Goal: Task Accomplishment & Management: Complete application form

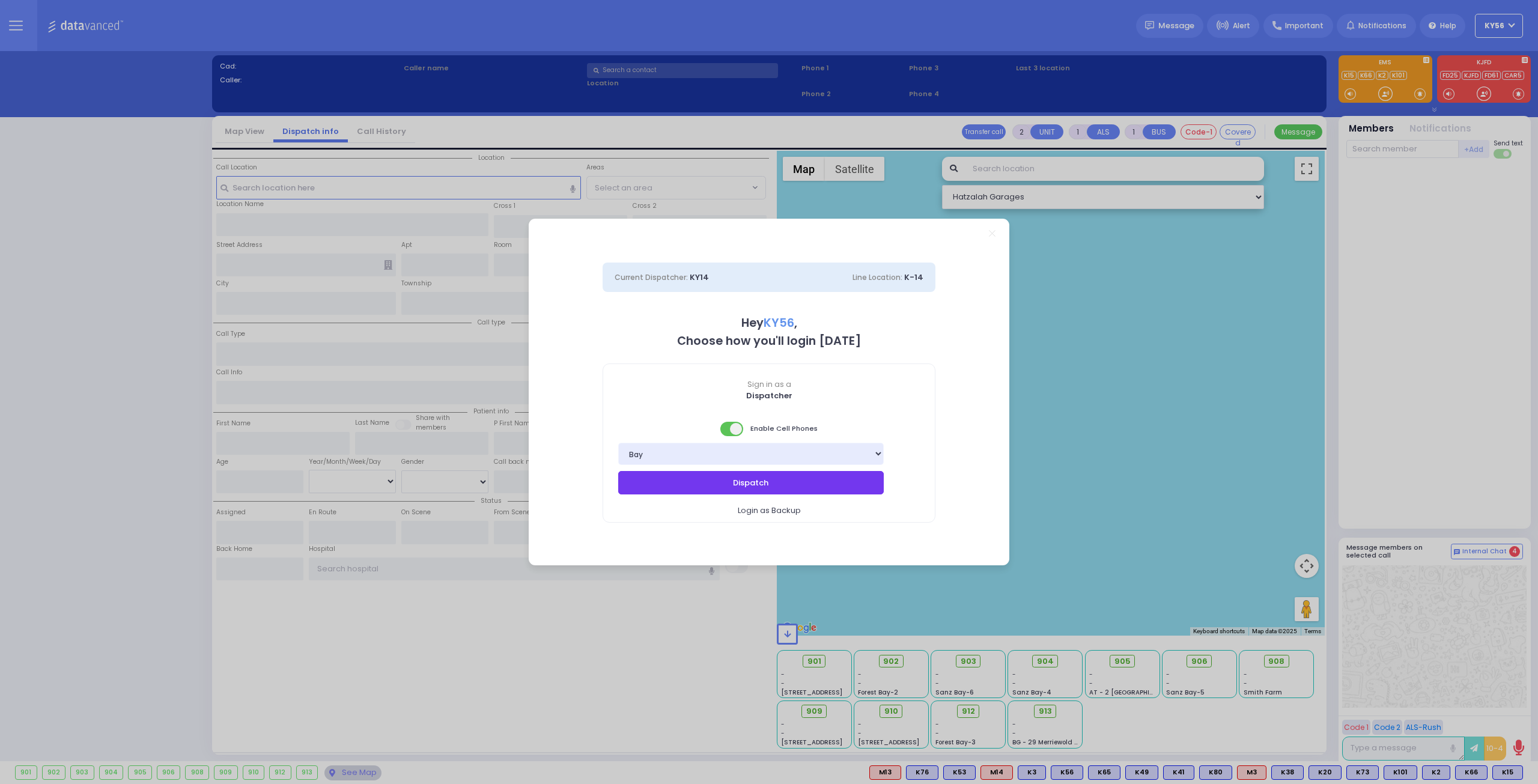
click at [733, 483] on button "Dispatch" at bounding box center [751, 482] width 265 height 23
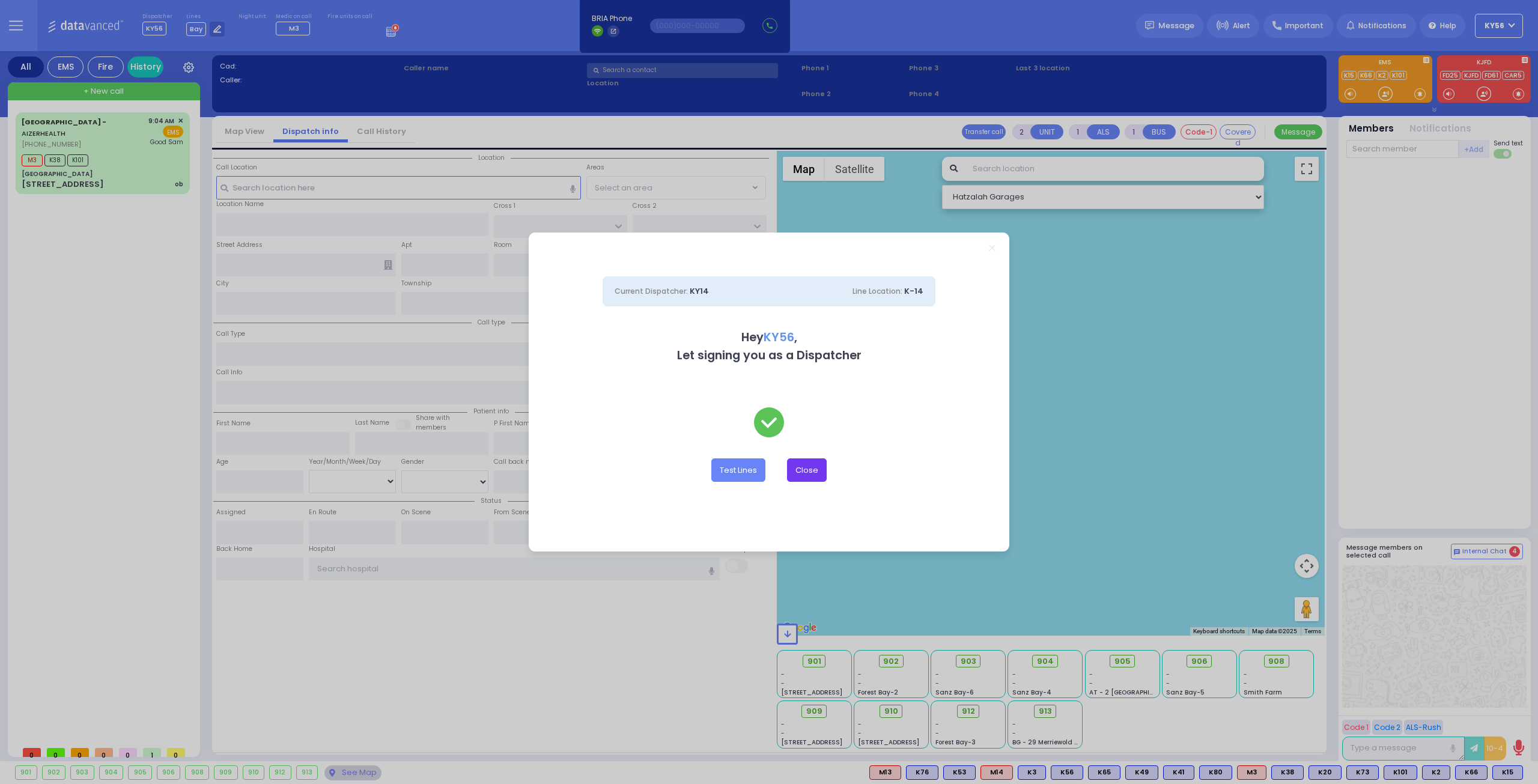
click at [809, 463] on button "Close" at bounding box center [806, 470] width 40 height 23
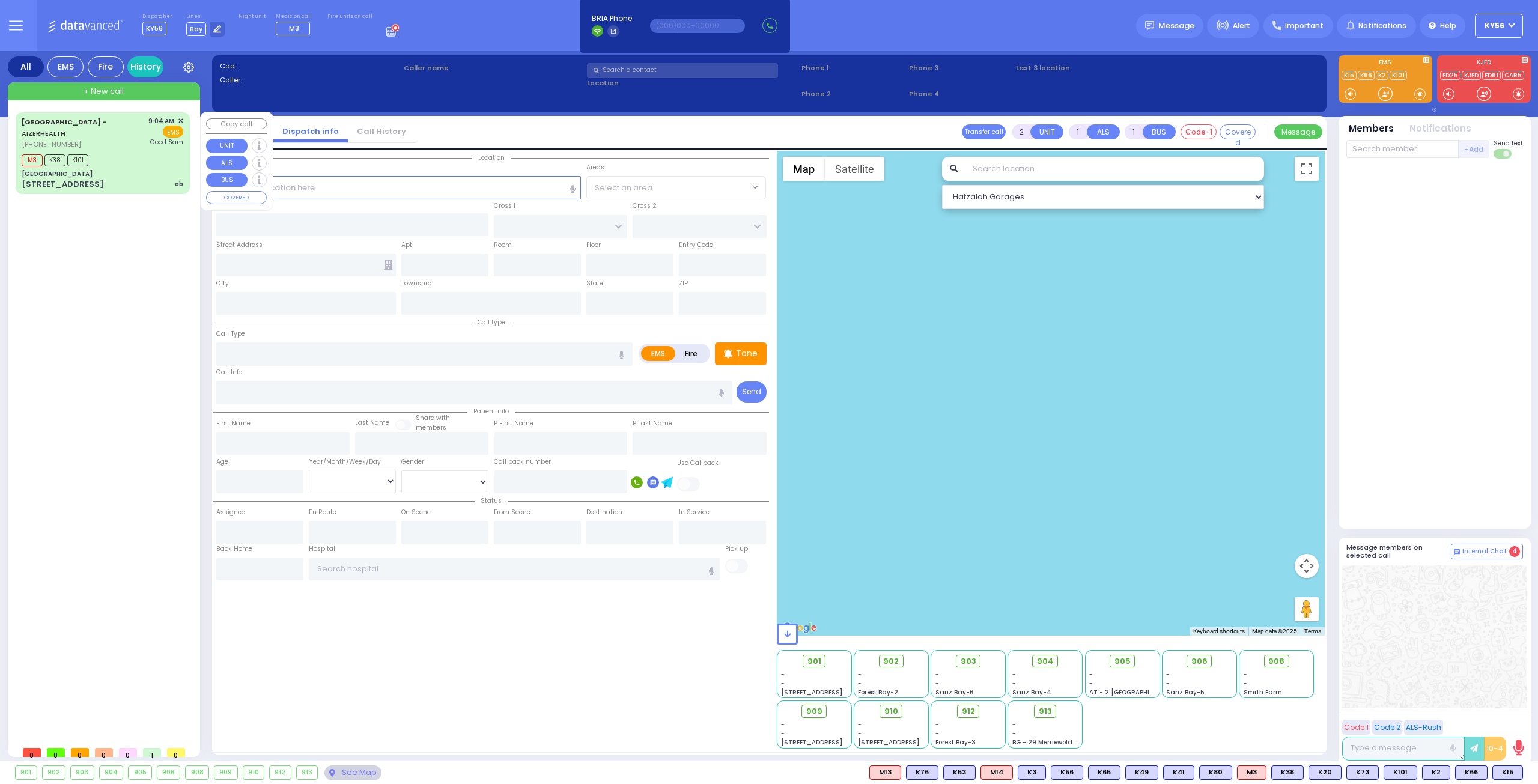
click at [135, 161] on div "M3 K38 K101" at bounding box center [102, 158] width 161 height 15
type input "6"
select select
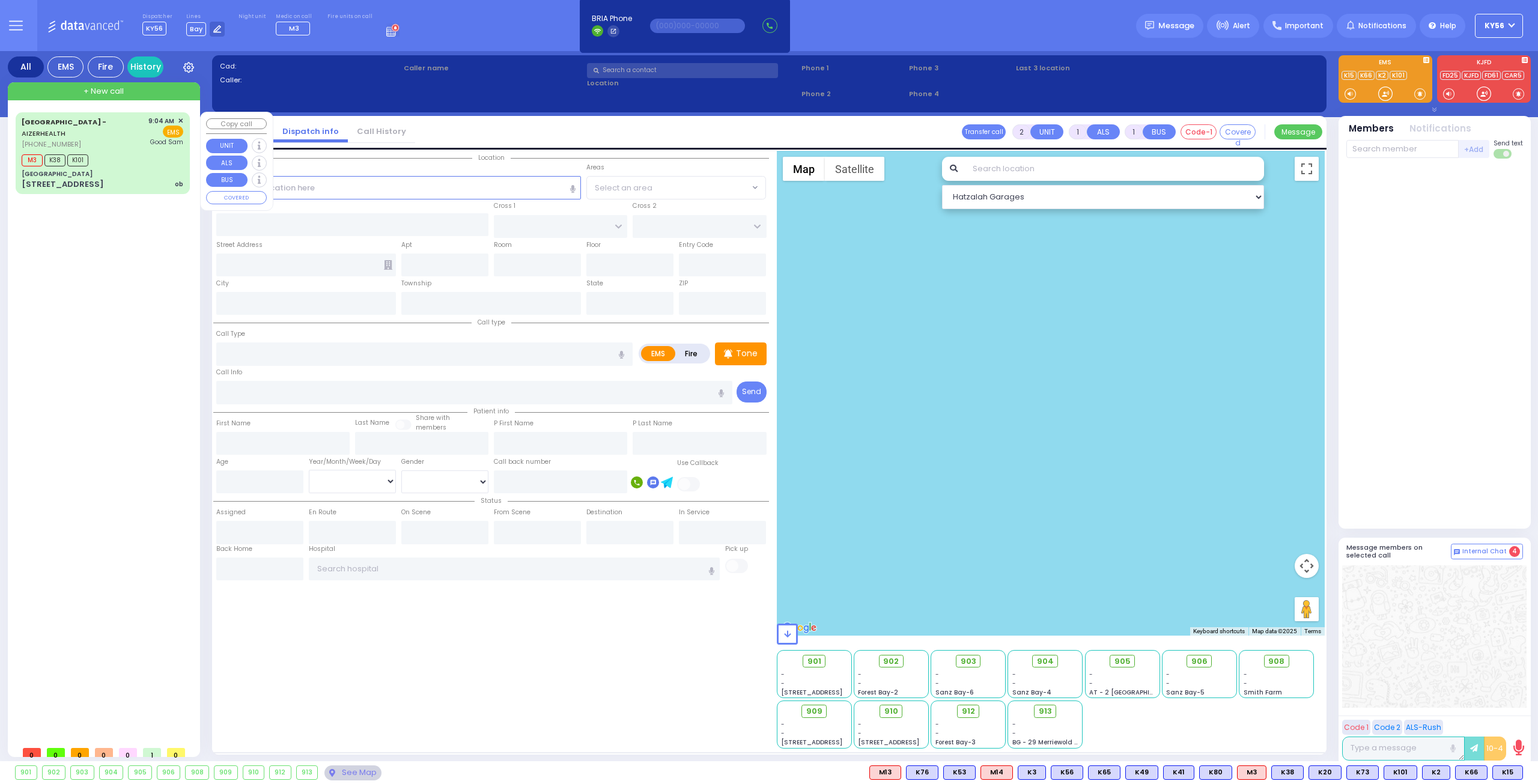
type input "ob"
radio input "true"
type input "Shaindy"
type input "Weinberger"
type input "29"
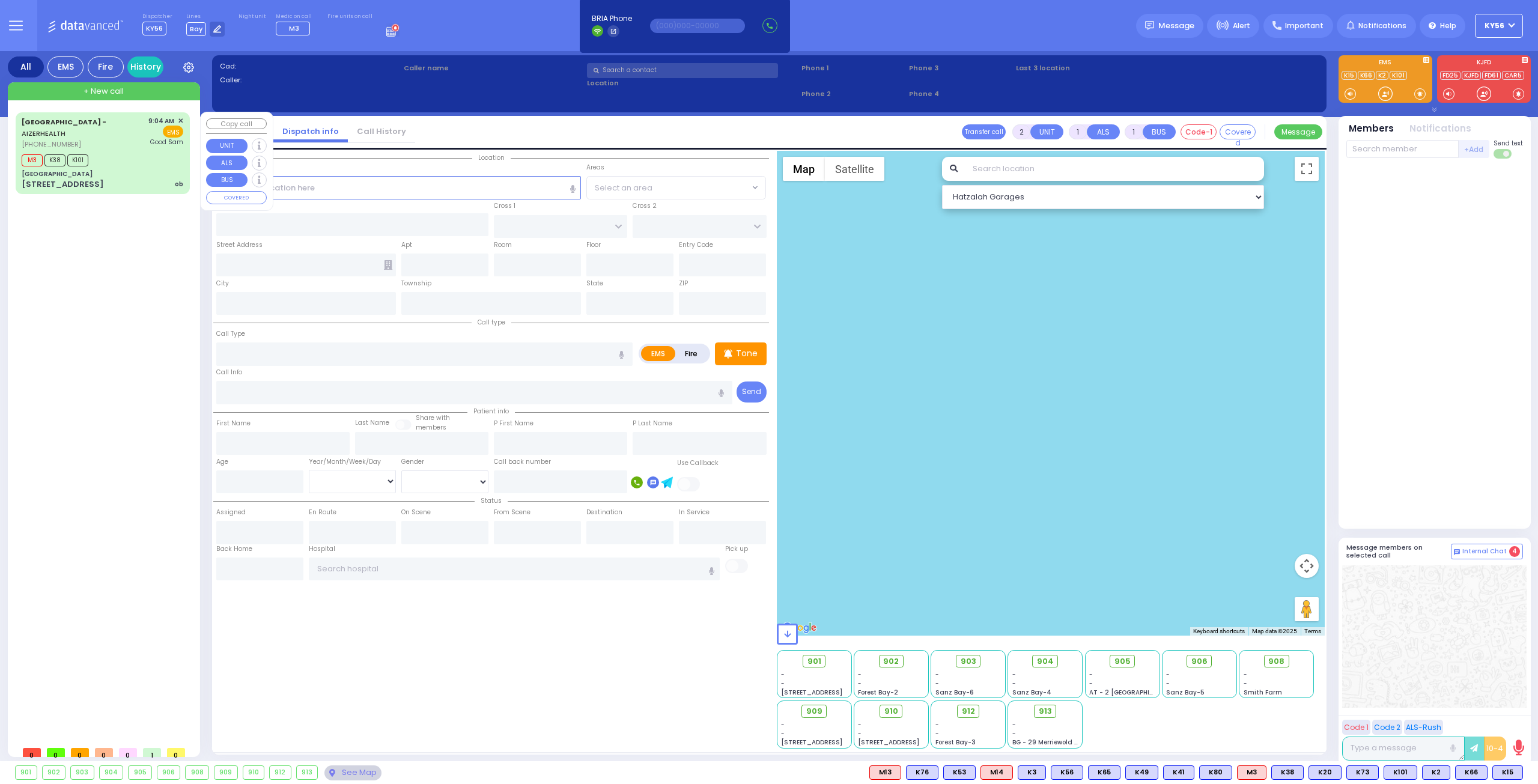
select select "Year"
select select "[DEMOGRAPHIC_DATA]"
type input "09:04"
type input "09:06"
type input "09:13"
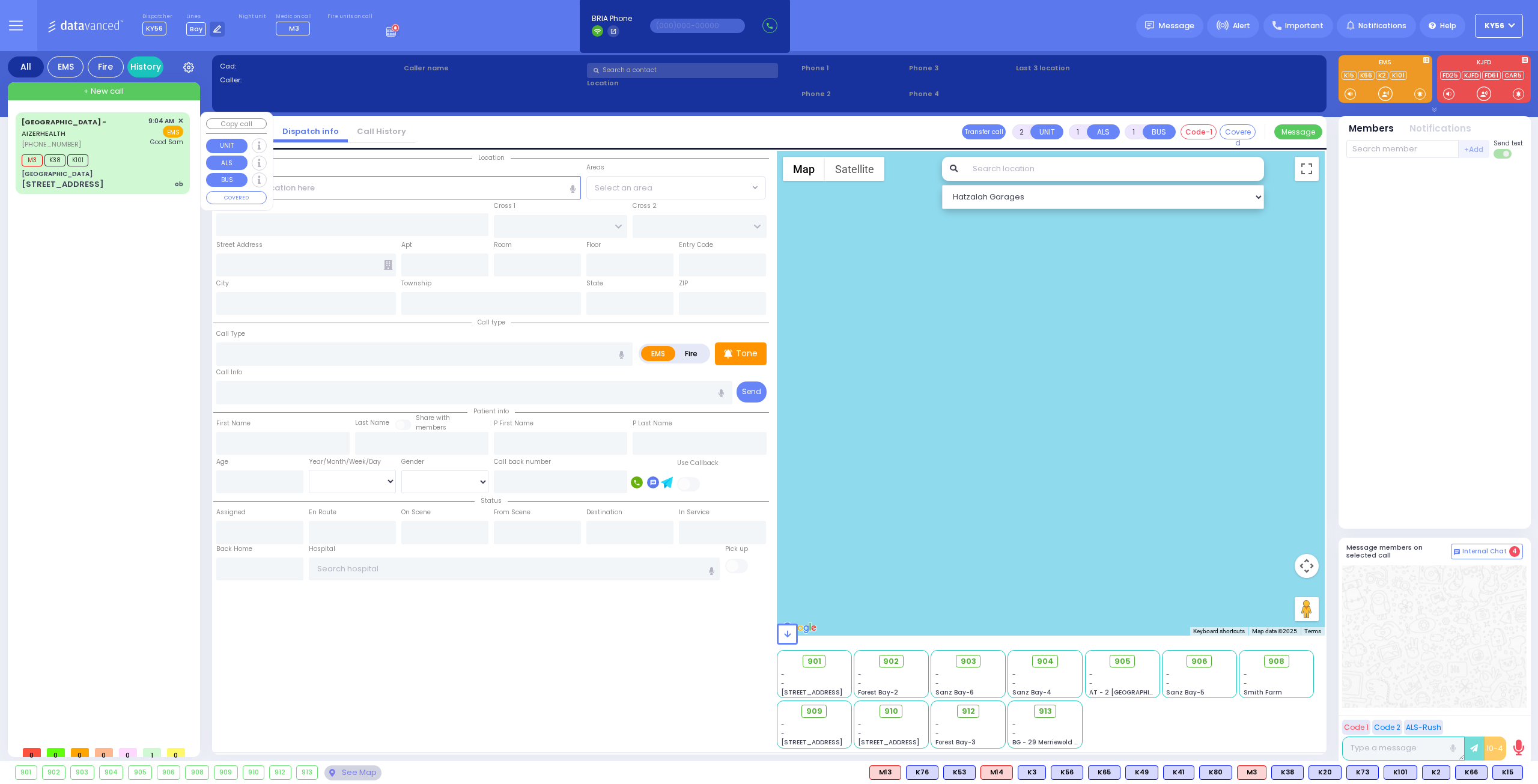
type input "[GEOGRAPHIC_DATA]"
select select "Hatzalah Garages"
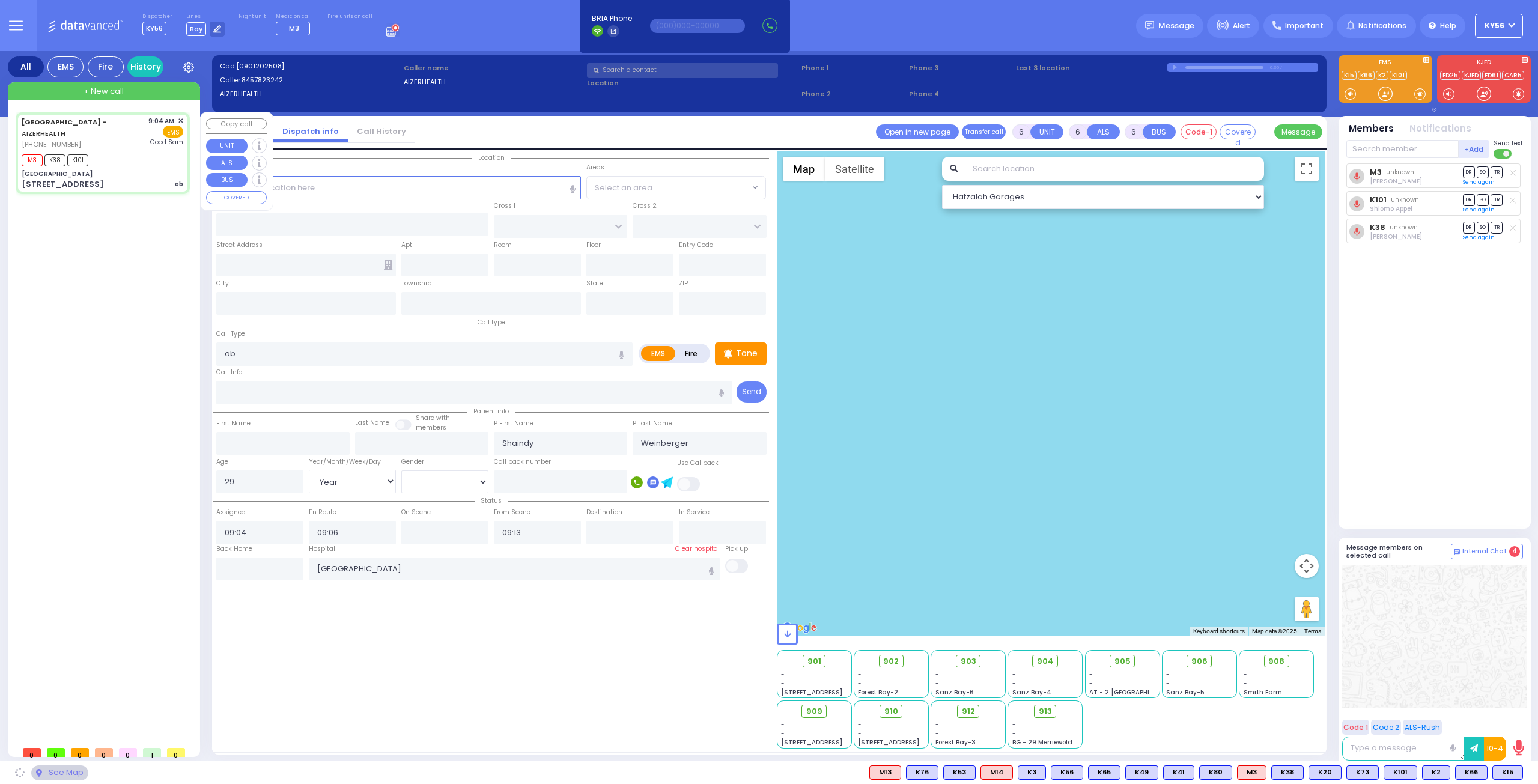
type input "[GEOGRAPHIC_DATA]"
type input "[PERSON_NAME] DR"
type input "CARTER LN"
type input "[STREET_ADDRESS]"
type input "[PERSON_NAME]"
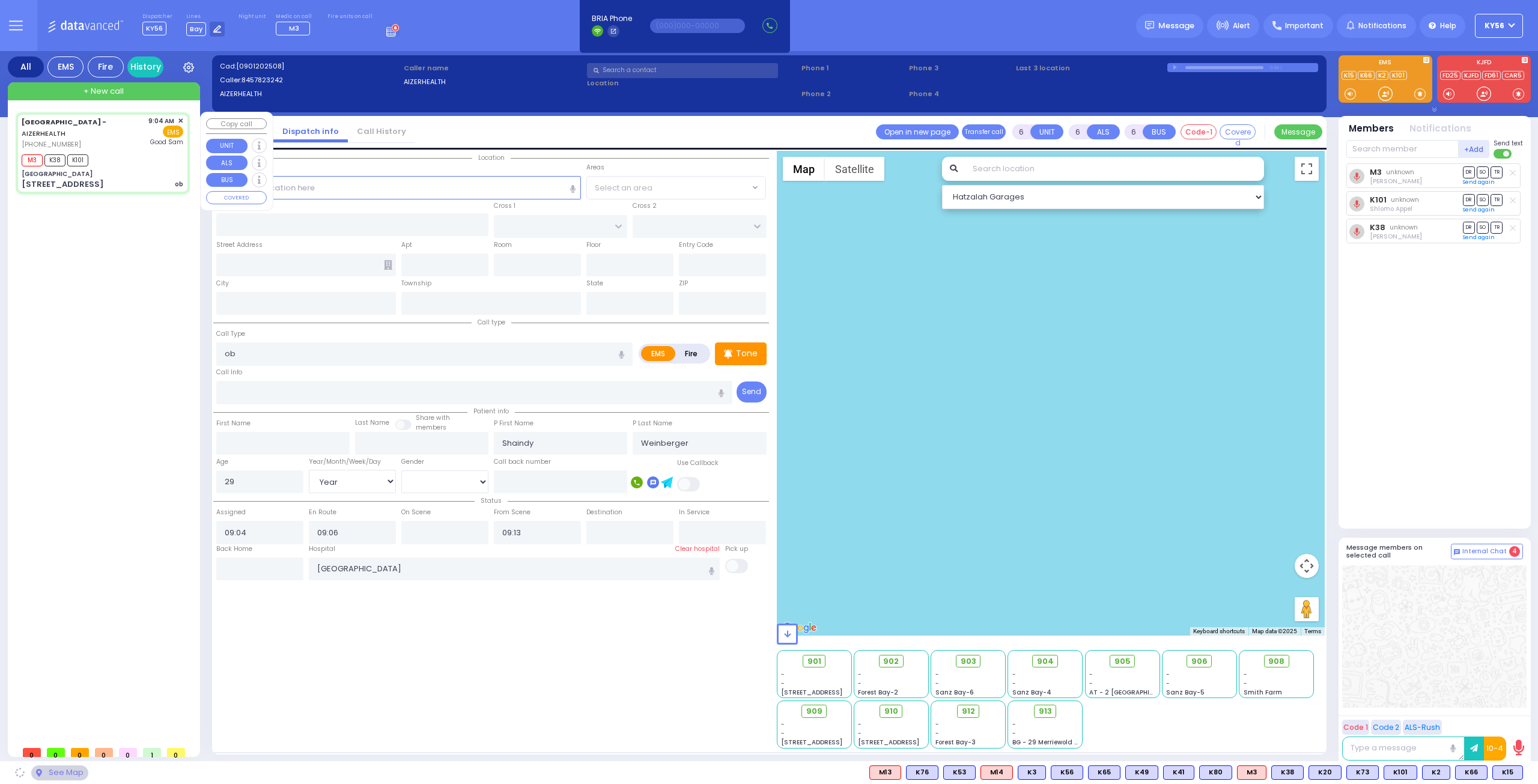
type input "[US_STATE]"
type input "10950"
select select "SECTION 2"
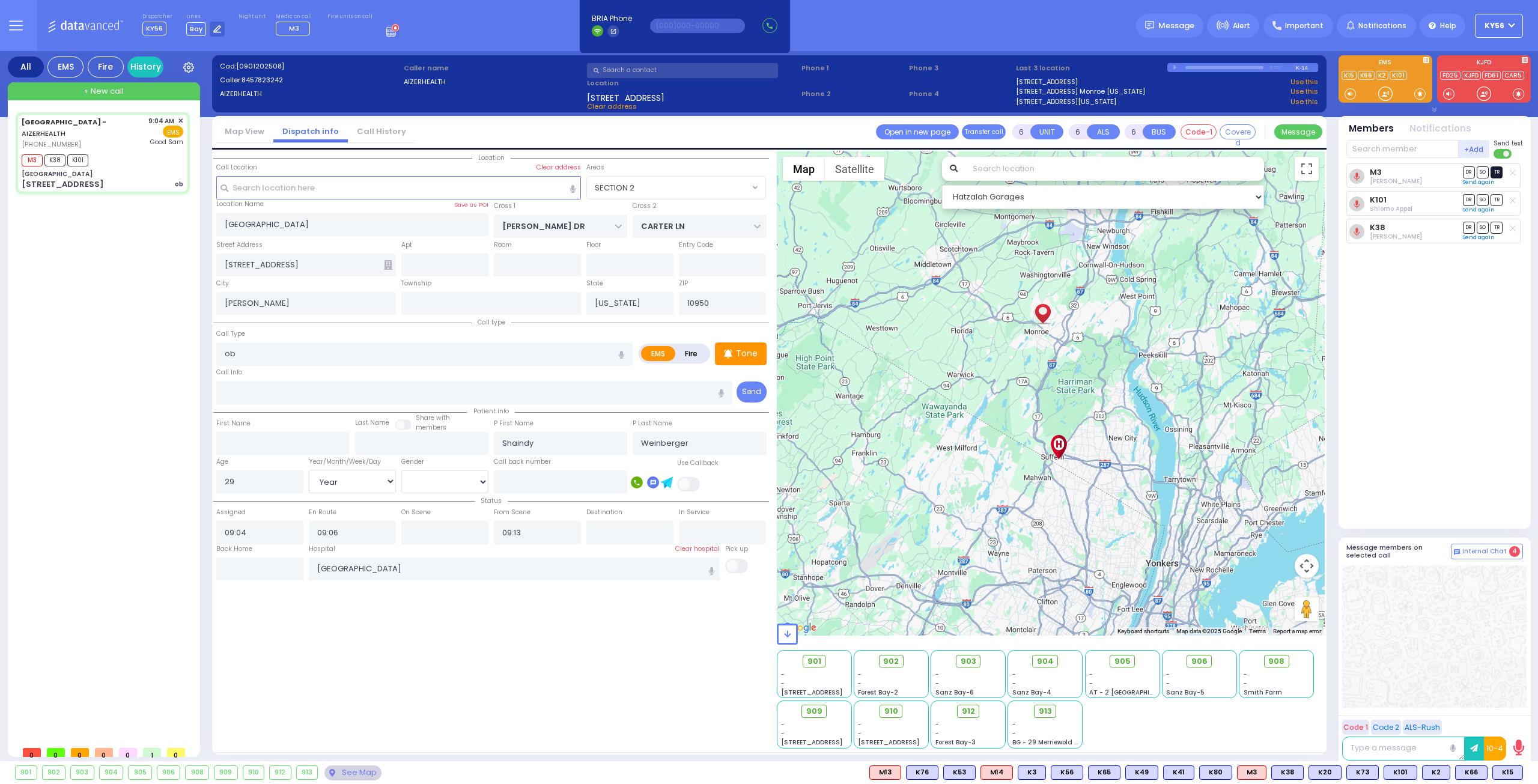
click at [1499, 176] on span "TR" at bounding box center [1496, 172] width 12 height 11
click at [1498, 200] on span "TR" at bounding box center [1496, 199] width 12 height 11
select select
radio input "true"
select select "Year"
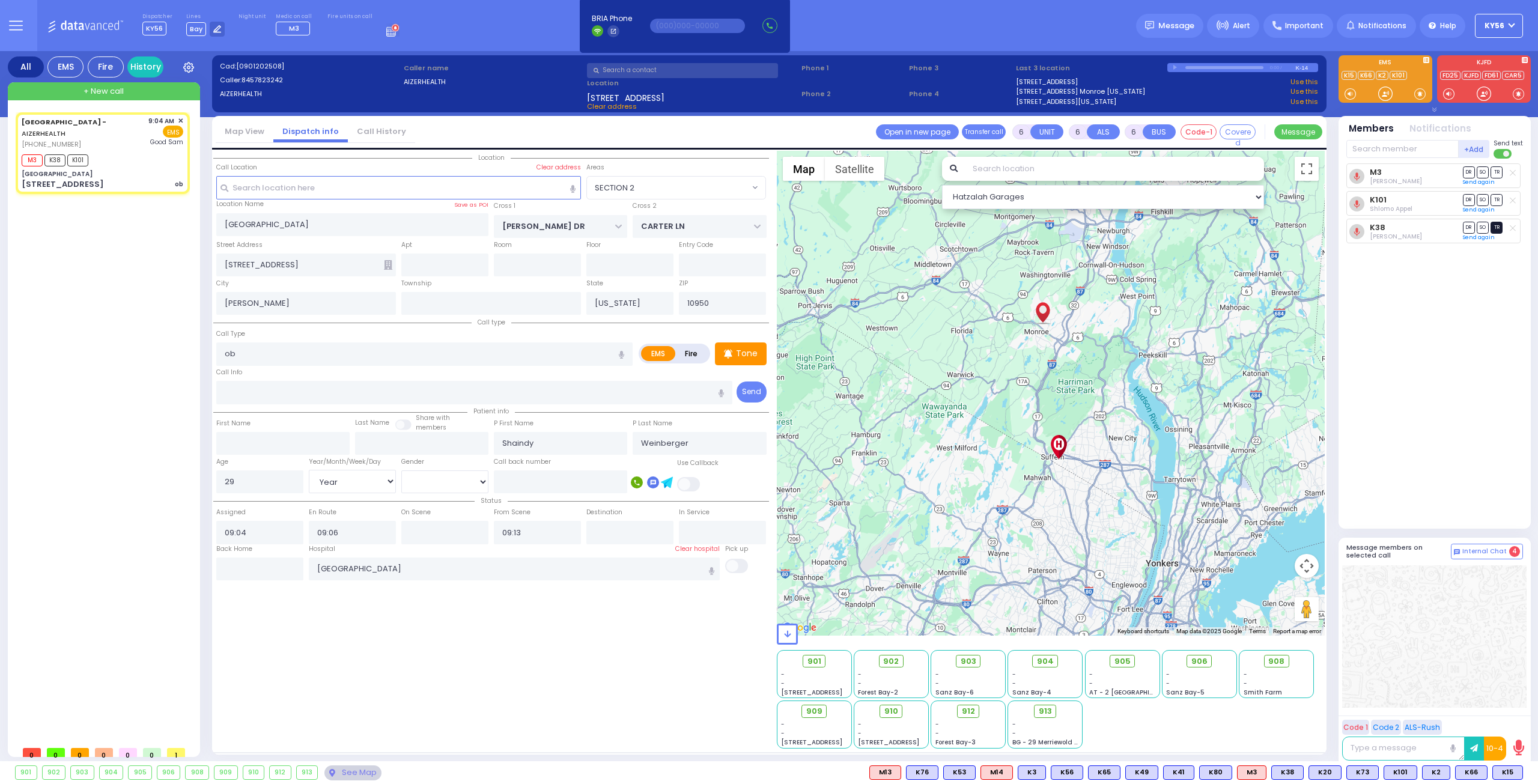
select select "[DEMOGRAPHIC_DATA]"
select select "Hatzalah Garages"
click at [1497, 226] on span "TR" at bounding box center [1496, 227] width 12 height 11
select select "SECTION 2"
select select
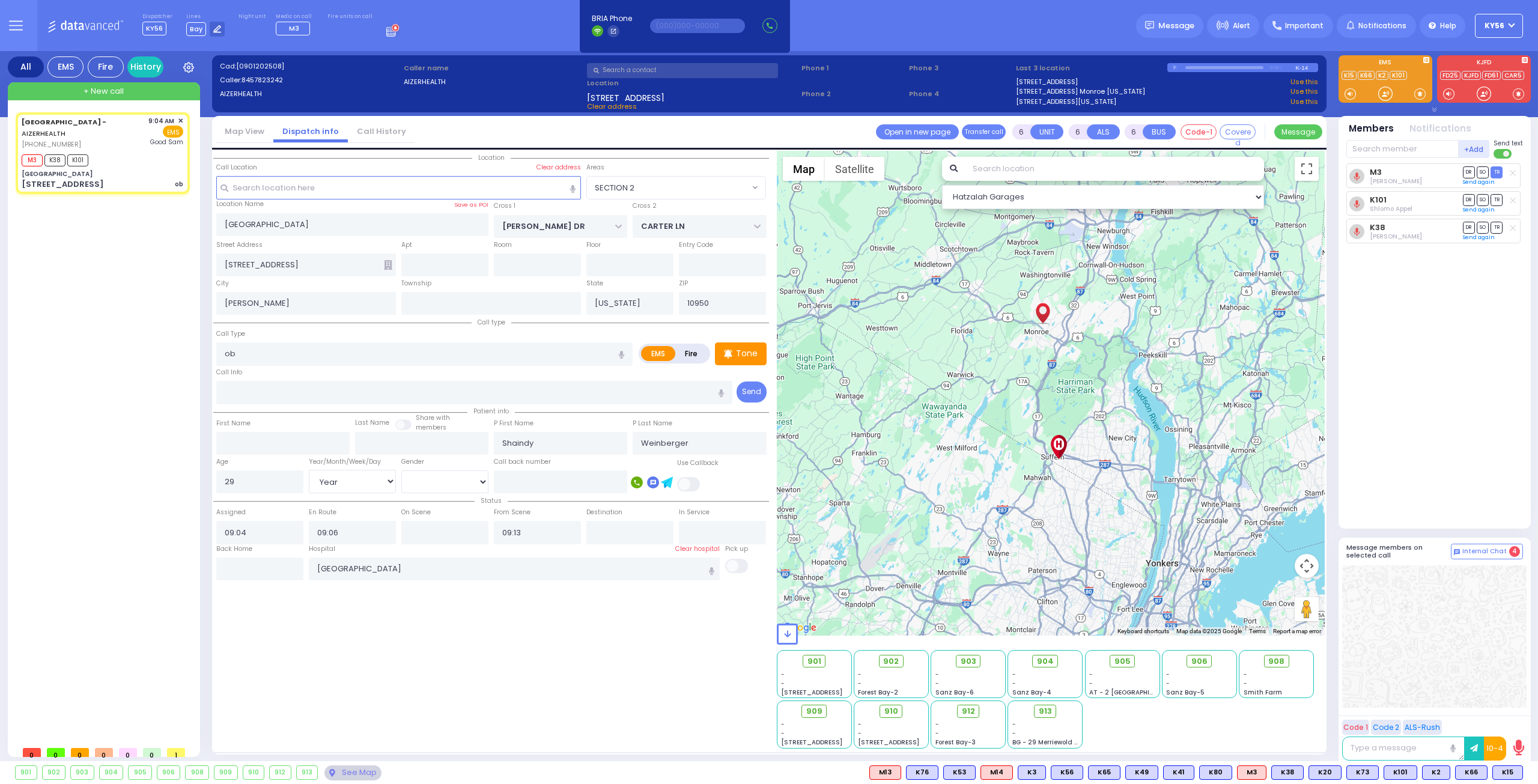
radio input "true"
select select "Year"
select select "[DEMOGRAPHIC_DATA]"
select select "Hatzalah Garages"
select select
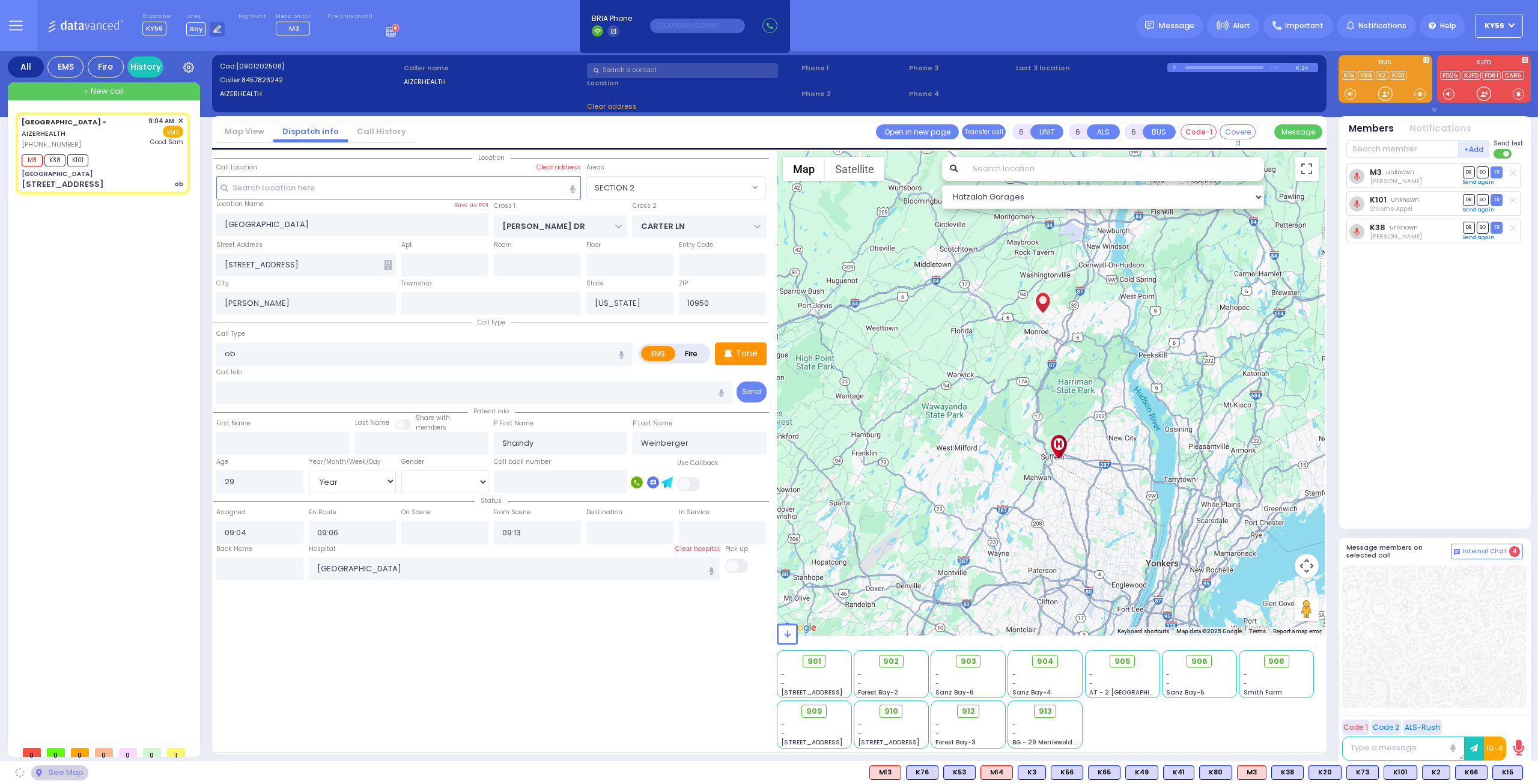
radio input "true"
select select "Year"
select select "[DEMOGRAPHIC_DATA]"
select select "Hatzalah Garages"
select select
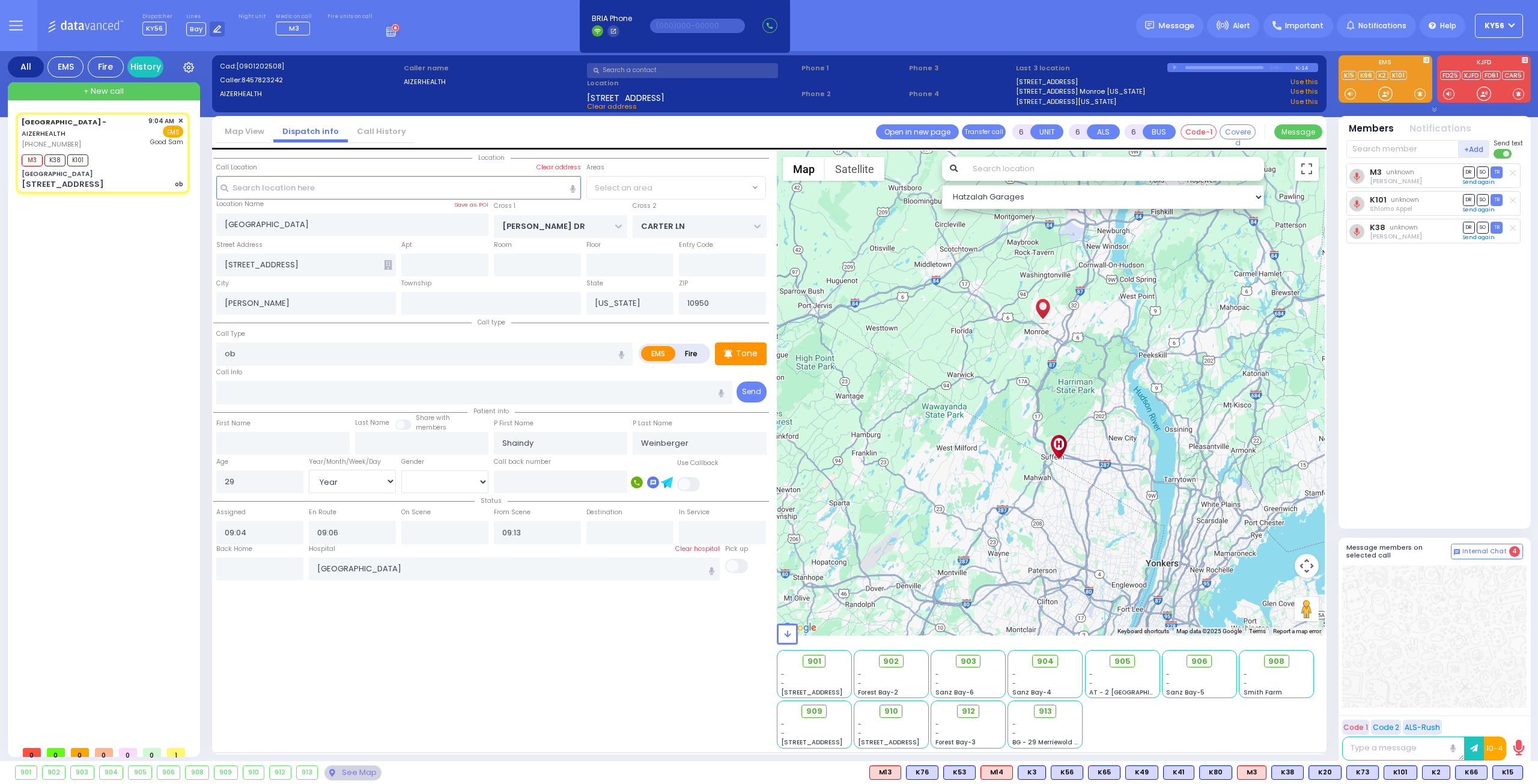
radio input "true"
select select "Year"
select select "[DEMOGRAPHIC_DATA]"
select select "Hatzalah Garages"
select select "SECTION 2"
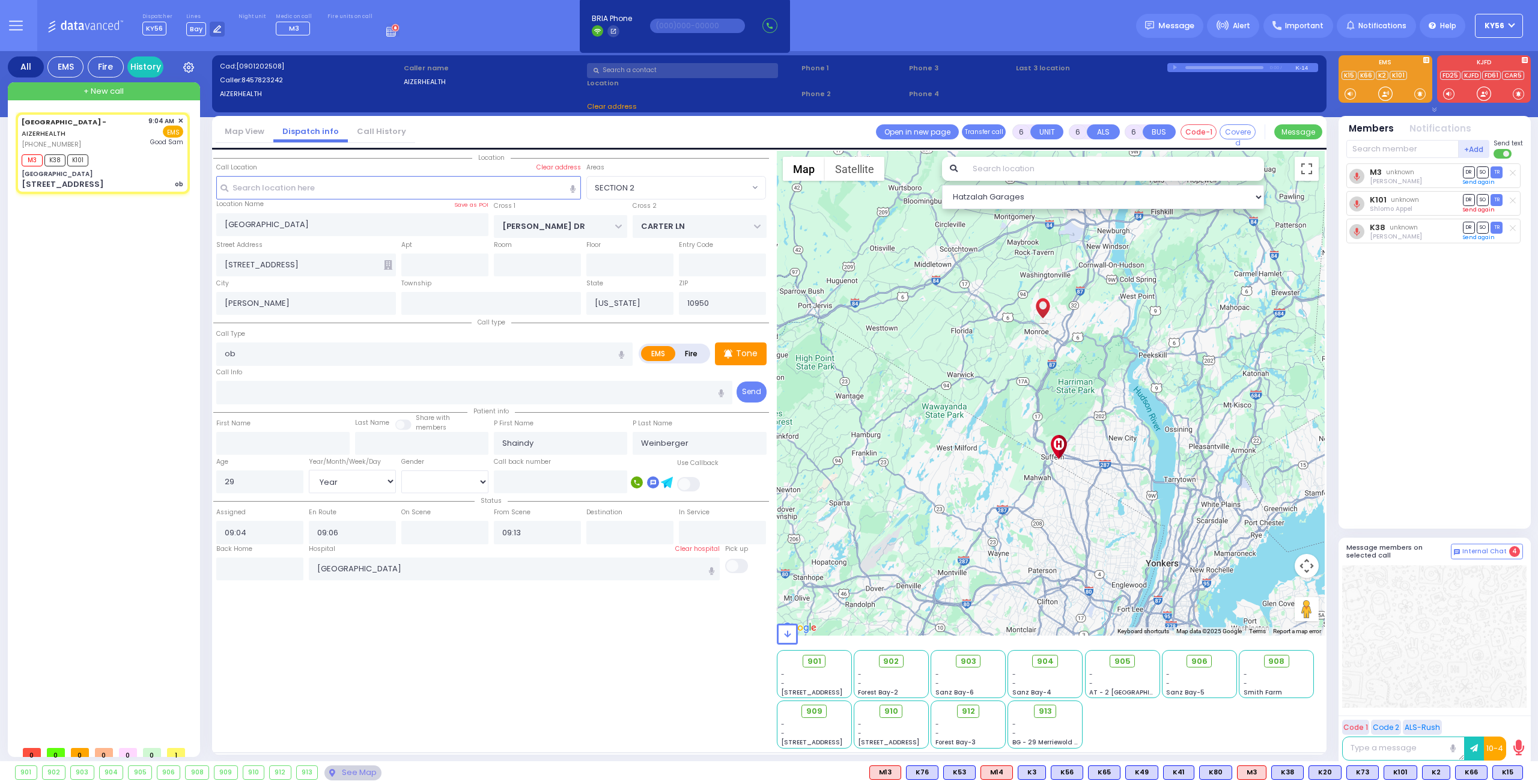
select select "SECTION 2"
click at [1469, 229] on span "DR" at bounding box center [1468, 227] width 12 height 11
select select
radio input "true"
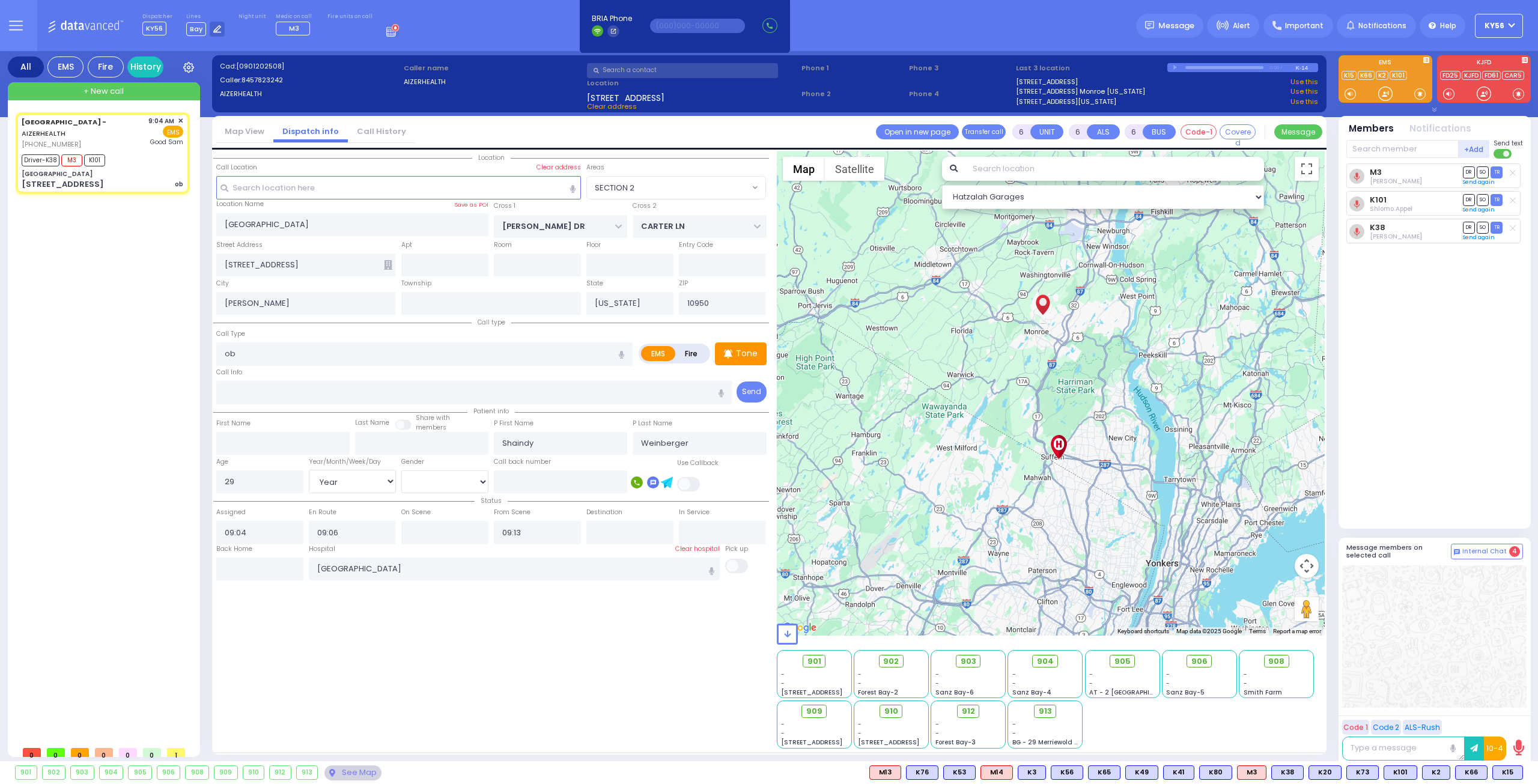
select select "Year"
select select "[DEMOGRAPHIC_DATA]"
select select "Hatzalah Garages"
select select "SECTION 2"
click at [970, 713] on span "912" at bounding box center [972, 711] width 13 height 12
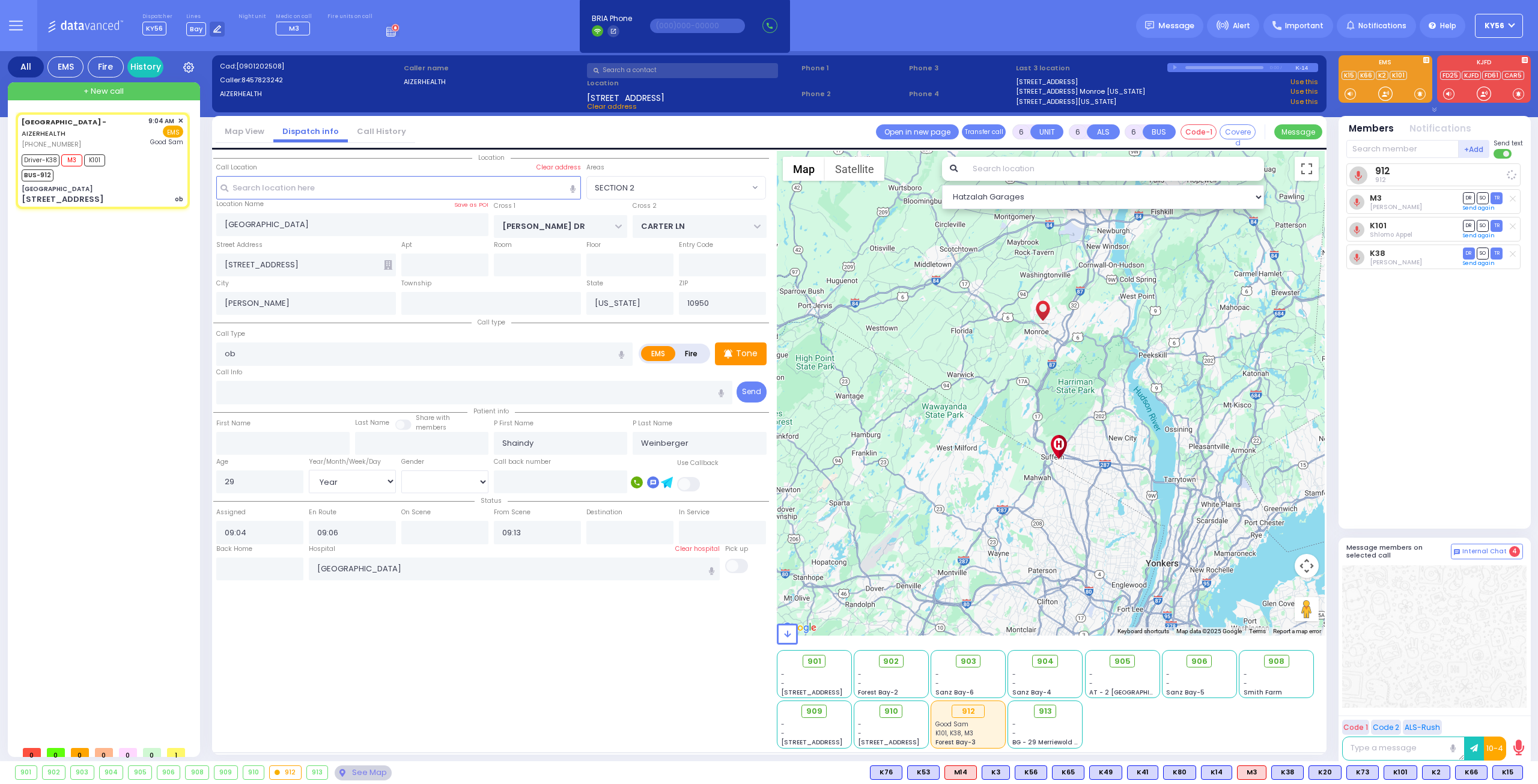
select select
radio input "true"
select select "Year"
select select "[DEMOGRAPHIC_DATA]"
select select "Hatzalah Garages"
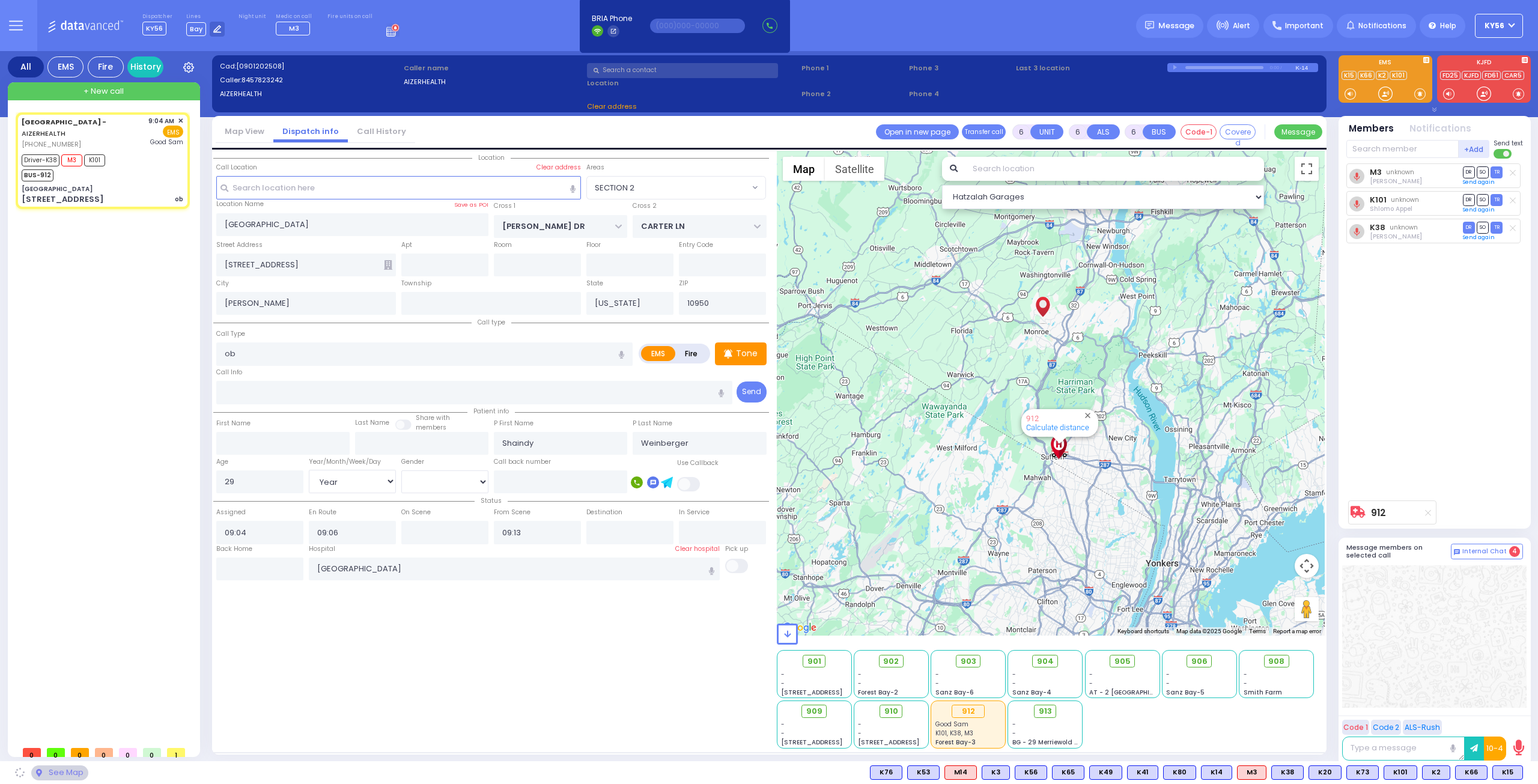
select select "SECTION 2"
select select
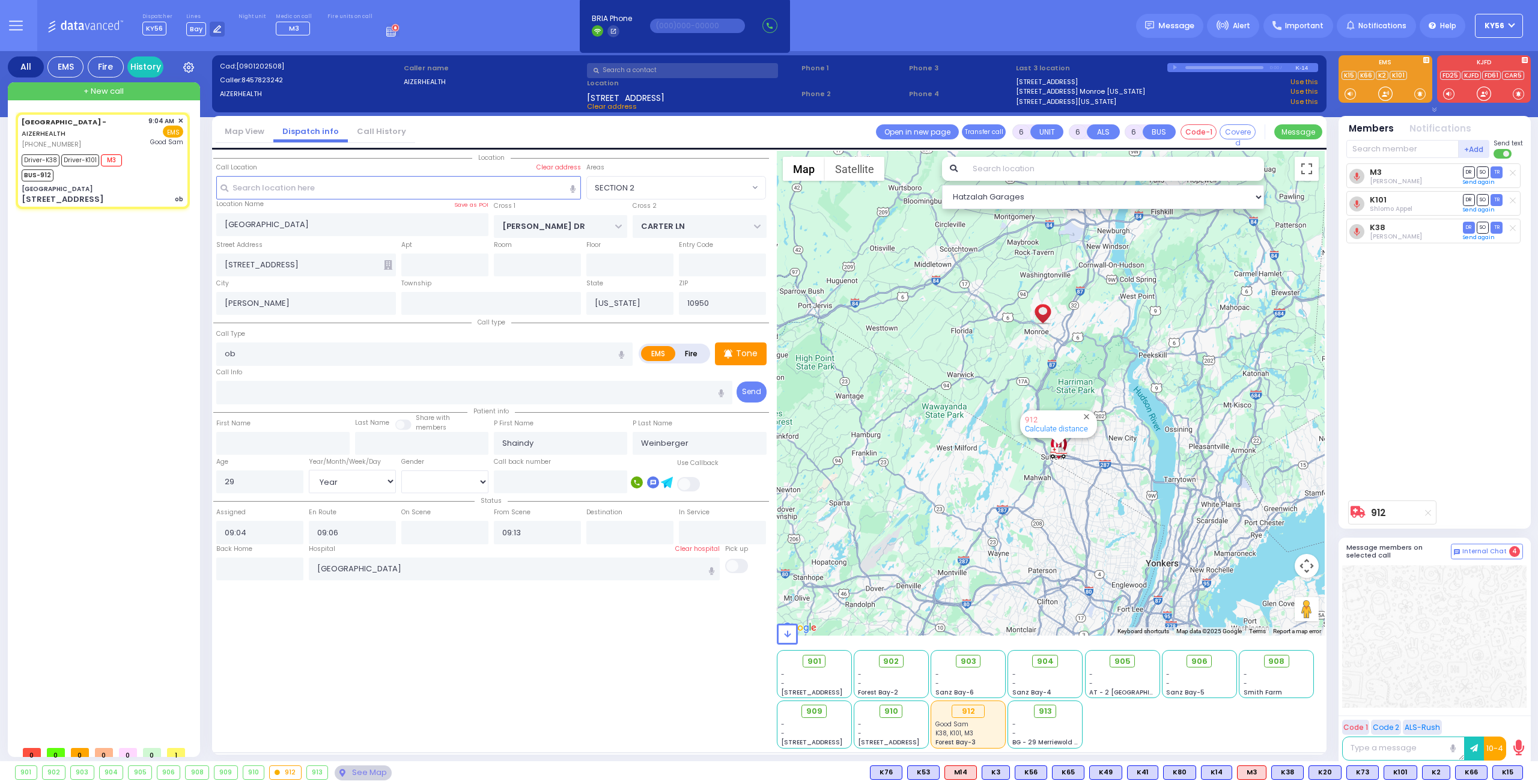
radio input "true"
select select "Year"
select select "[DEMOGRAPHIC_DATA]"
type input "09:36"
select select "Hatzalah Garages"
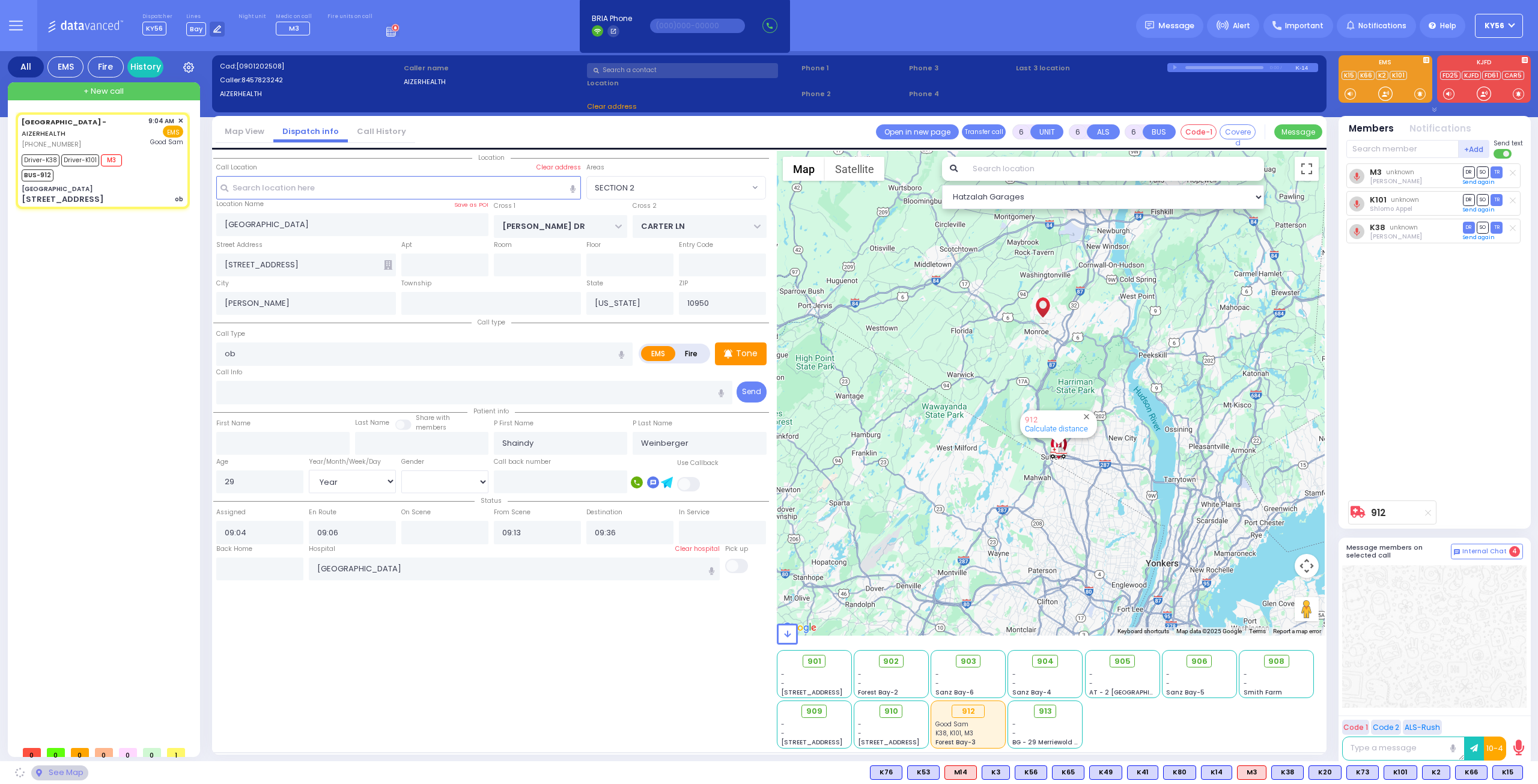
select select
radio input "true"
select select "Year"
select select "[DEMOGRAPHIC_DATA]"
select select "Hatzalah Garages"
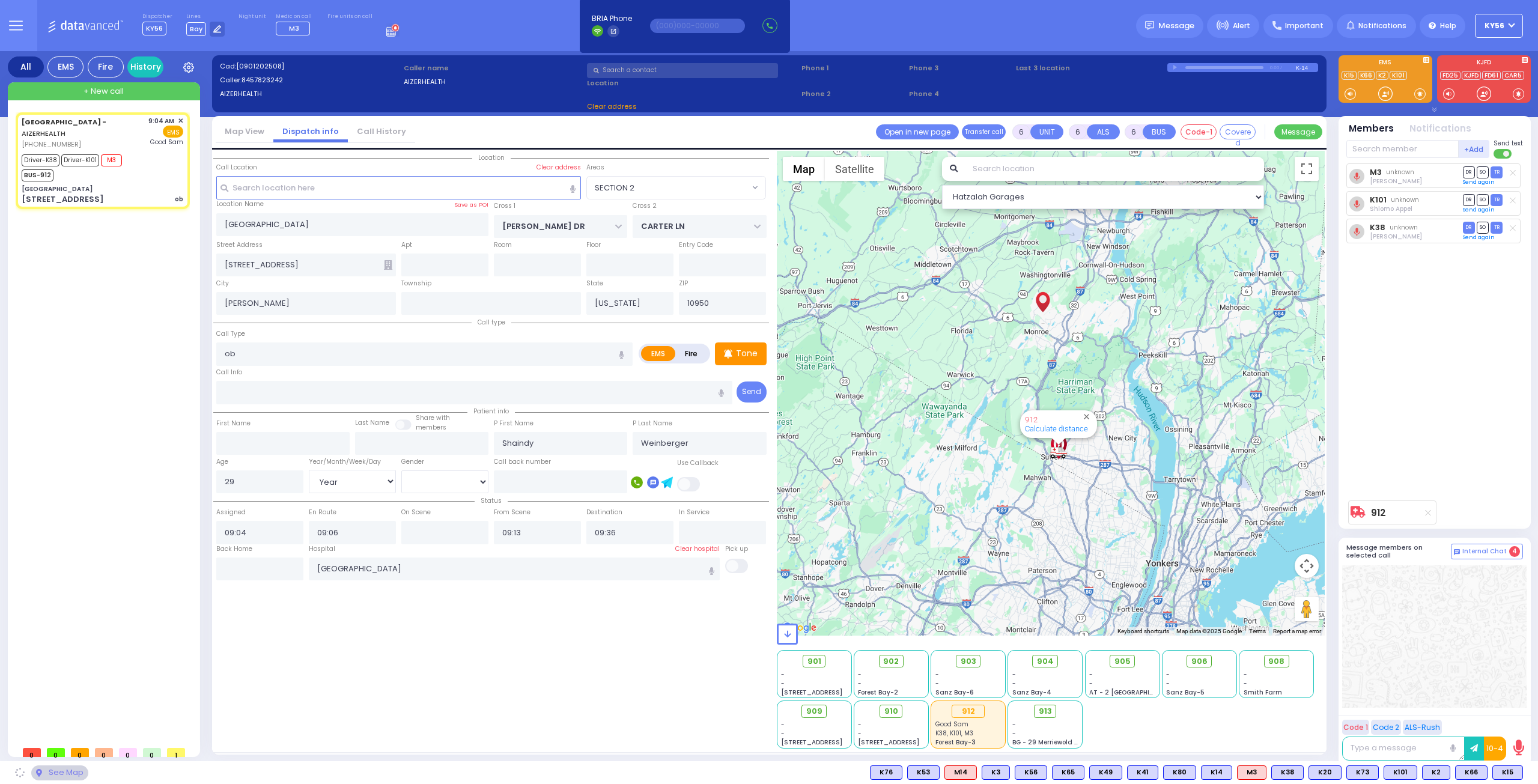
select select "SECTION 2"
select select
radio input "true"
select select "Year"
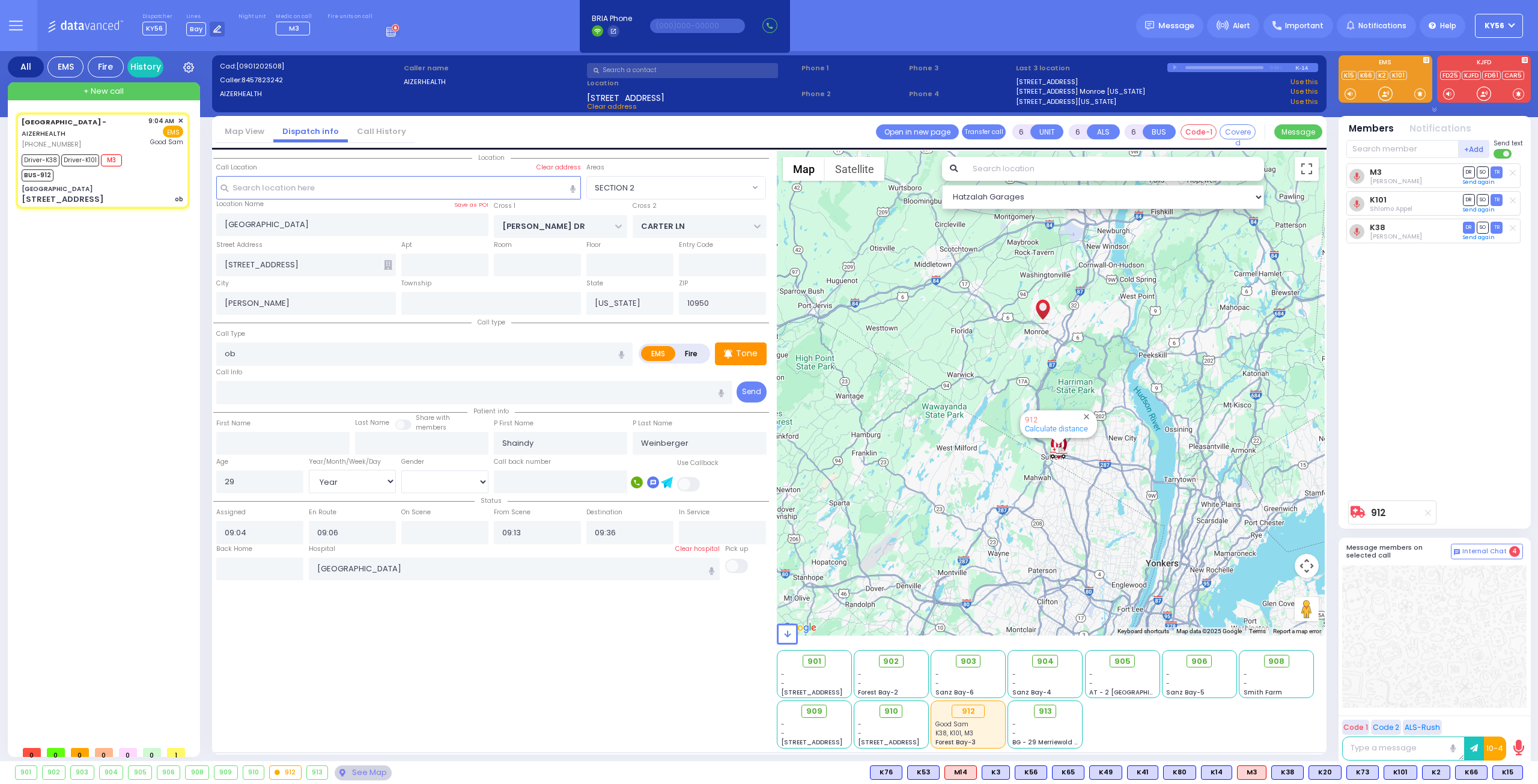
select select "[DEMOGRAPHIC_DATA]"
select select "Hatzalah Garages"
select select "SECTION 2"
select select
radio input "true"
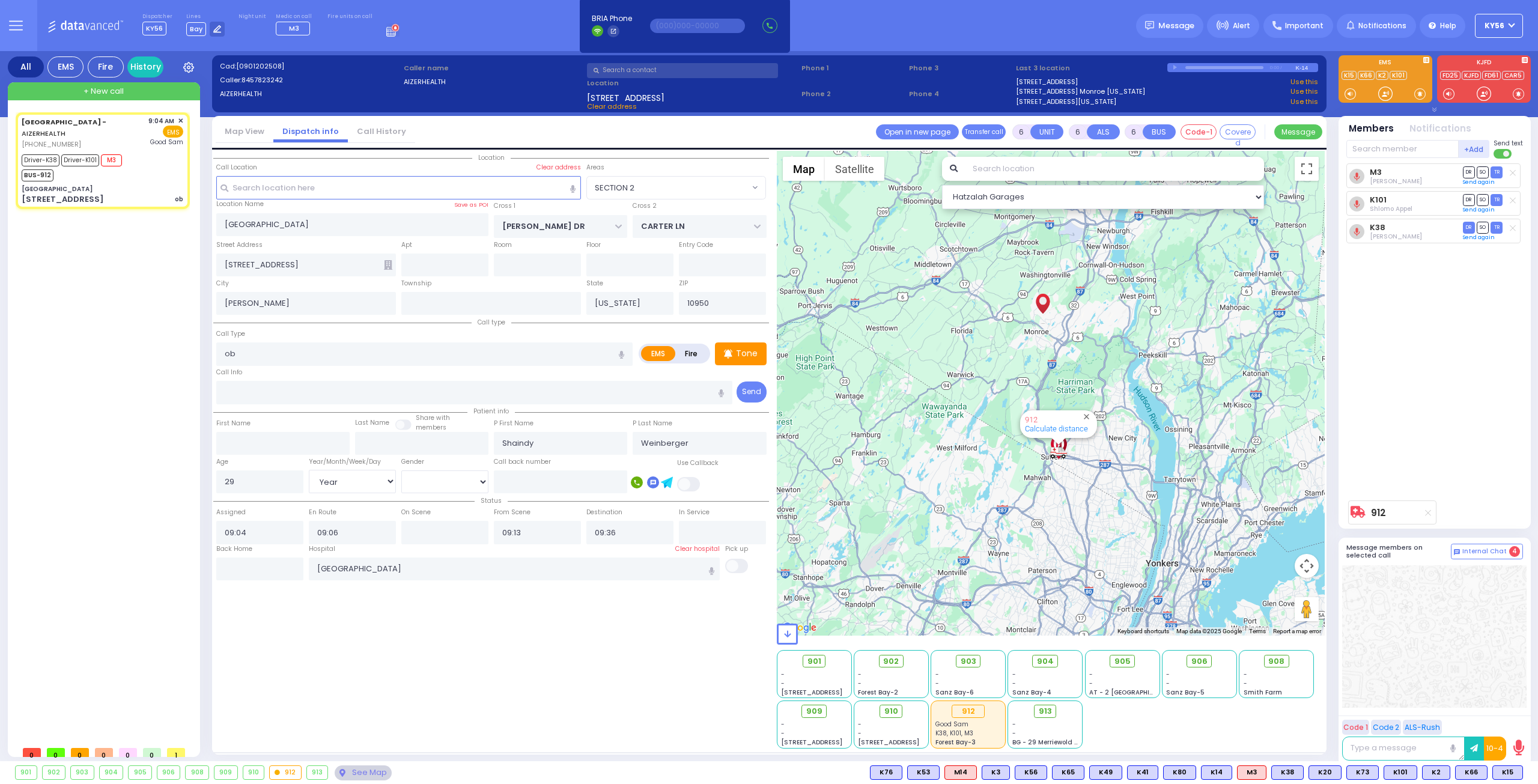
select select "Year"
select select "[DEMOGRAPHIC_DATA]"
select select "Hatzalah Garages"
select select "SECTION 2"
select select
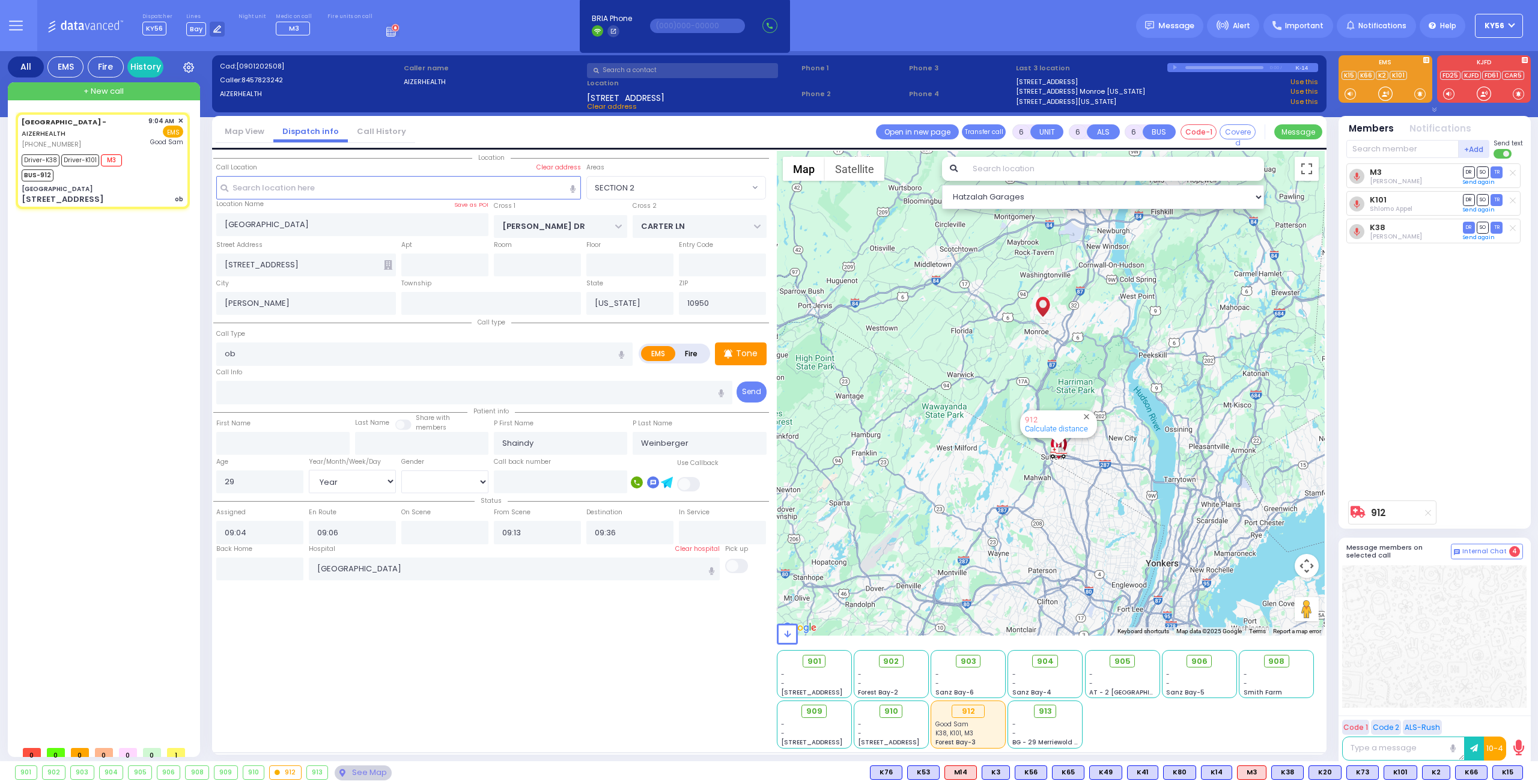
radio input "true"
select select "Year"
select select "[DEMOGRAPHIC_DATA]"
select select "Hatzalah Garages"
select select "SECTION 2"
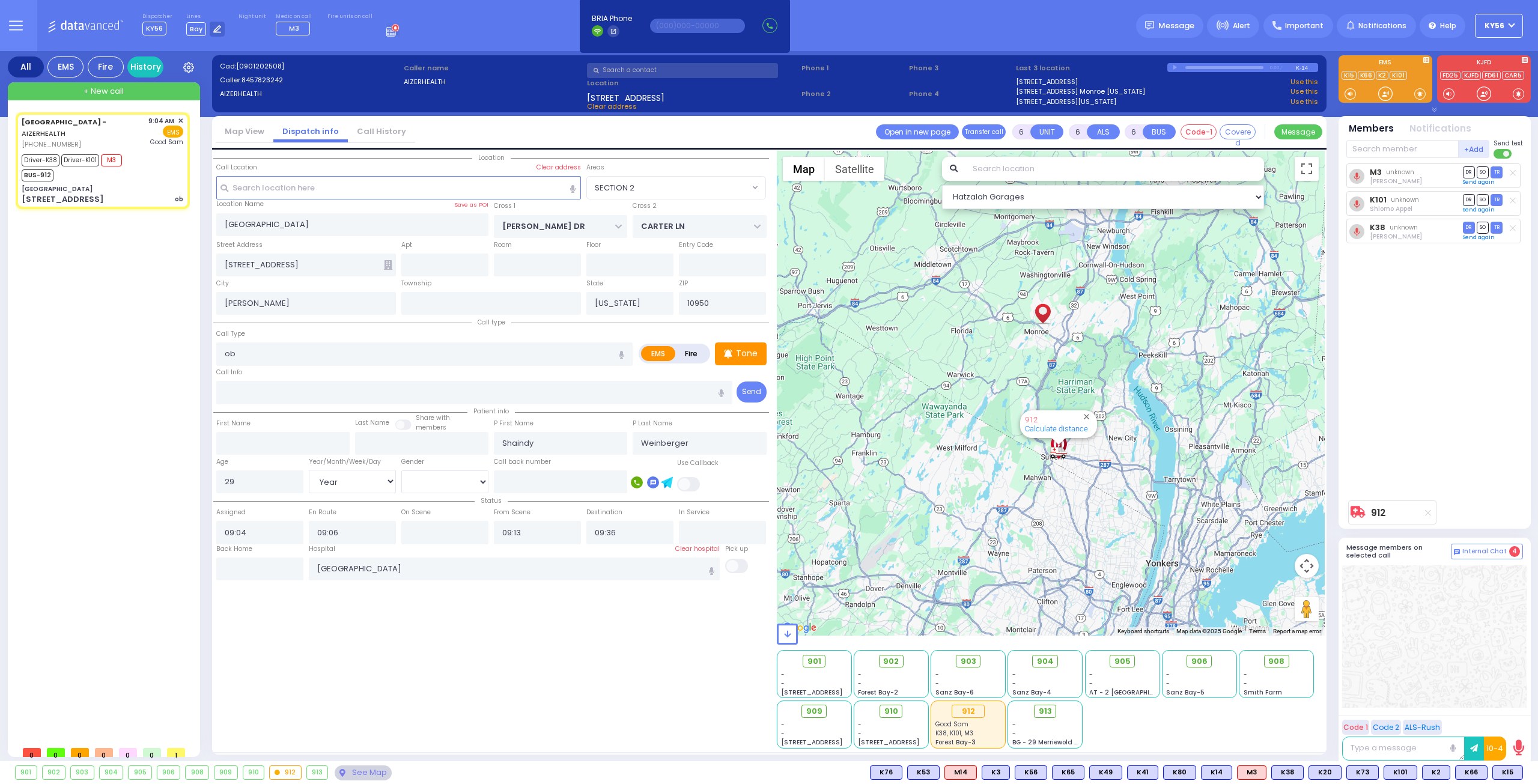
select select
radio input "true"
select select "Year"
select select "[DEMOGRAPHIC_DATA]"
select select "Hatzalah Garages"
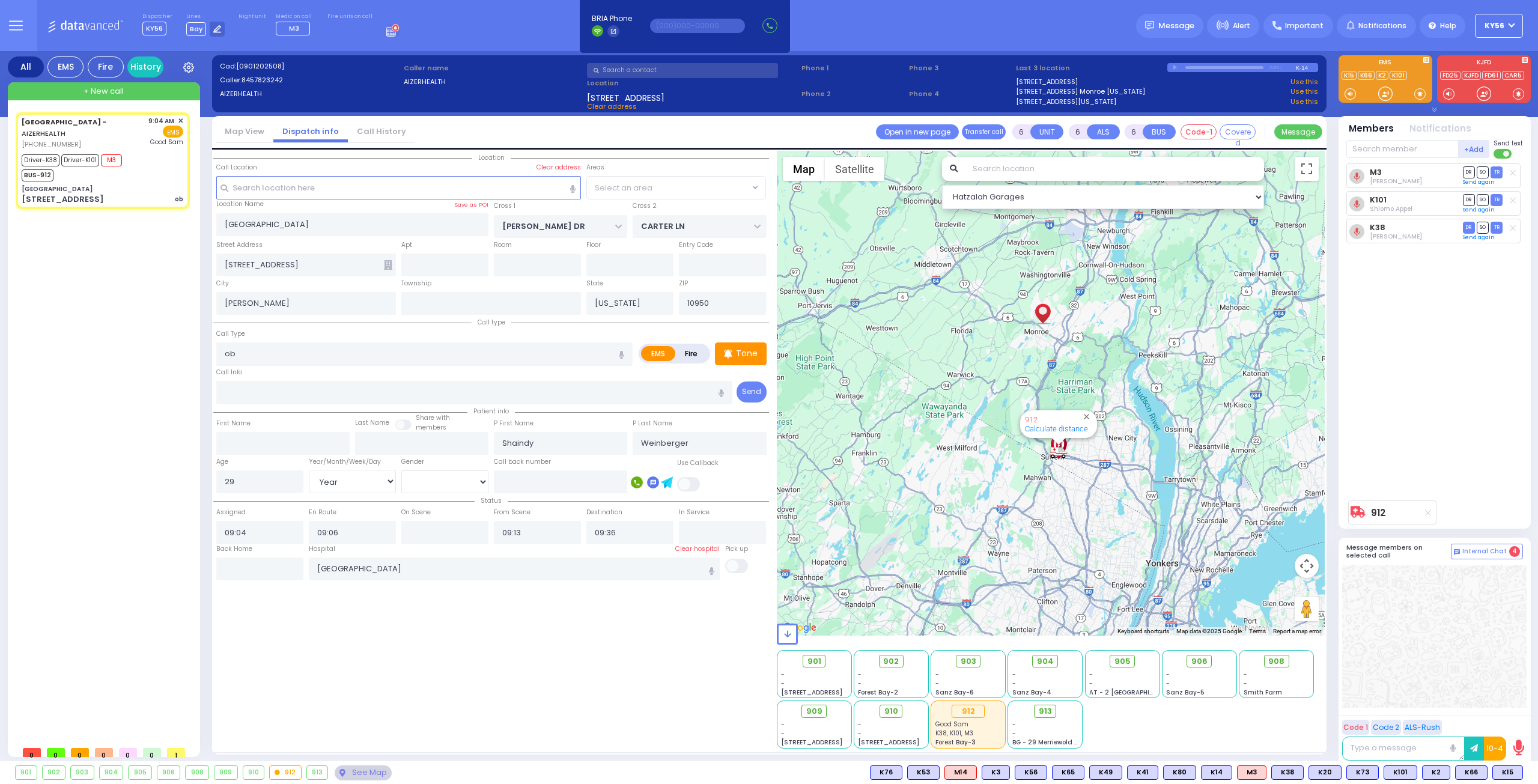
select select "SECTION 2"
select select
radio input "true"
select select "Year"
select select "[DEMOGRAPHIC_DATA]"
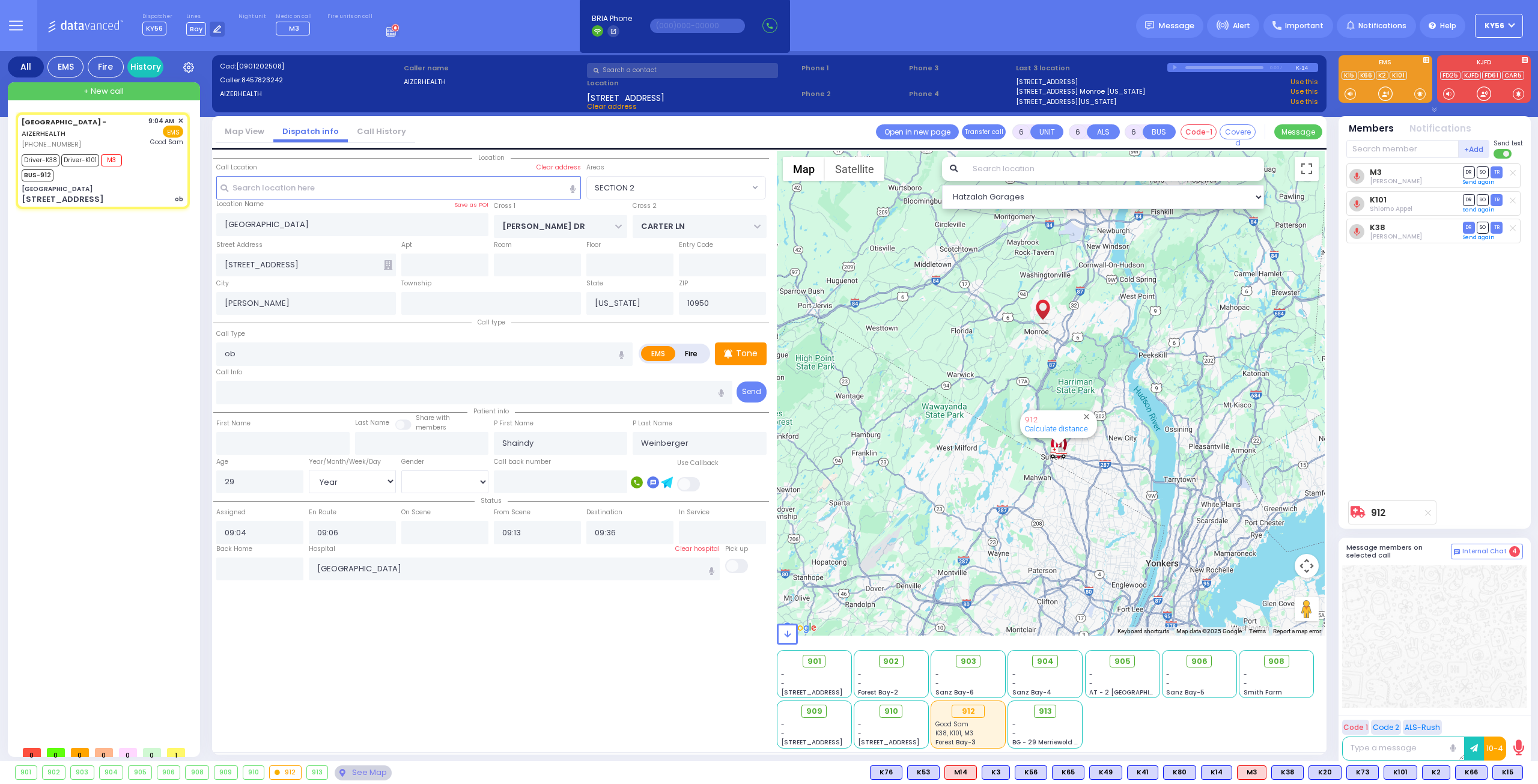
select select "Hatzalah Garages"
select select "SECTION 2"
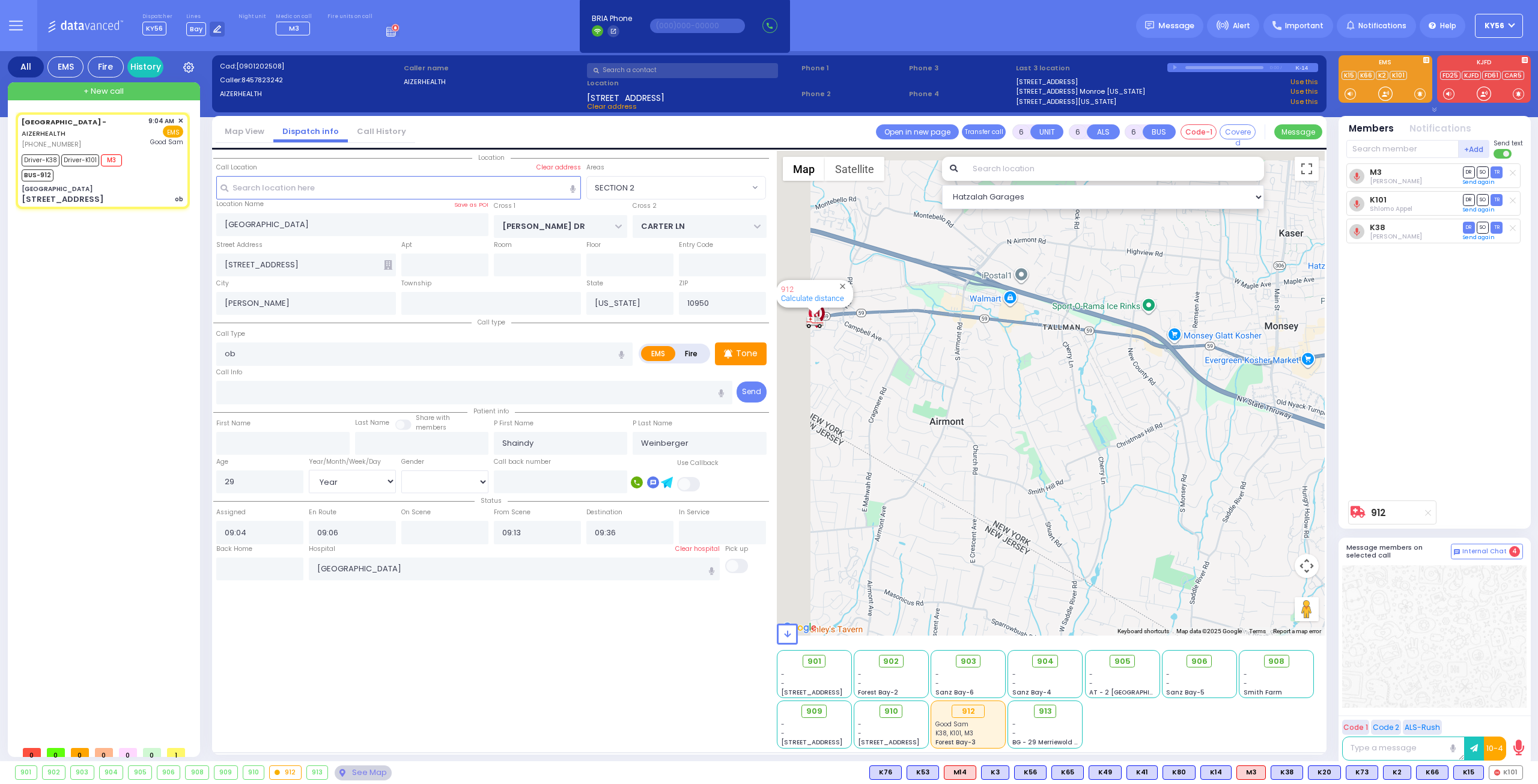
drag, startPoint x: 933, startPoint y: 415, endPoint x: 1077, endPoint y: 445, distance: 147.1
click at [1065, 445] on div "912 Calculate distance" at bounding box center [1050, 393] width 549 height 485
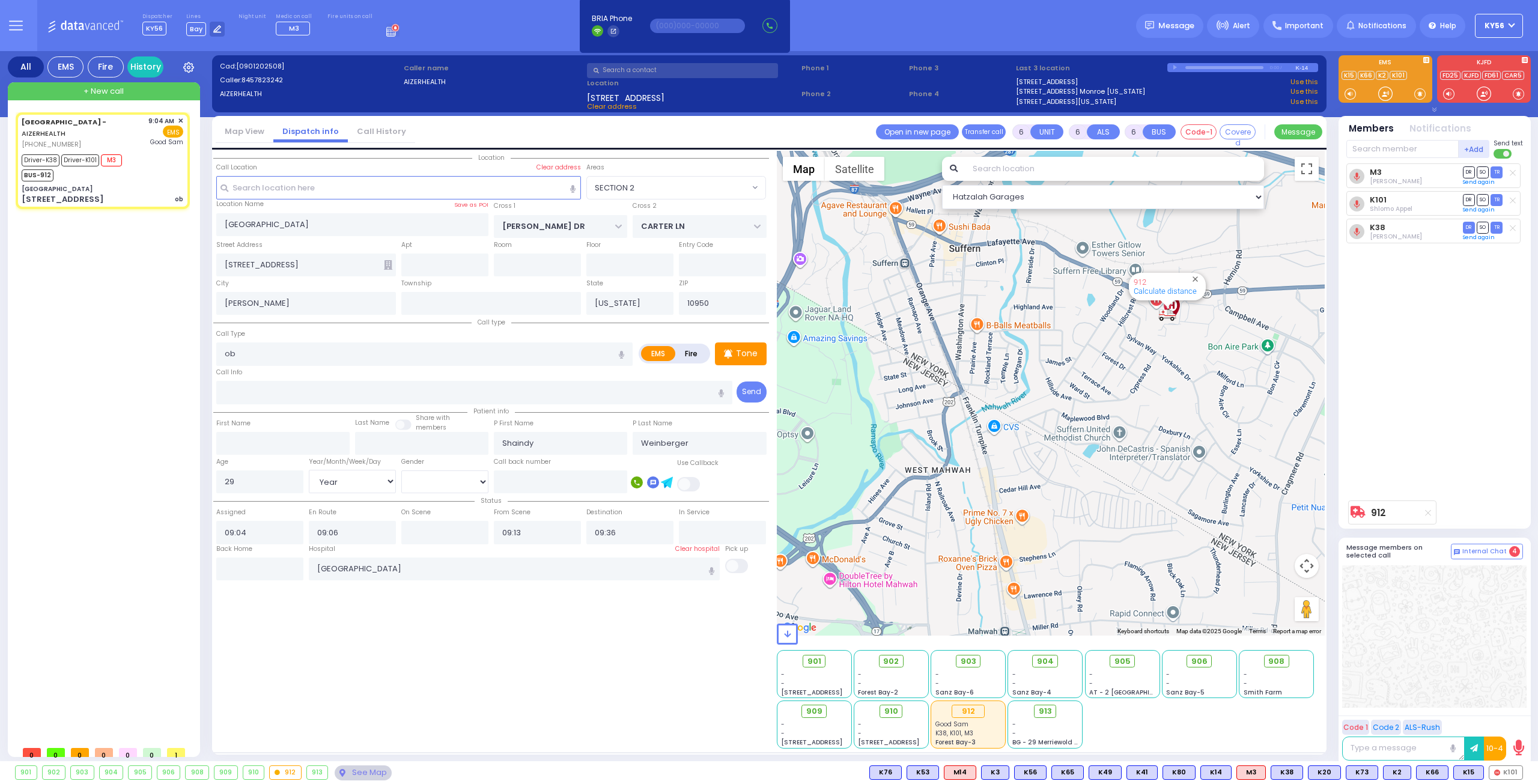
drag, startPoint x: 1195, startPoint y: 380, endPoint x: 1187, endPoint y: 403, distance: 24.4
click at [1187, 402] on div "912 Calculate distance" at bounding box center [1050, 393] width 549 height 485
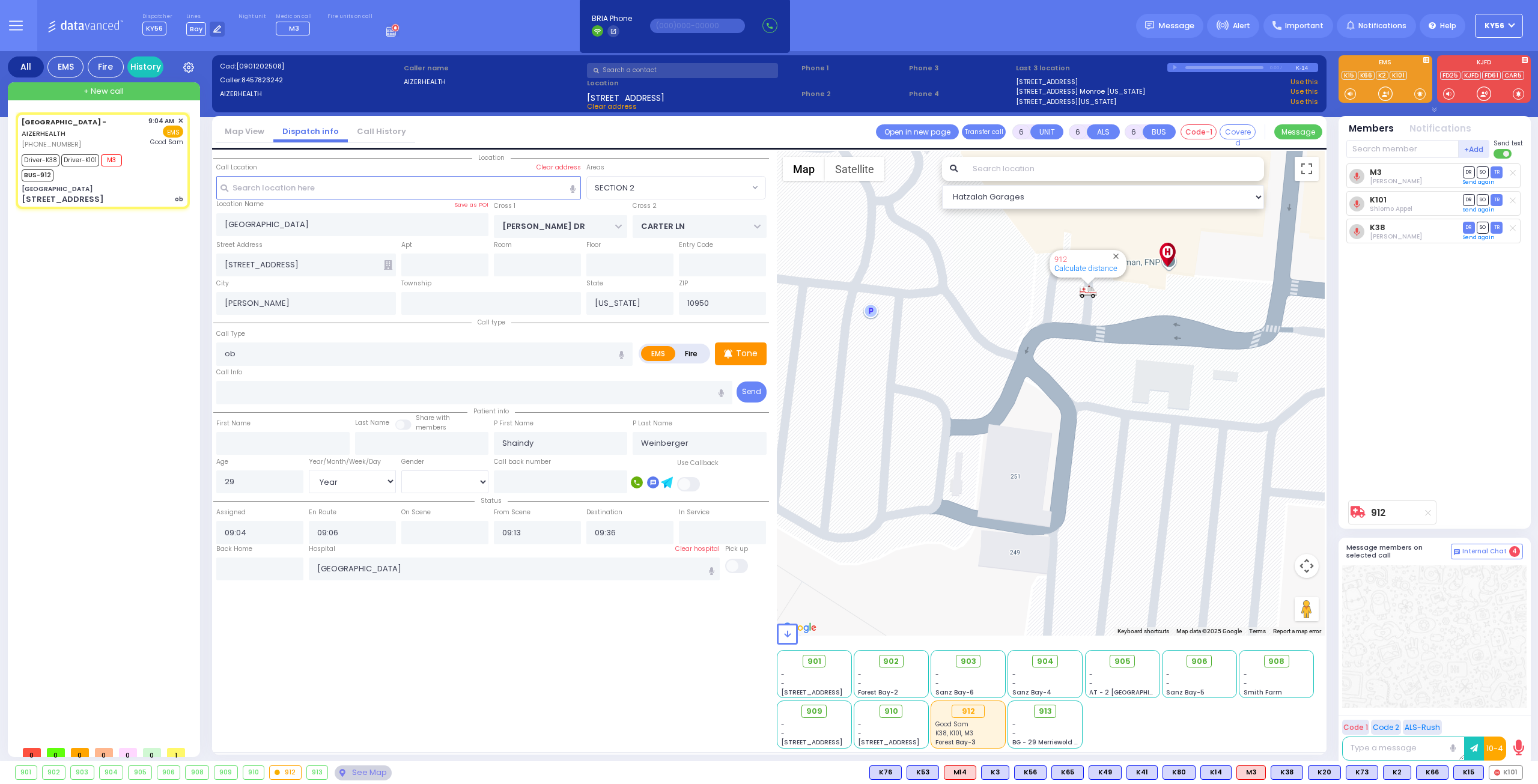
drag, startPoint x: 1066, startPoint y: 351, endPoint x: 1073, endPoint y: 378, distance: 27.9
click at [1073, 378] on div "912 Calculate distance" at bounding box center [1050, 393] width 549 height 485
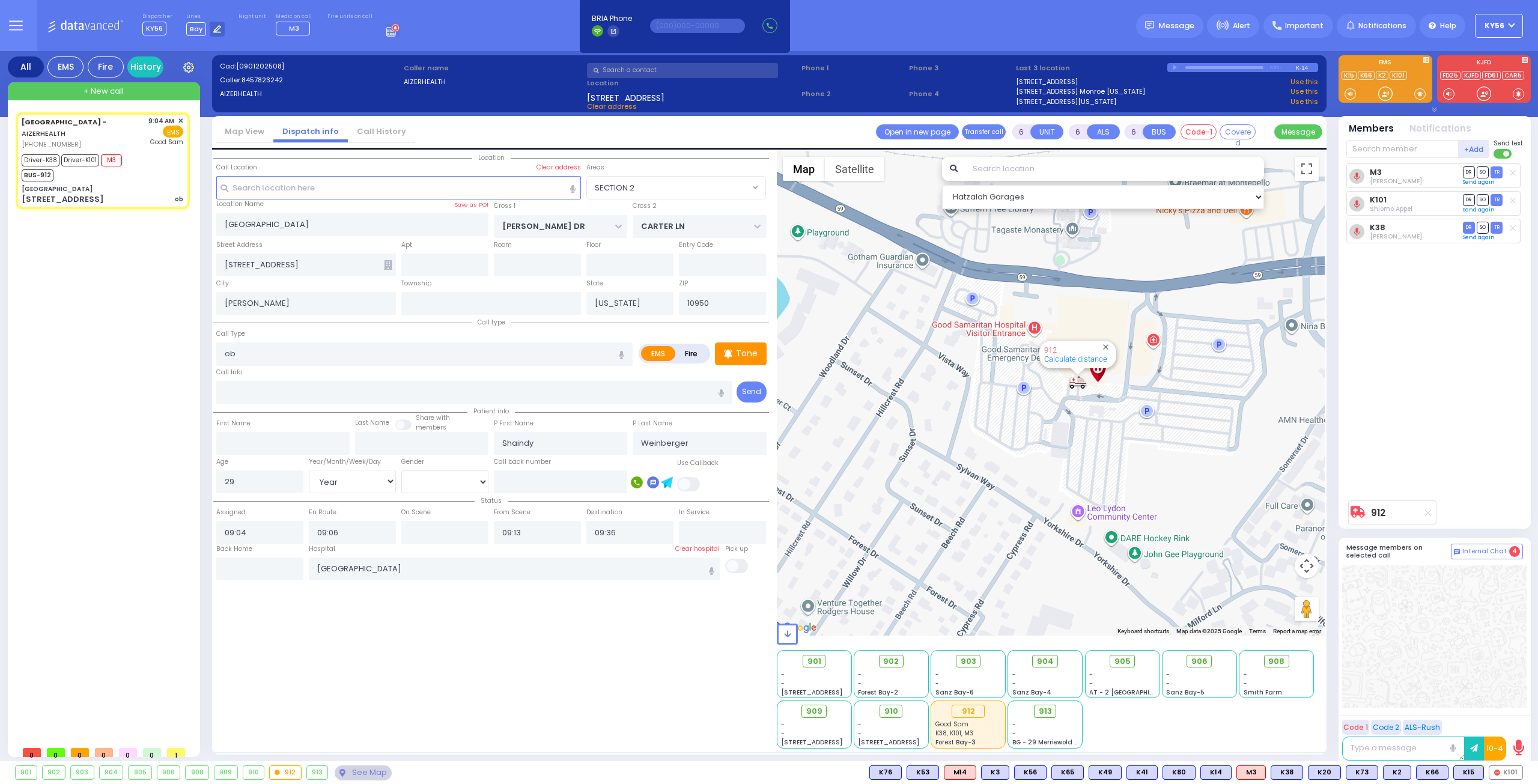
drag, startPoint x: 1245, startPoint y: 348, endPoint x: 1198, endPoint y: 353, distance: 47.3
click at [1198, 353] on div "912 Calculate distance" at bounding box center [1050, 393] width 549 height 485
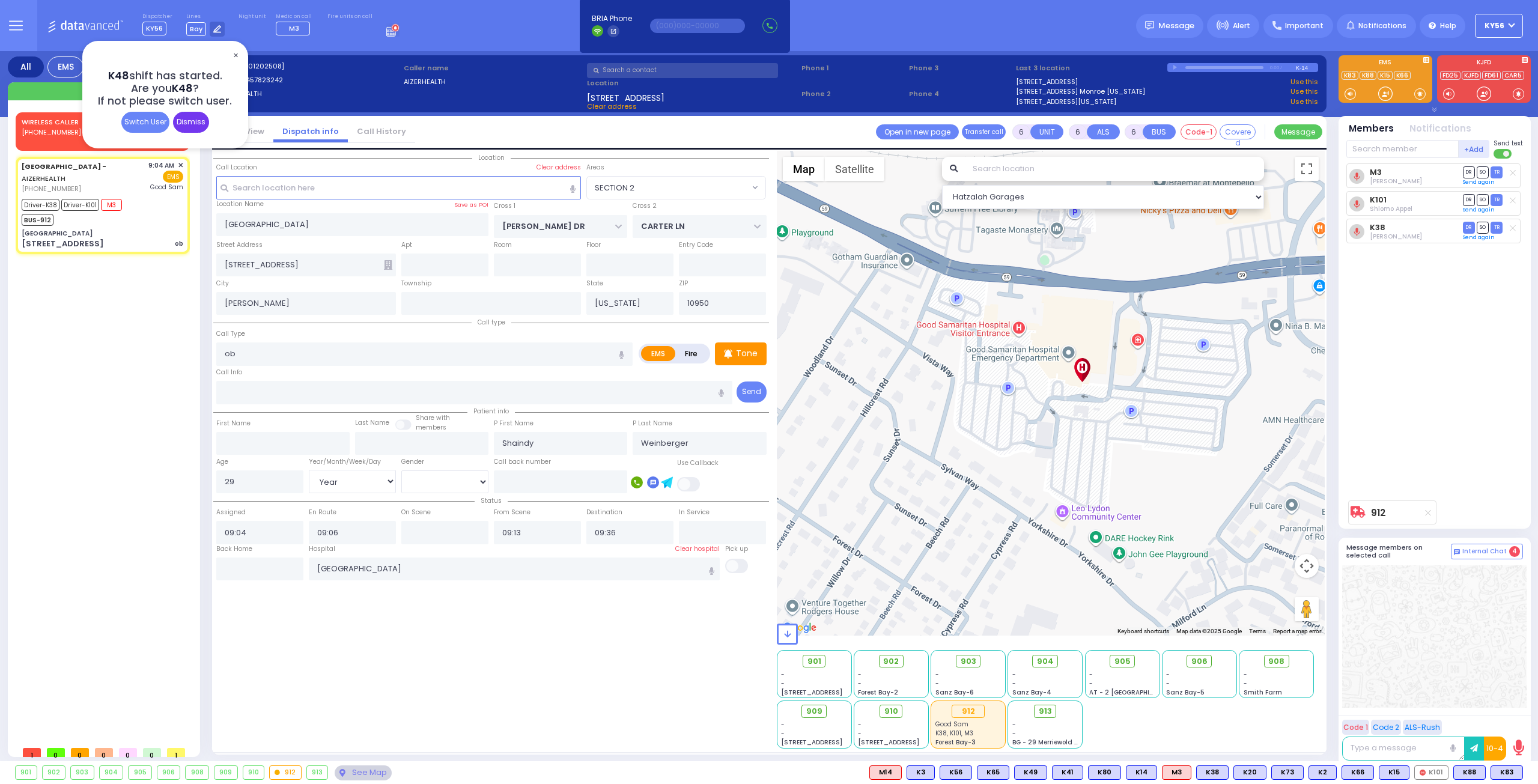
click at [201, 125] on div "Dismiss" at bounding box center [191, 122] width 36 height 21
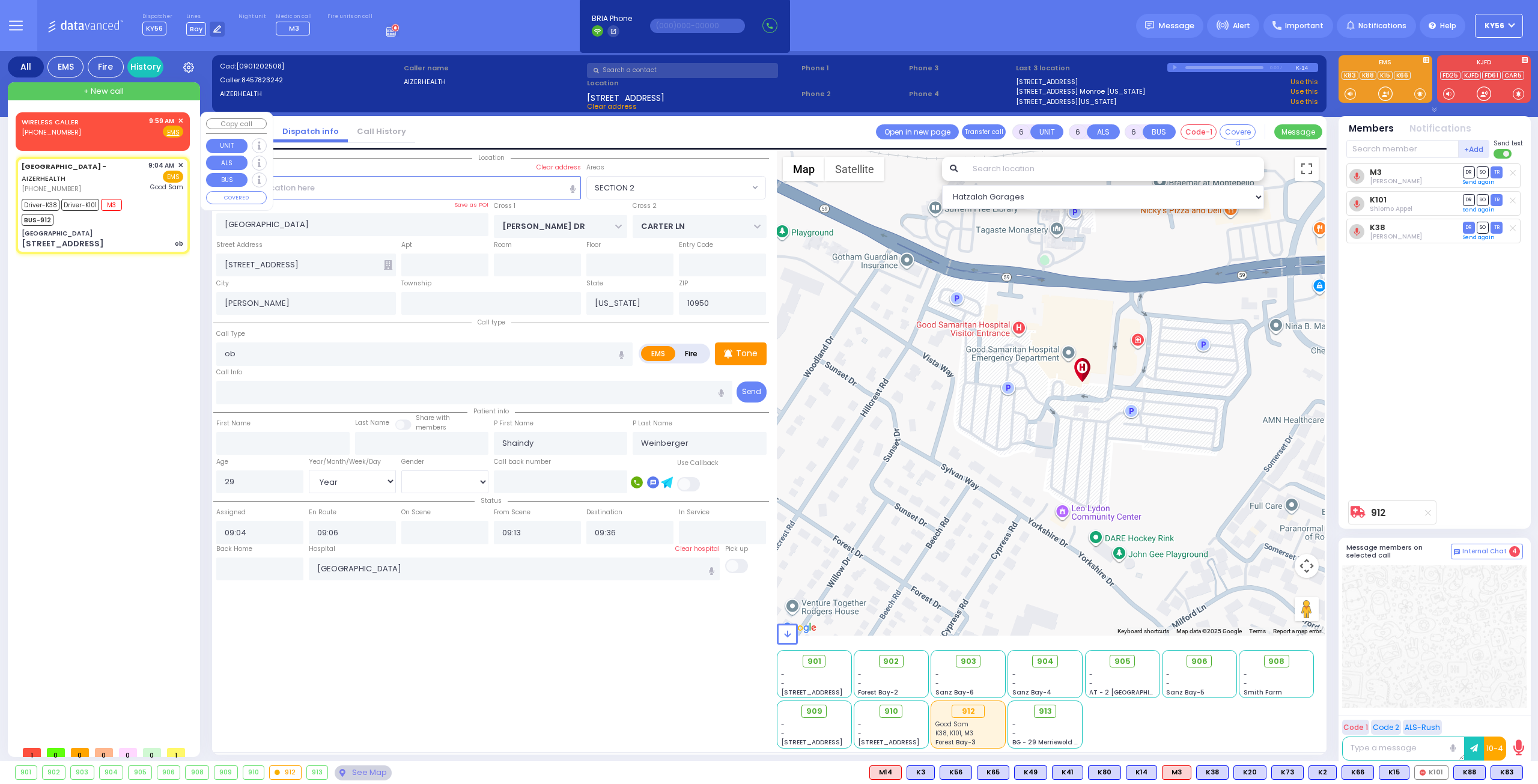
drag, startPoint x: 95, startPoint y: 152, endPoint x: 101, endPoint y: 137, distance: 16.2
click at [101, 131] on div "WIRELESS CALLER [PHONE_NUMBER] 9:59 AM ✕ Fire EMS" at bounding box center [102, 127] width 161 height 22
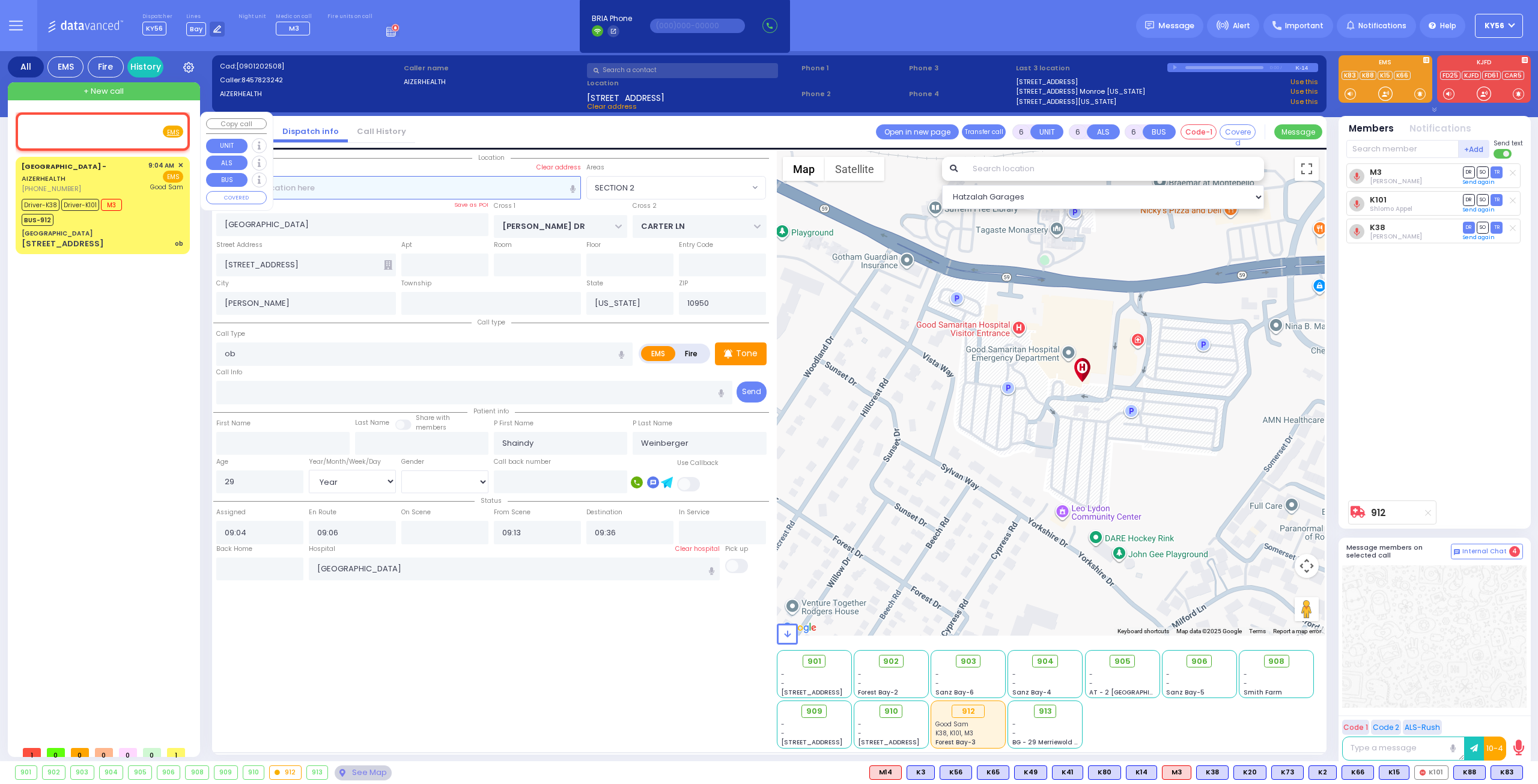
type input "2"
type input "1"
select select
radio input "true"
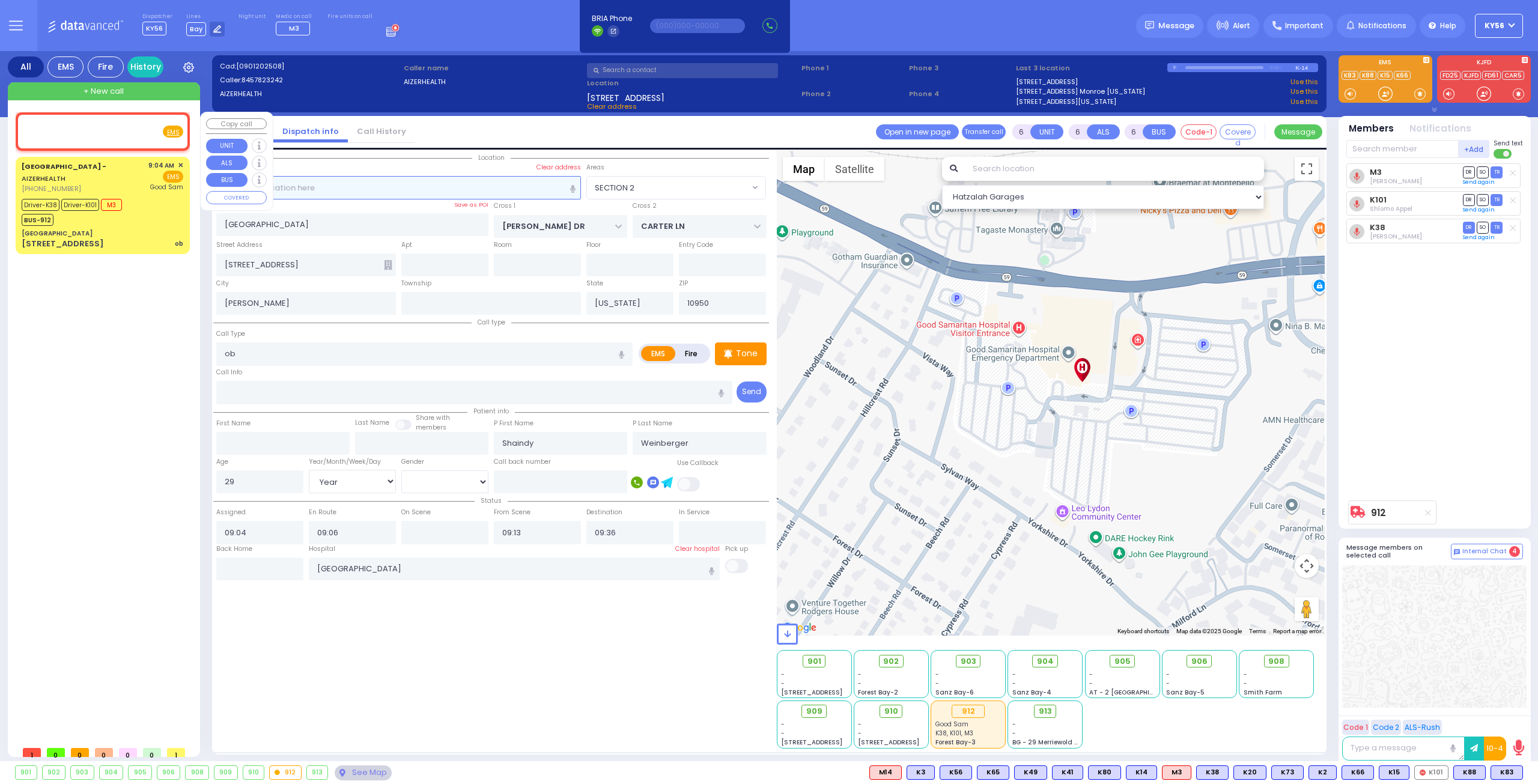
select select
type input "09:59"
select select "Hatzalah Garages"
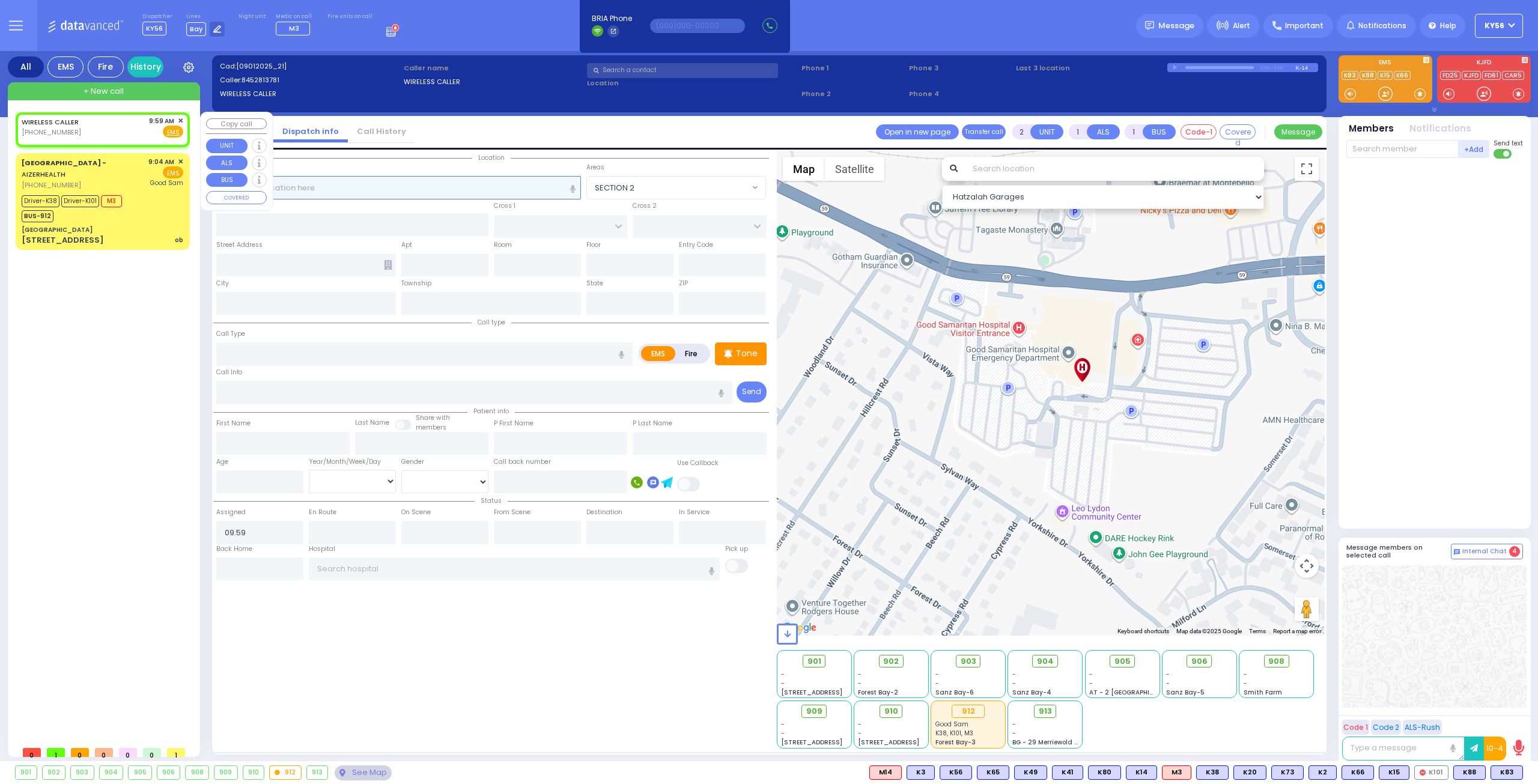
select select
radio input "true"
select select
select select "Hatzalah Garages"
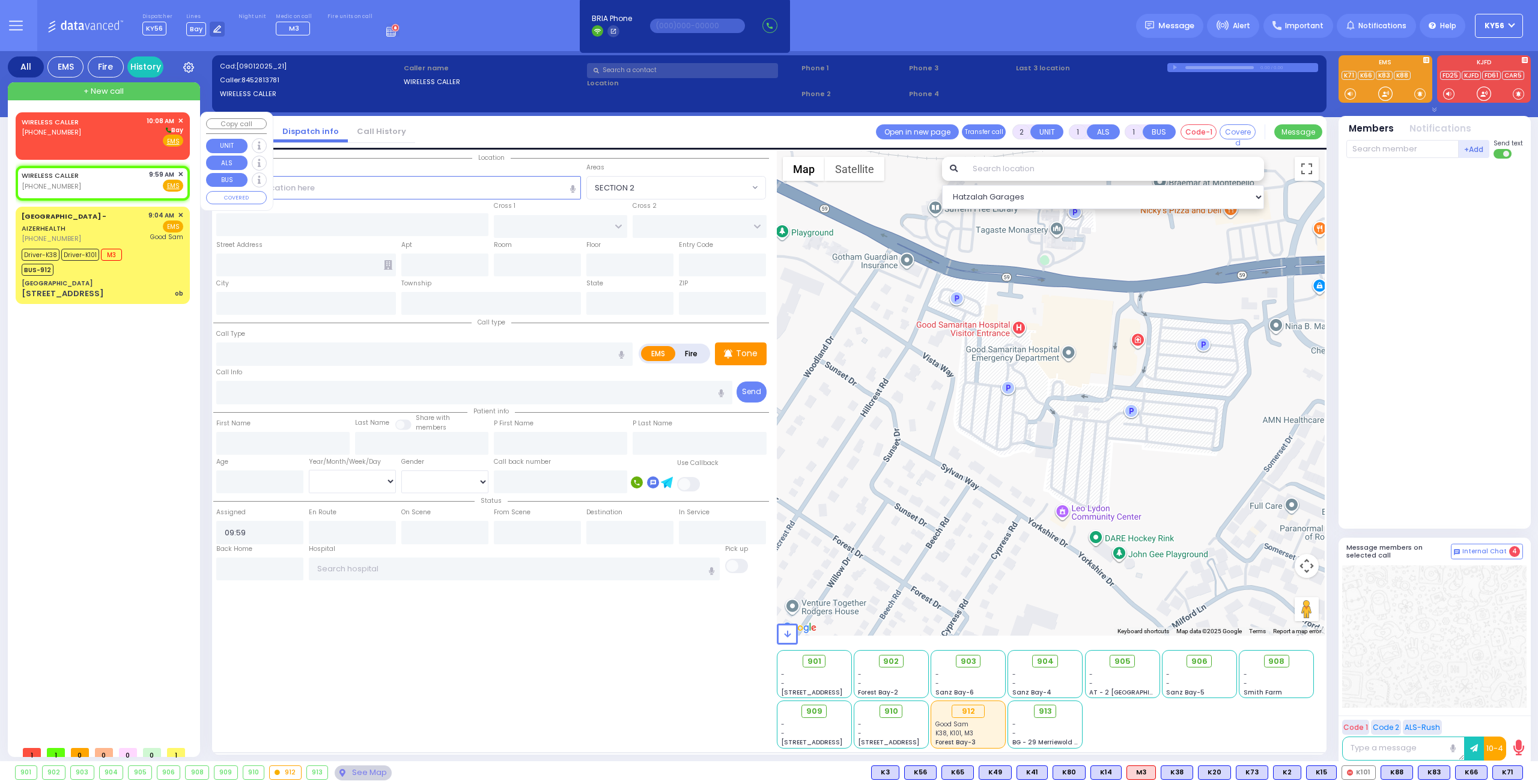
click at [83, 141] on div "WIRELESS CALLER [PHONE_NUMBER] 10:08 AM ✕ [GEOGRAPHIC_DATA]" at bounding box center [102, 131] width 161 height 31
select select
radio input "true"
select select
type input "10:08"
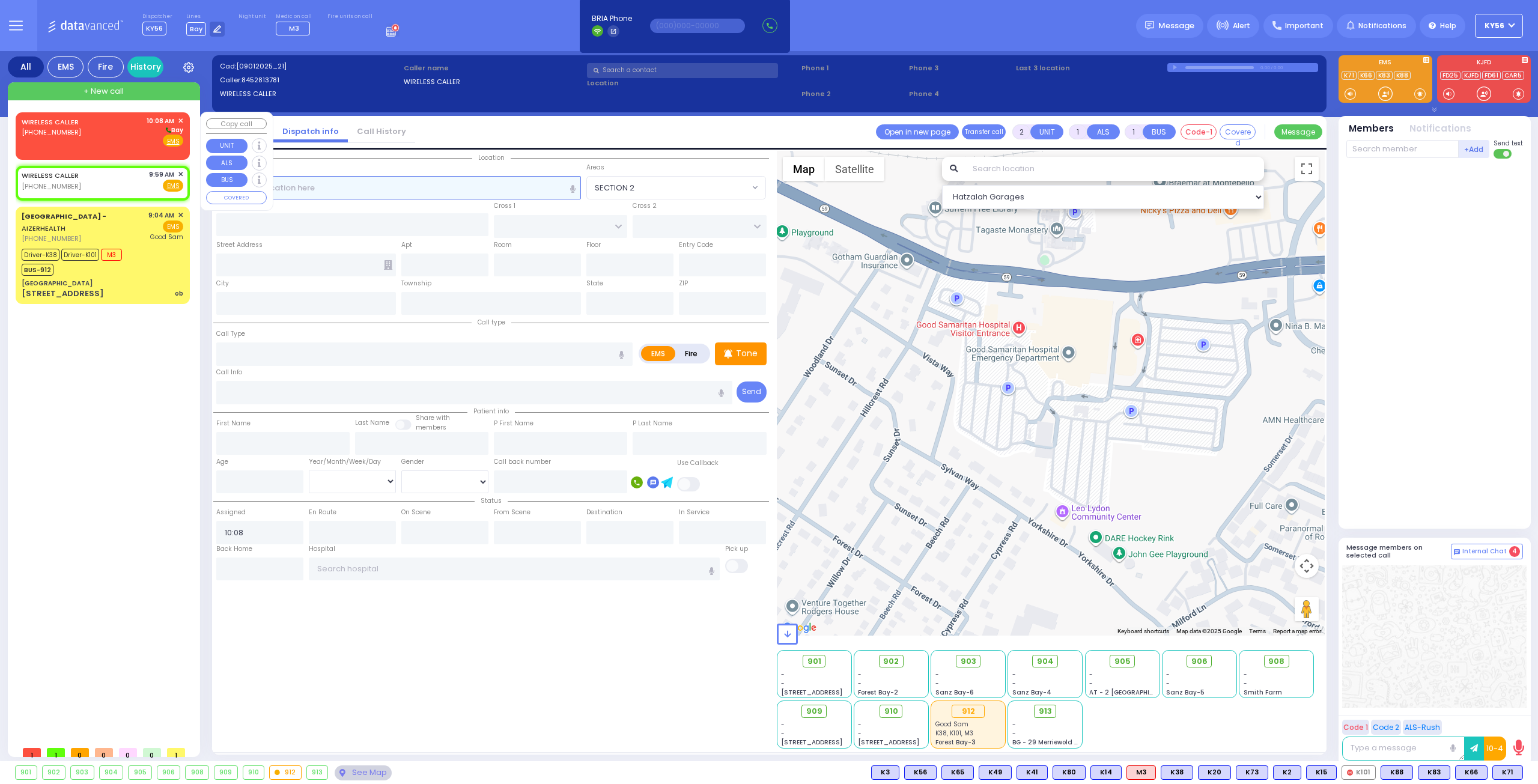
select select "Hatzalah Garages"
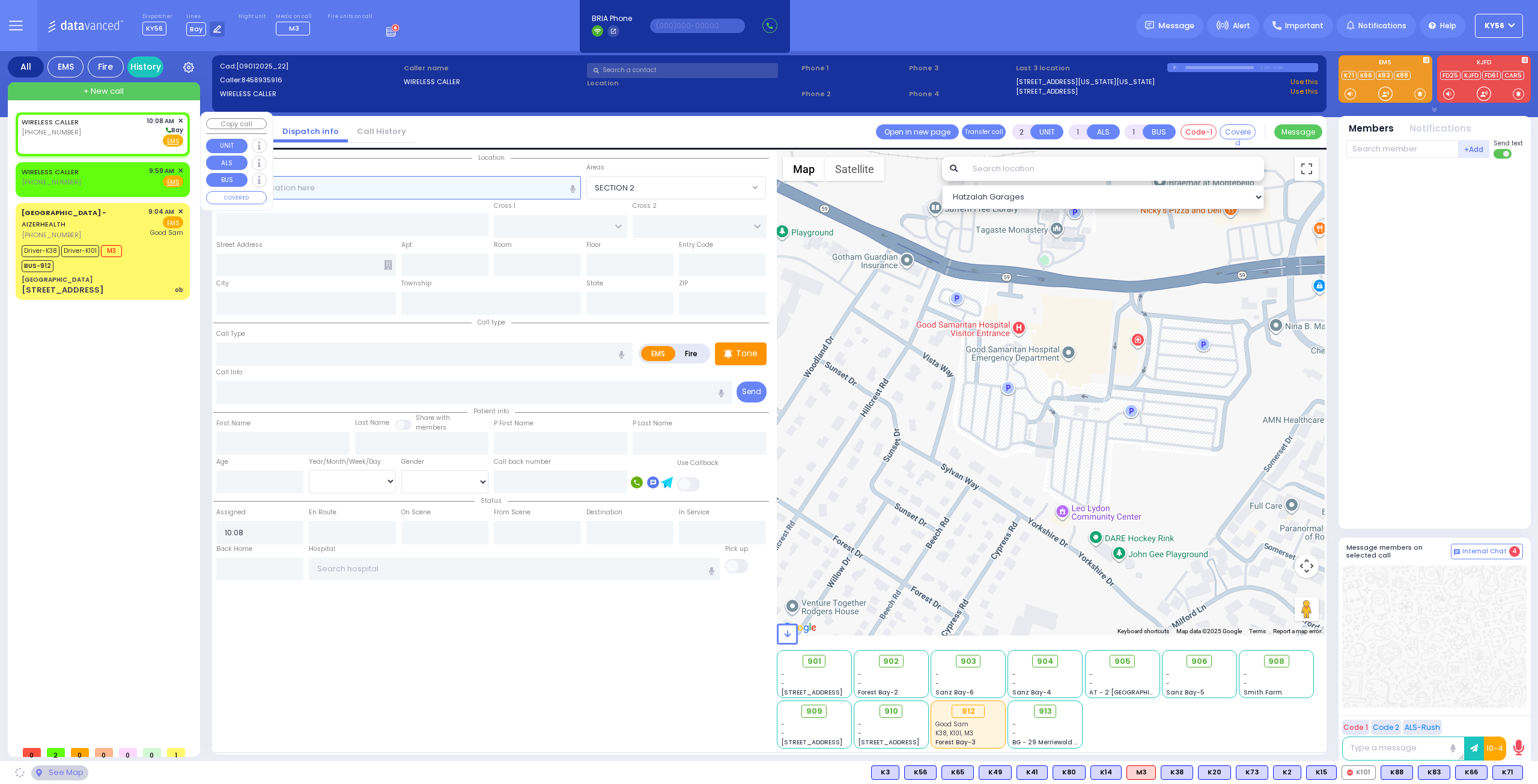
select select
radio input "true"
select select
select select "Hatzalah Garages"
click at [457, 185] on input "text" at bounding box center [398, 187] width 365 height 23
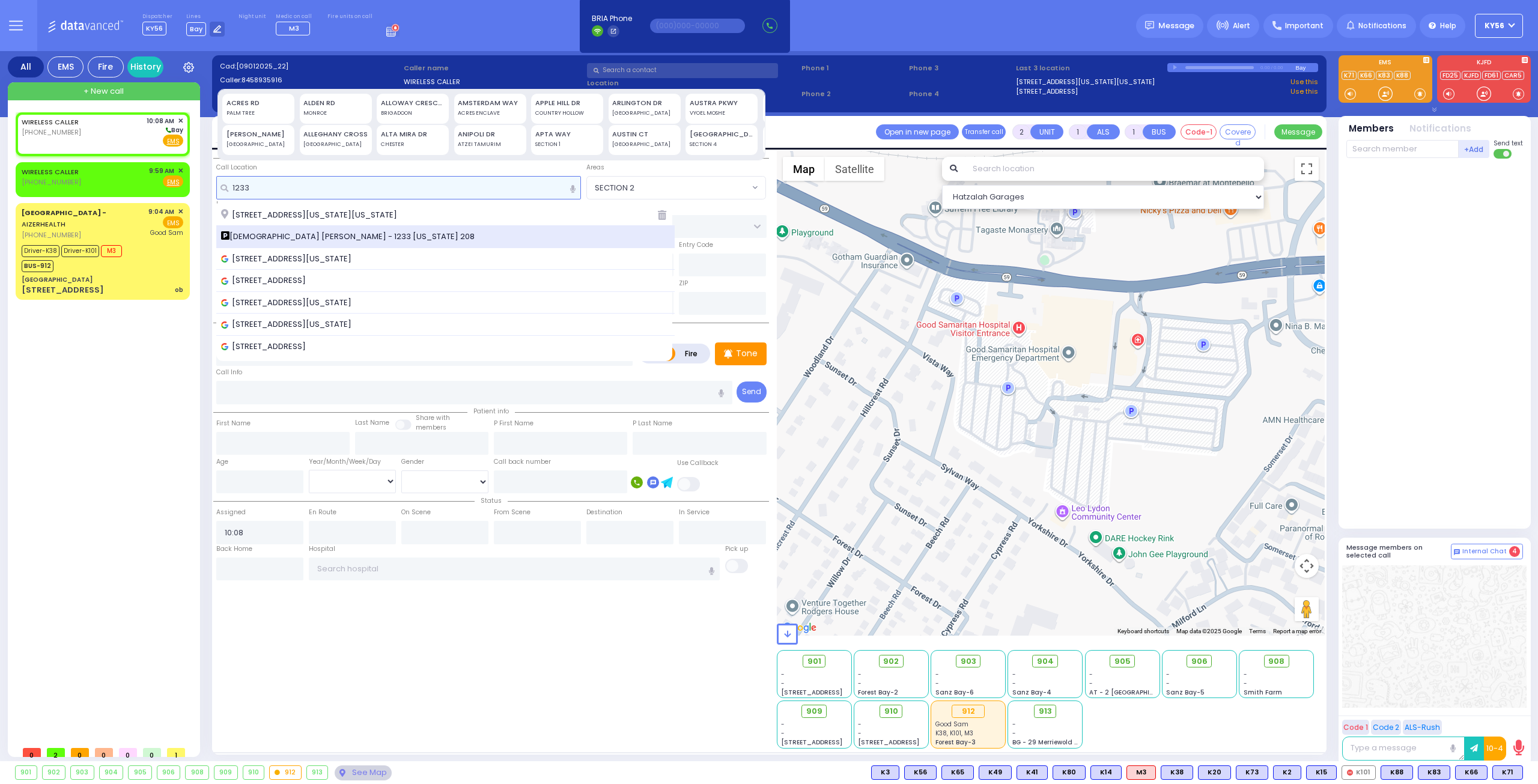
type input "1233"
click at [319, 233] on span "[DEMOGRAPHIC_DATA] [PERSON_NAME] - 1233 [US_STATE] 208" at bounding box center [350, 237] width 258 height 12
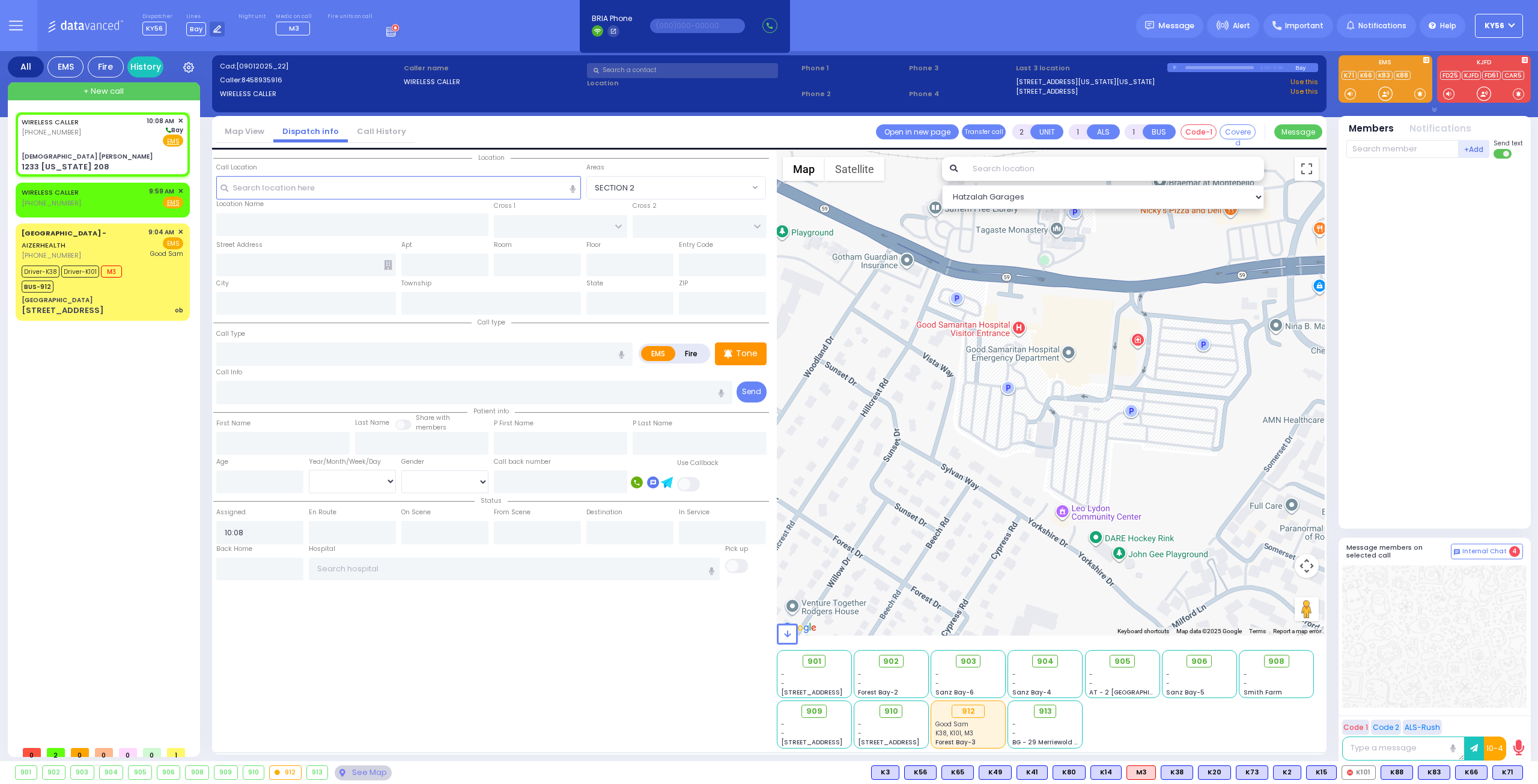
select select
radio input "true"
select select
select select "Hatzalah Garages"
type input "[DEMOGRAPHIC_DATA] [PERSON_NAME]"
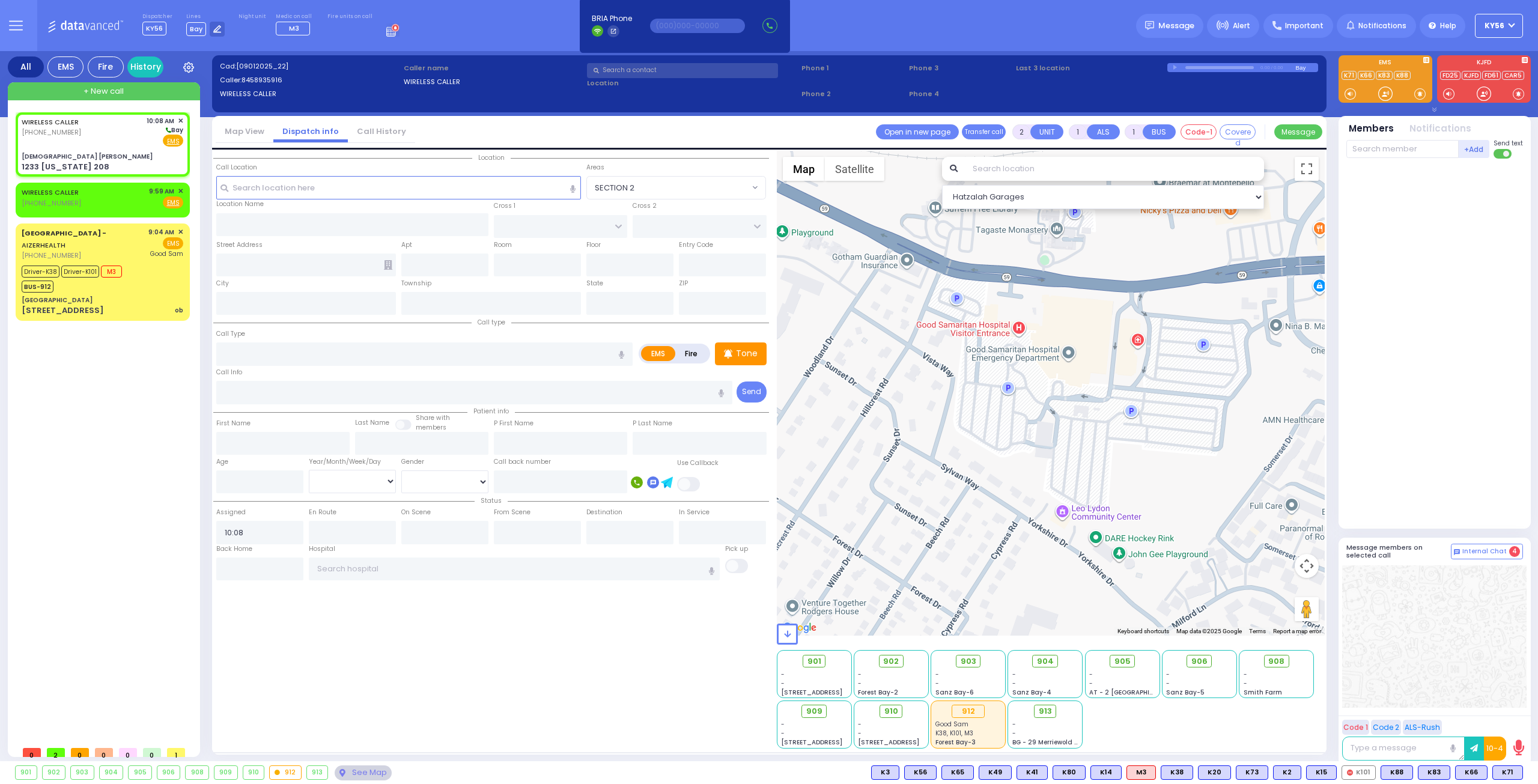
type input "CLOVE RD"
type input "JMD DR"
type input "1233 [US_STATE] 208"
type input "Monroe"
type input "[US_STATE]"
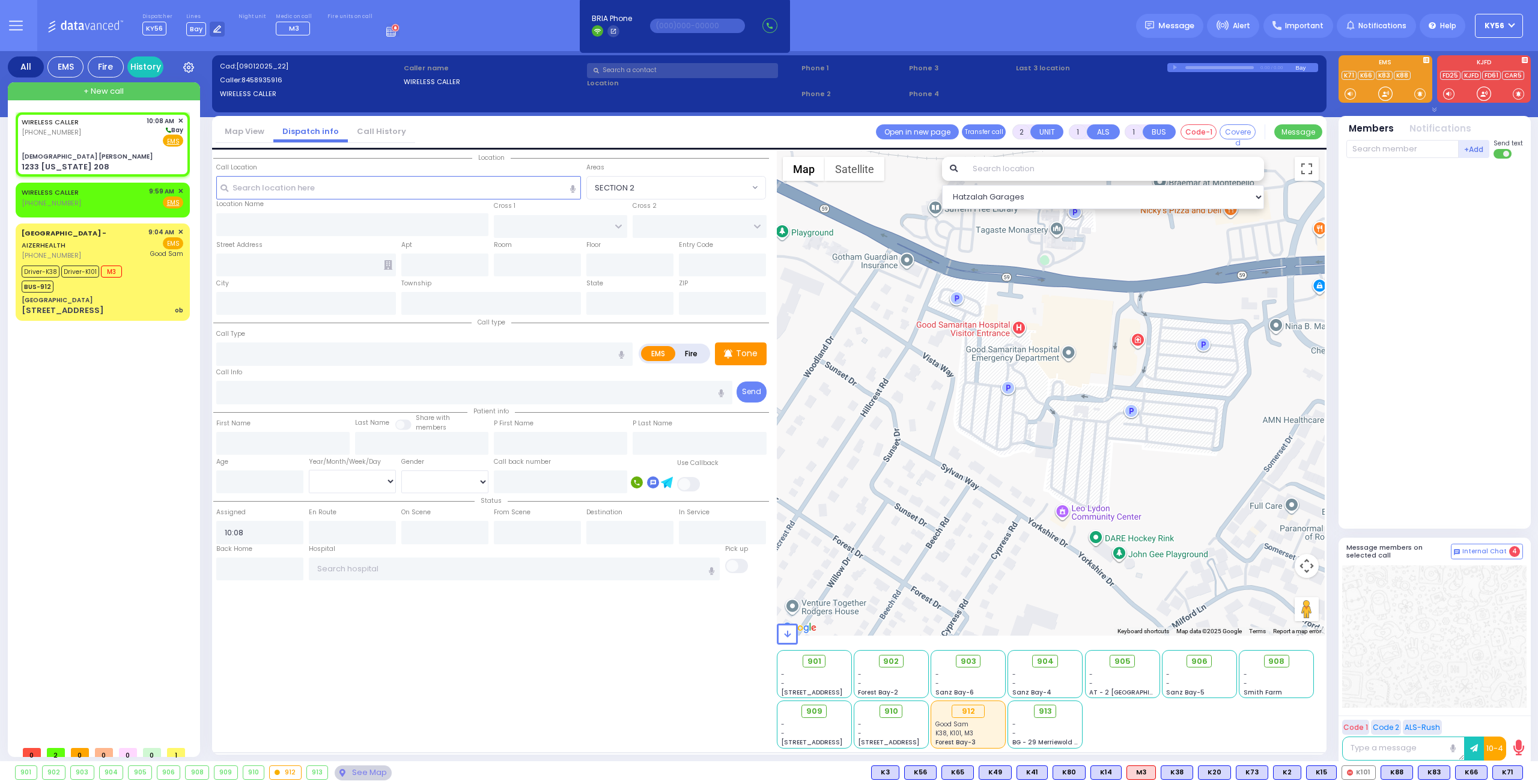
type input "10950"
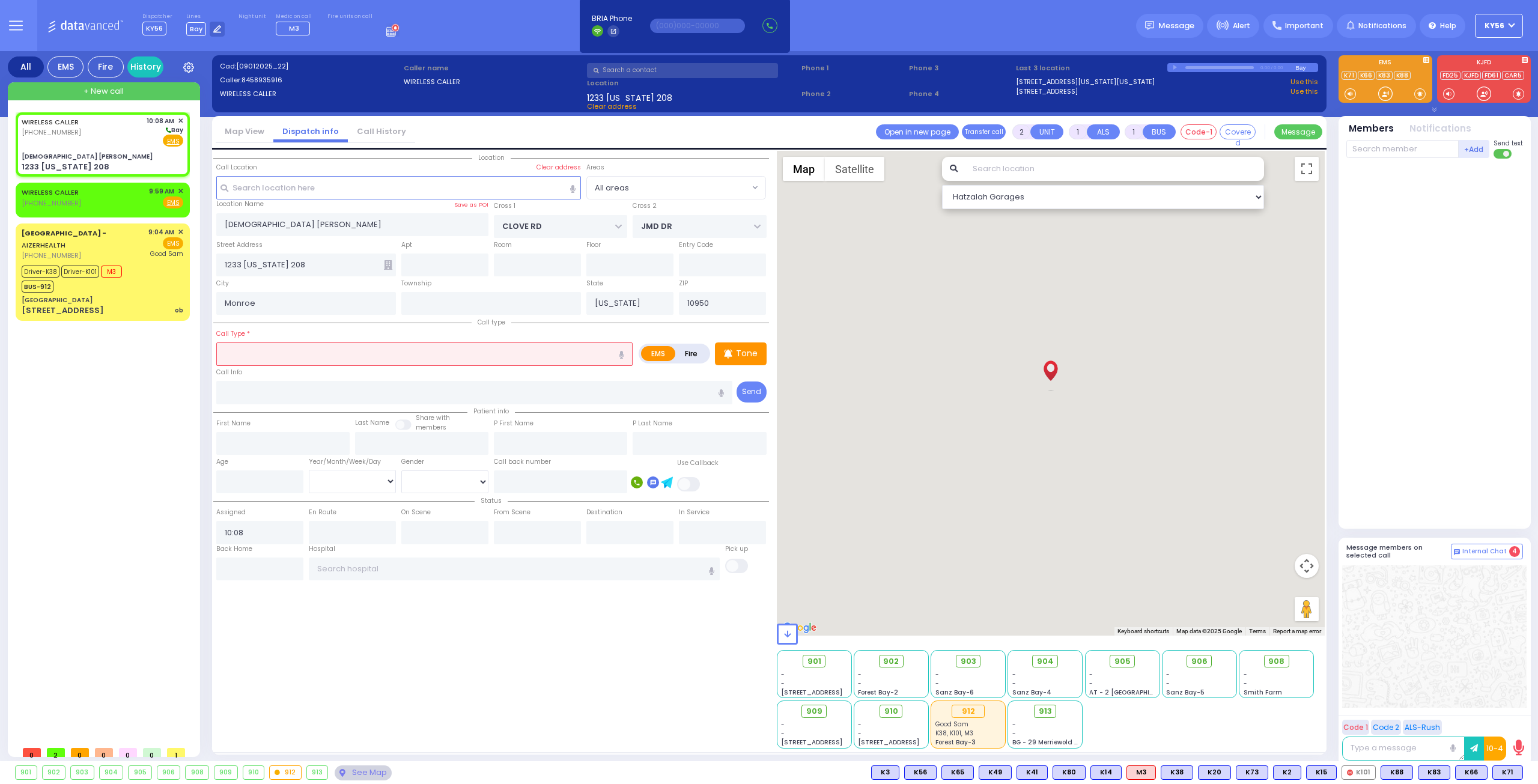
click at [281, 353] on input "text" at bounding box center [424, 354] width 416 height 23
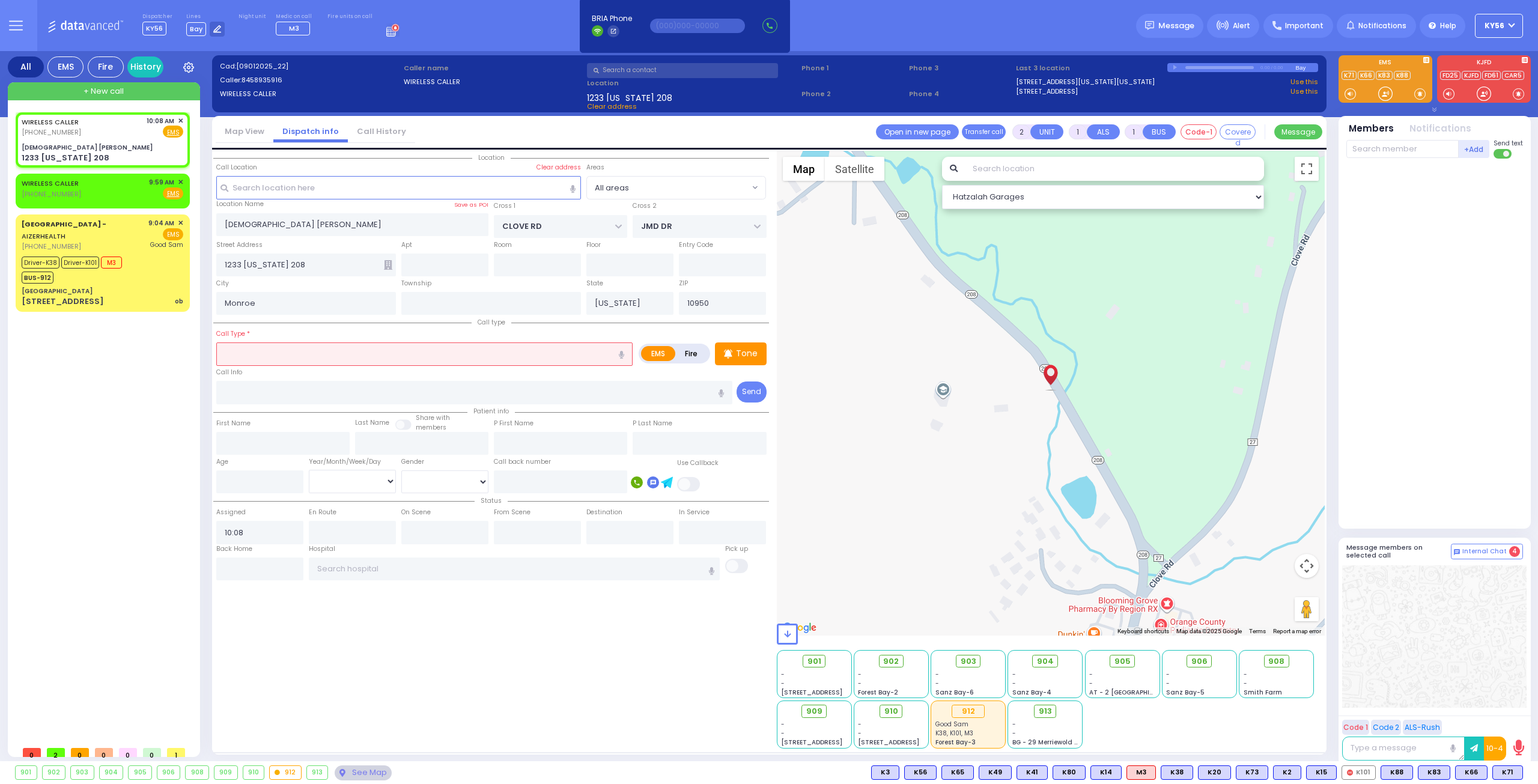
select select
radio input "true"
select select
select select "Hatzalah Garages"
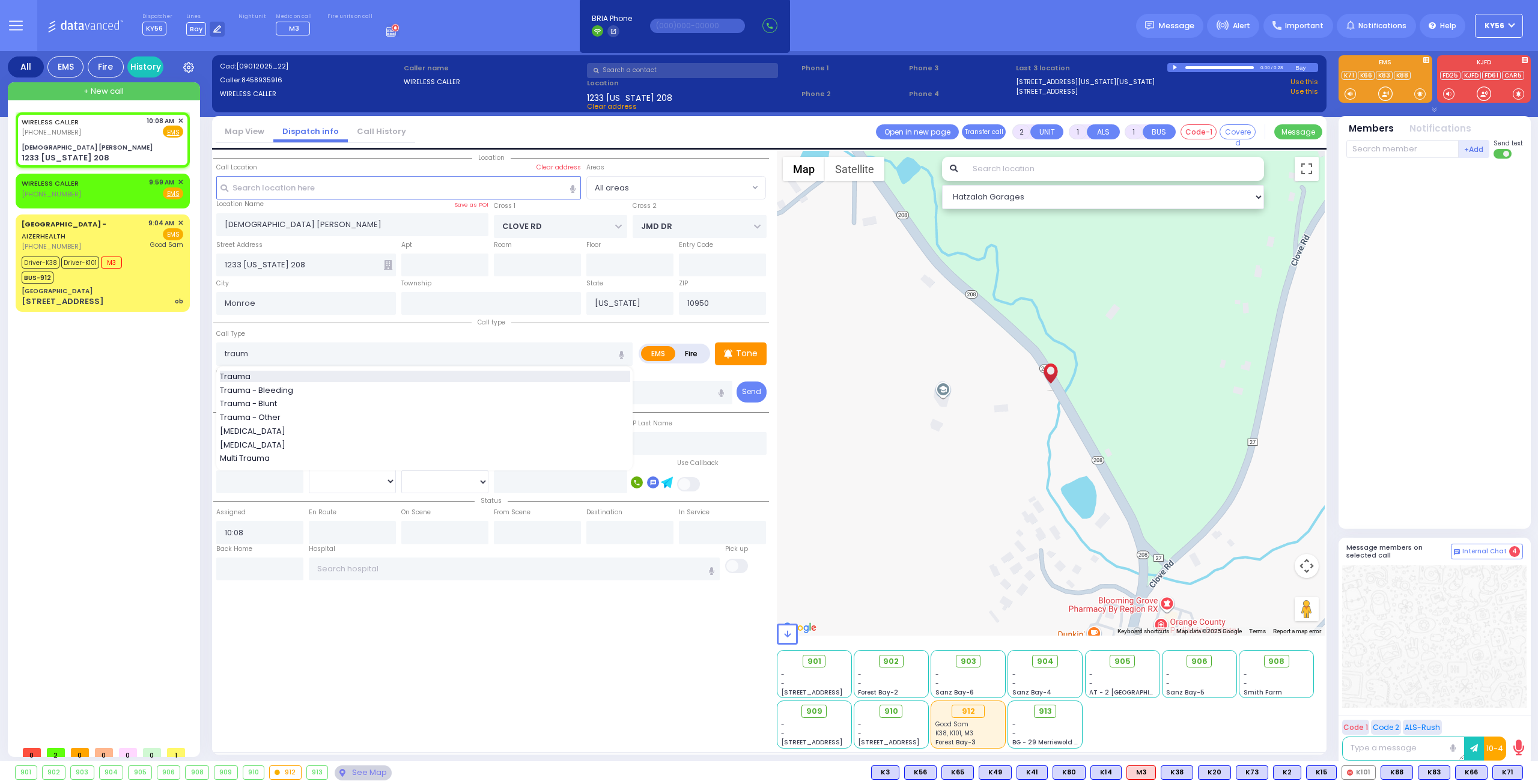
click at [289, 371] on div "Trauma" at bounding box center [425, 377] width 410 height 12
type input "Trauma"
type input "0"
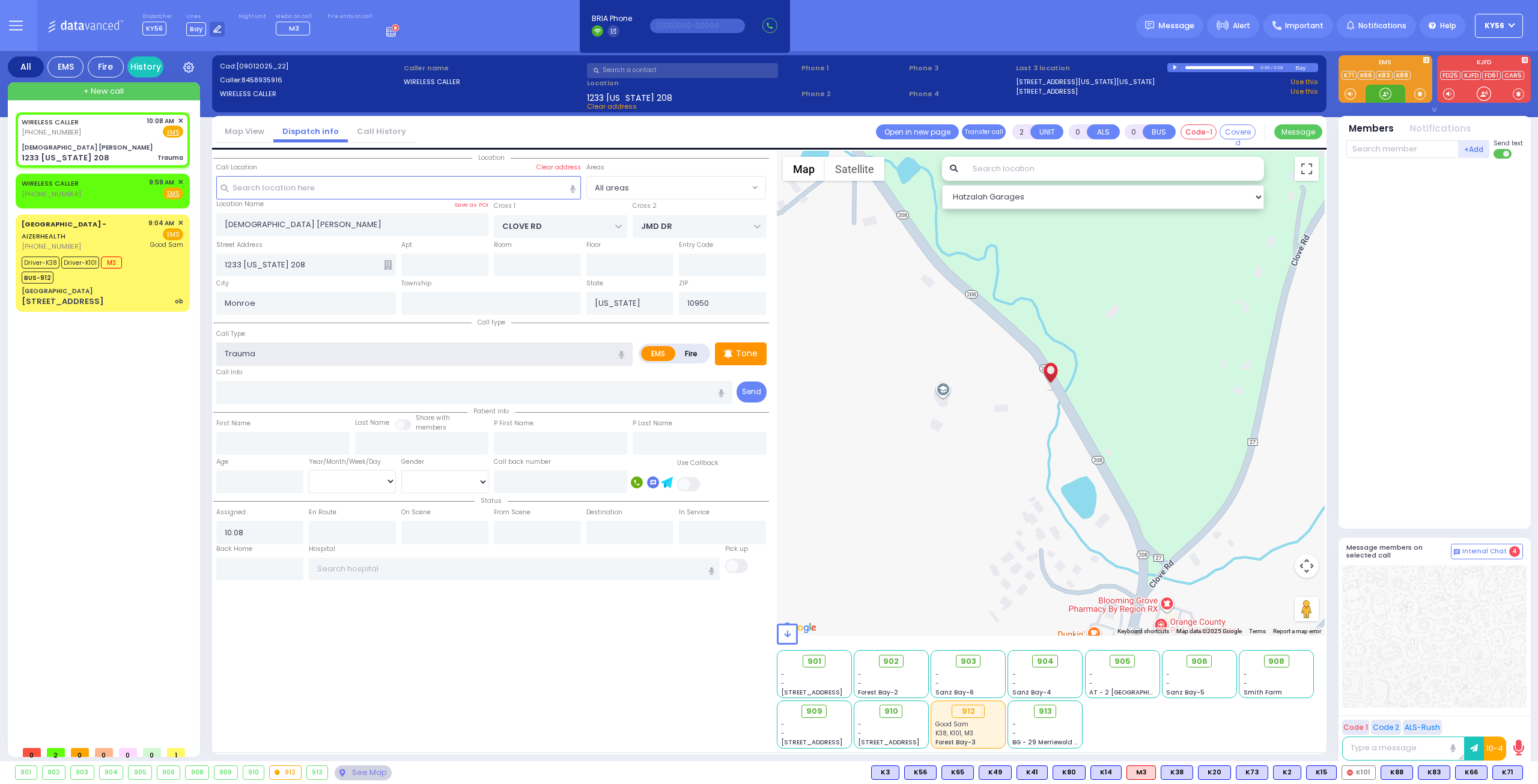
select select
radio input "true"
select select
select select "Hatzalah Garages"
click at [181, 179] on span "✕" at bounding box center [180, 182] width 5 height 10
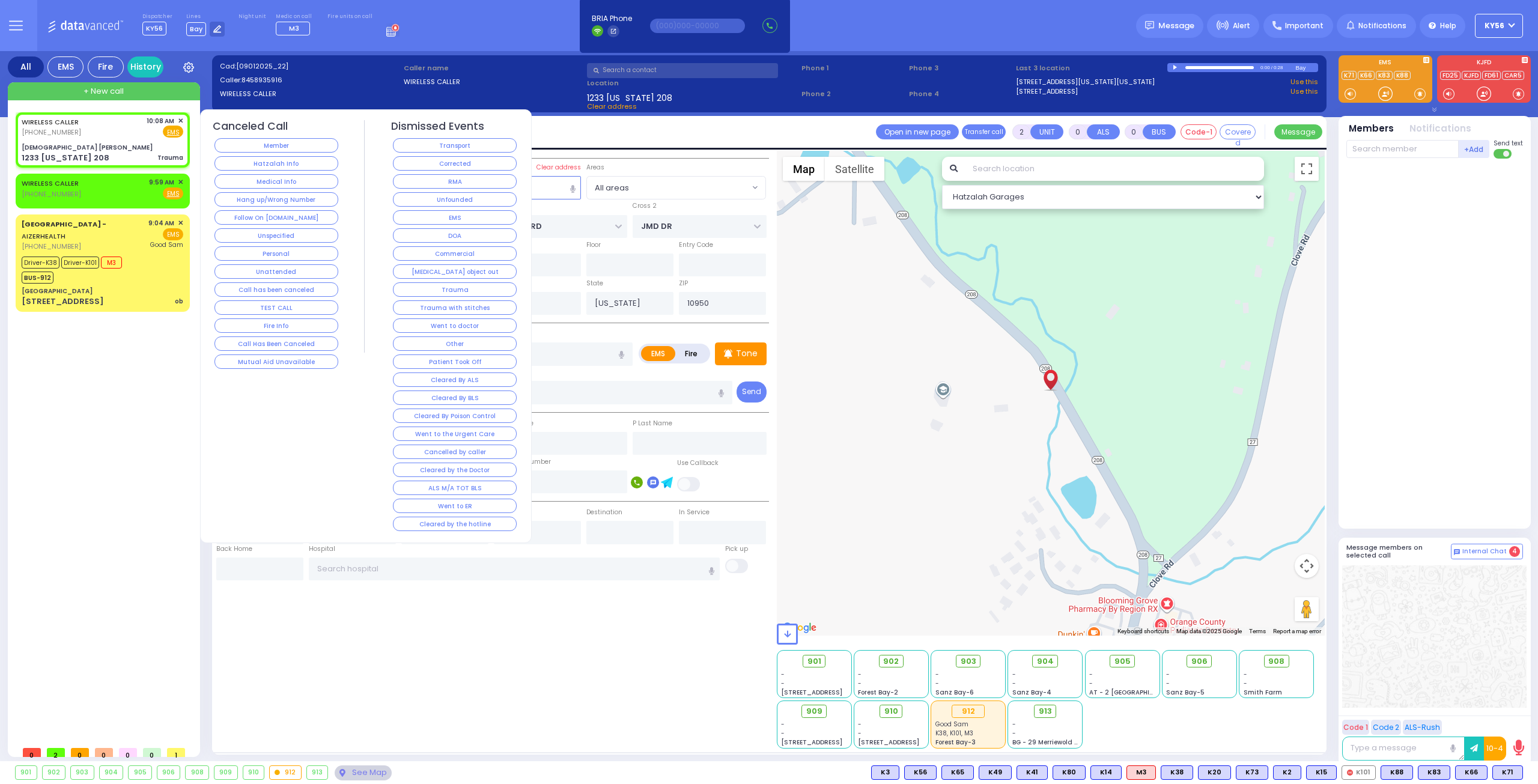
select select
radio input "true"
select select
select select "Hatzalah Garages"
click at [290, 198] on button "Hang up/Wrong Number" at bounding box center [277, 199] width 124 height 15
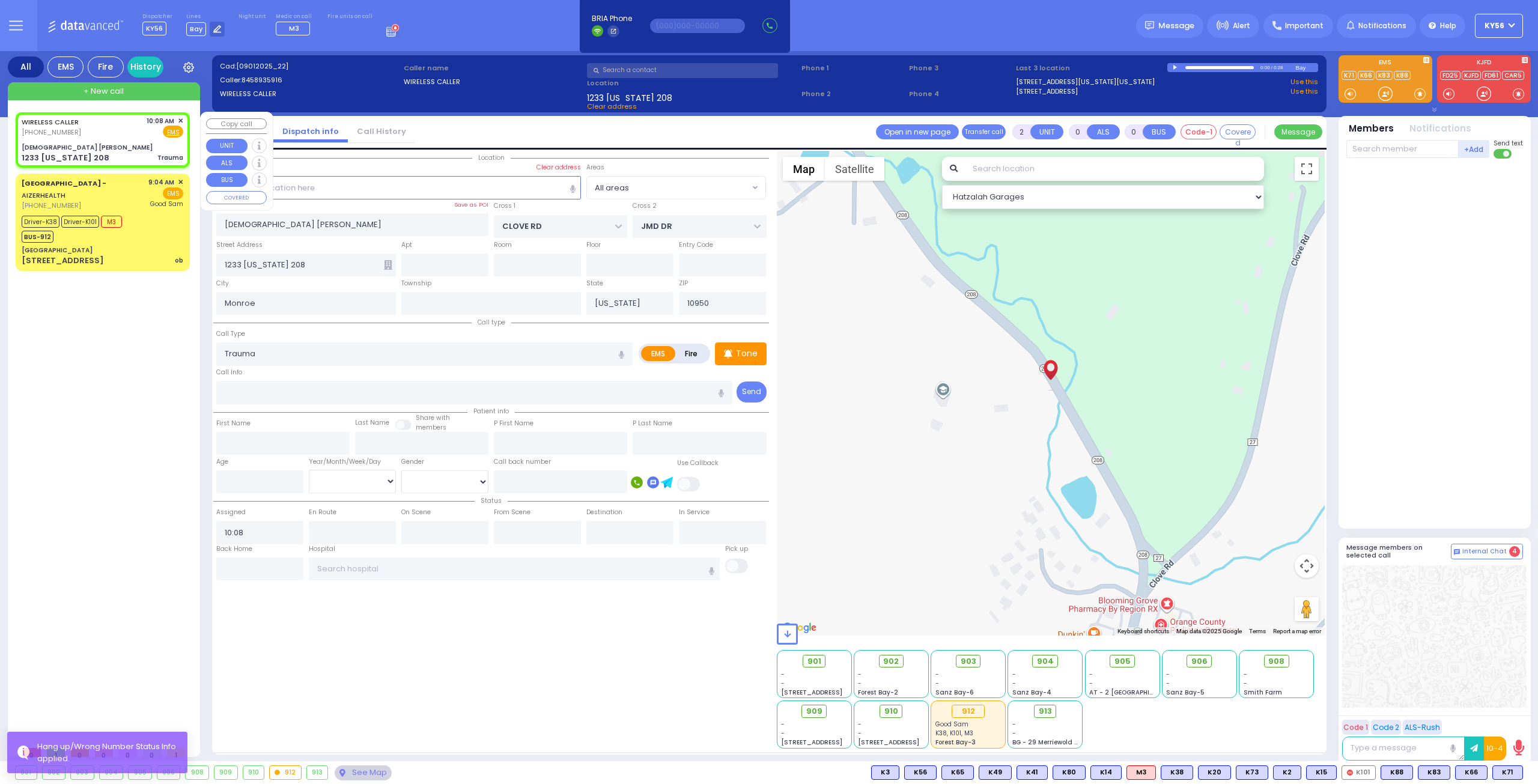
click at [135, 145] on div "[DEMOGRAPHIC_DATA] [PERSON_NAME]" at bounding box center [102, 147] width 161 height 9
select select
radio input "true"
select select
select select "Hatzalah Garages"
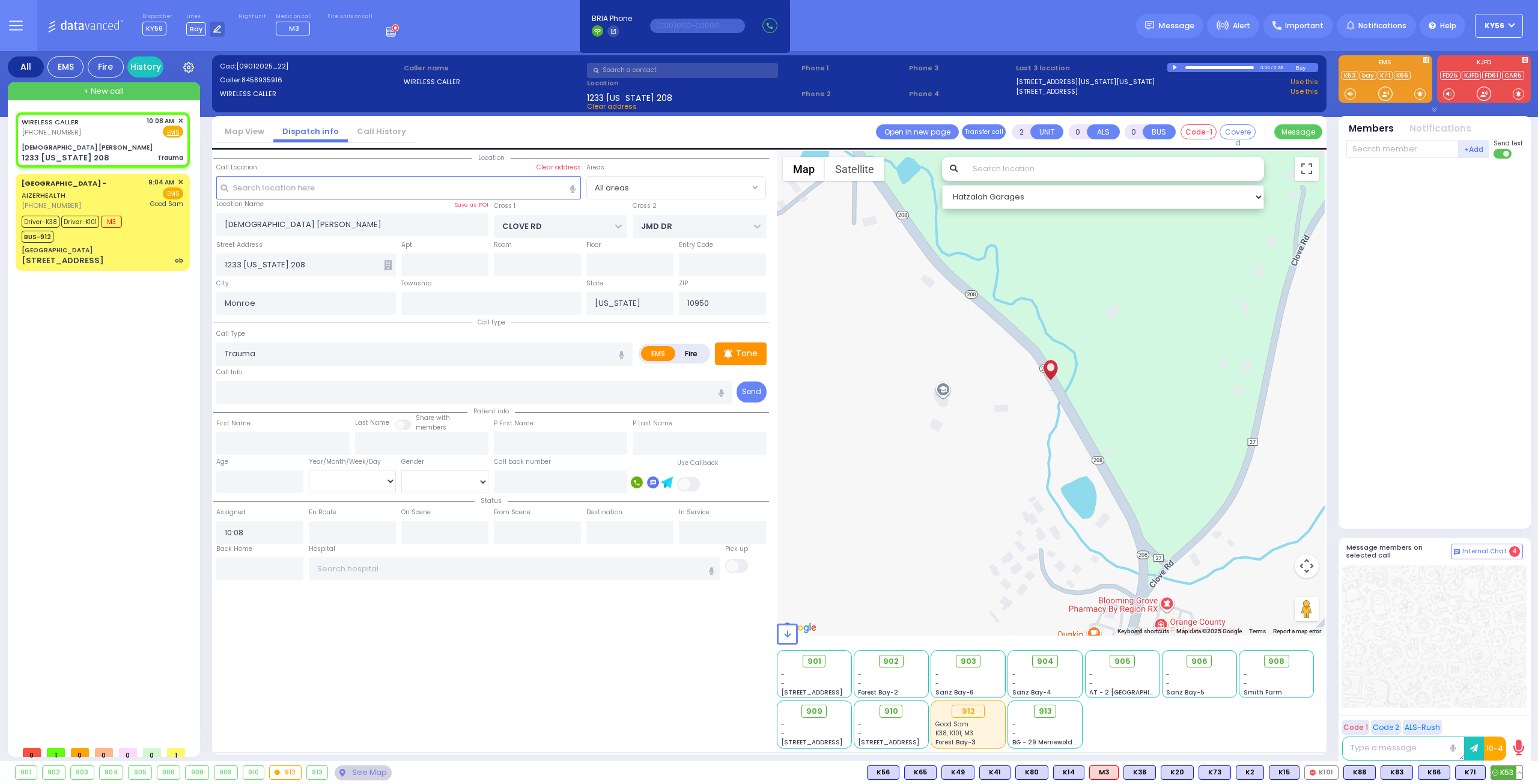
click at [1505, 769] on span "K53" at bounding box center [1506, 772] width 31 height 13
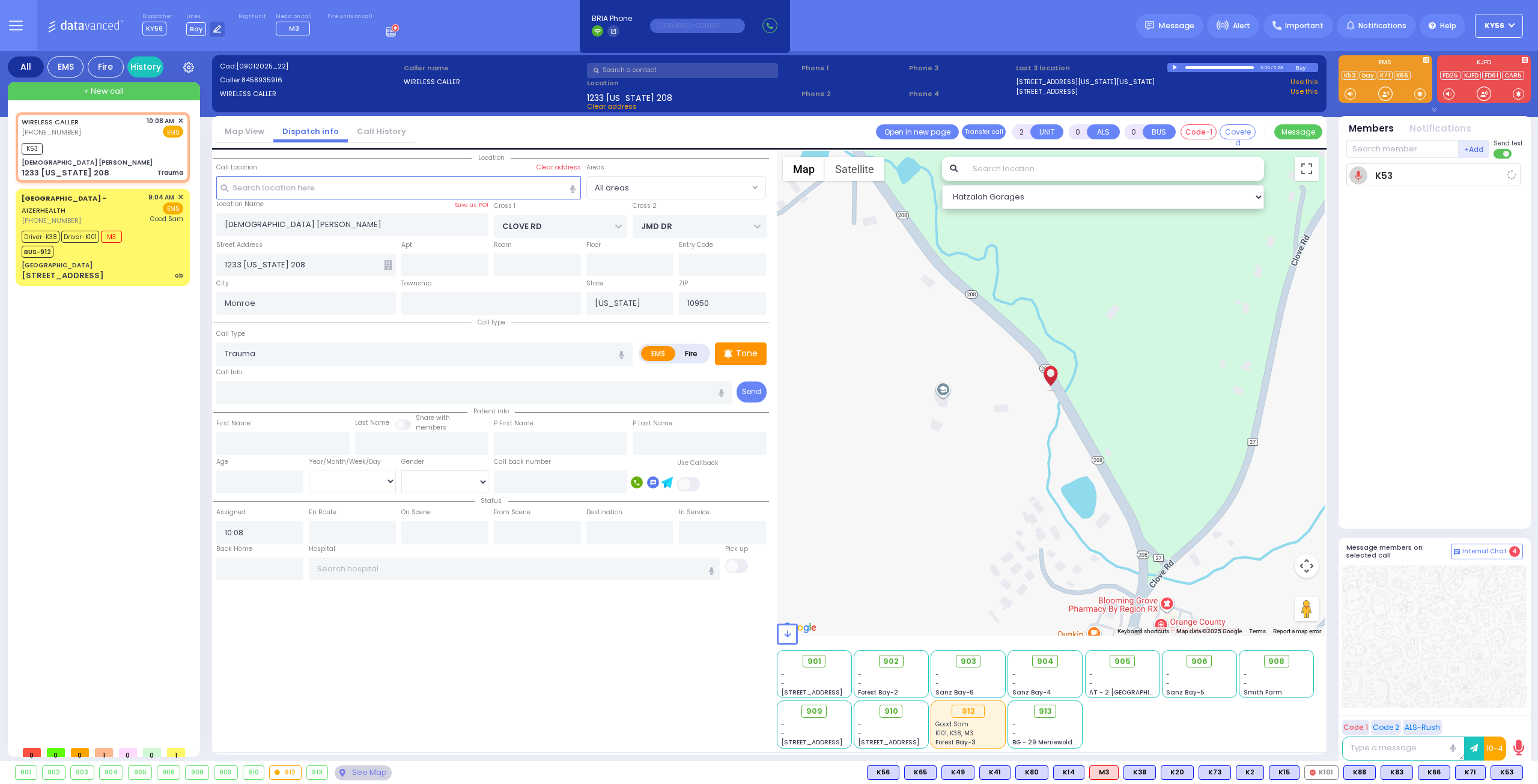
select select
radio input "true"
select select
type input "10:09"
select select "Hatzalah Garages"
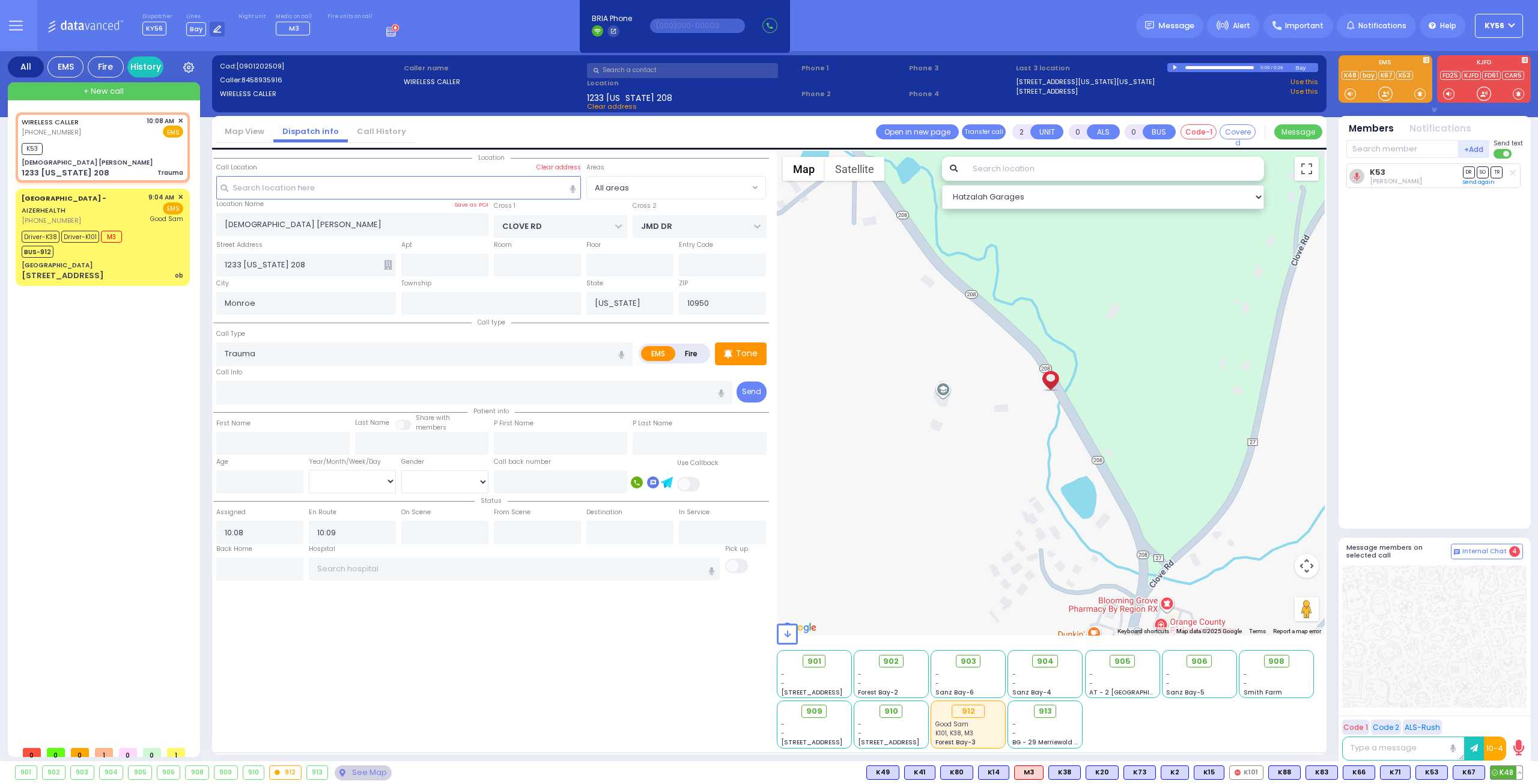
click at [1511, 775] on span "K48" at bounding box center [1505, 772] width 32 height 13
select select
radio input "true"
select select
select select "Hatzalah Garages"
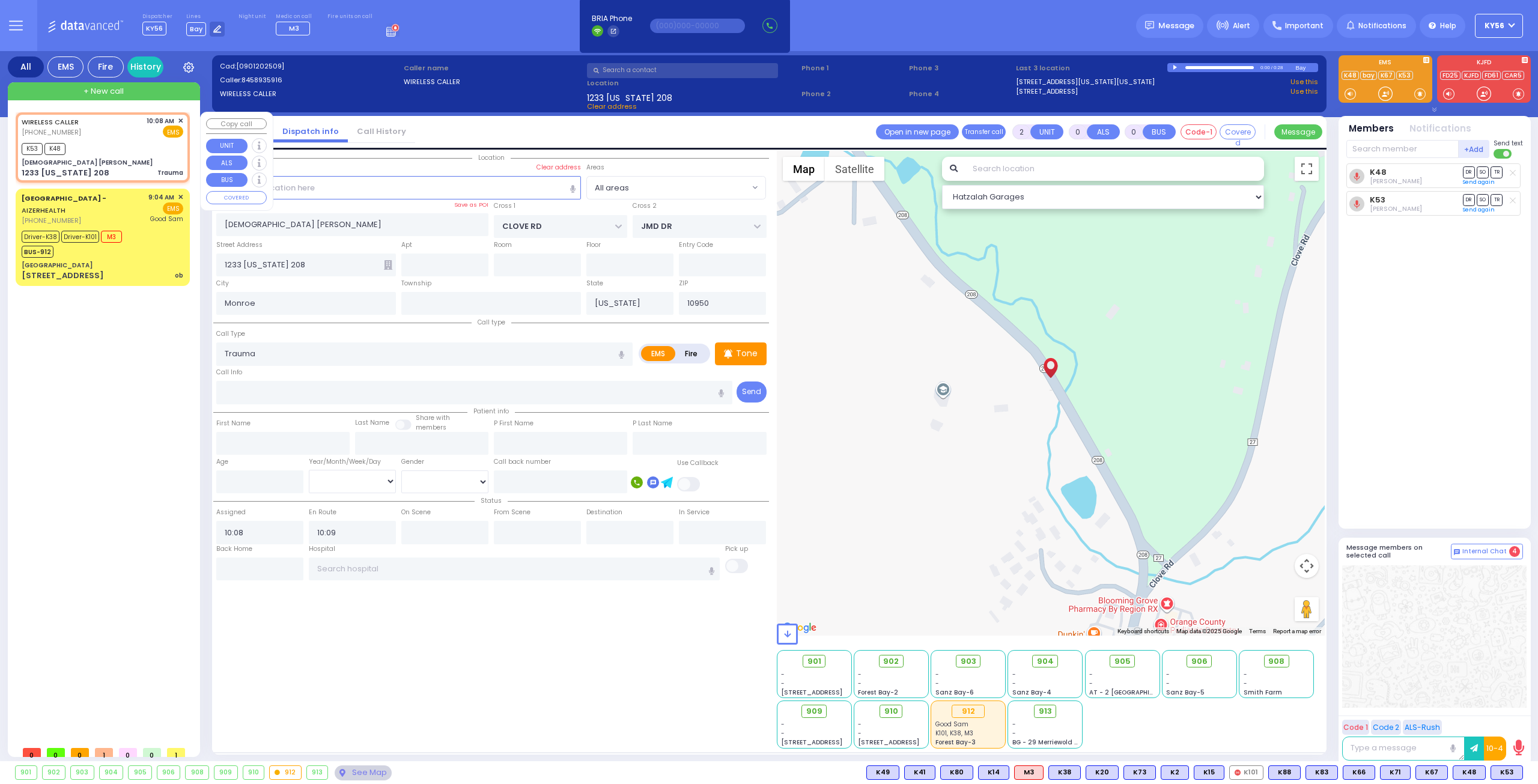
click at [181, 117] on span "✕" at bounding box center [180, 121] width 5 height 10
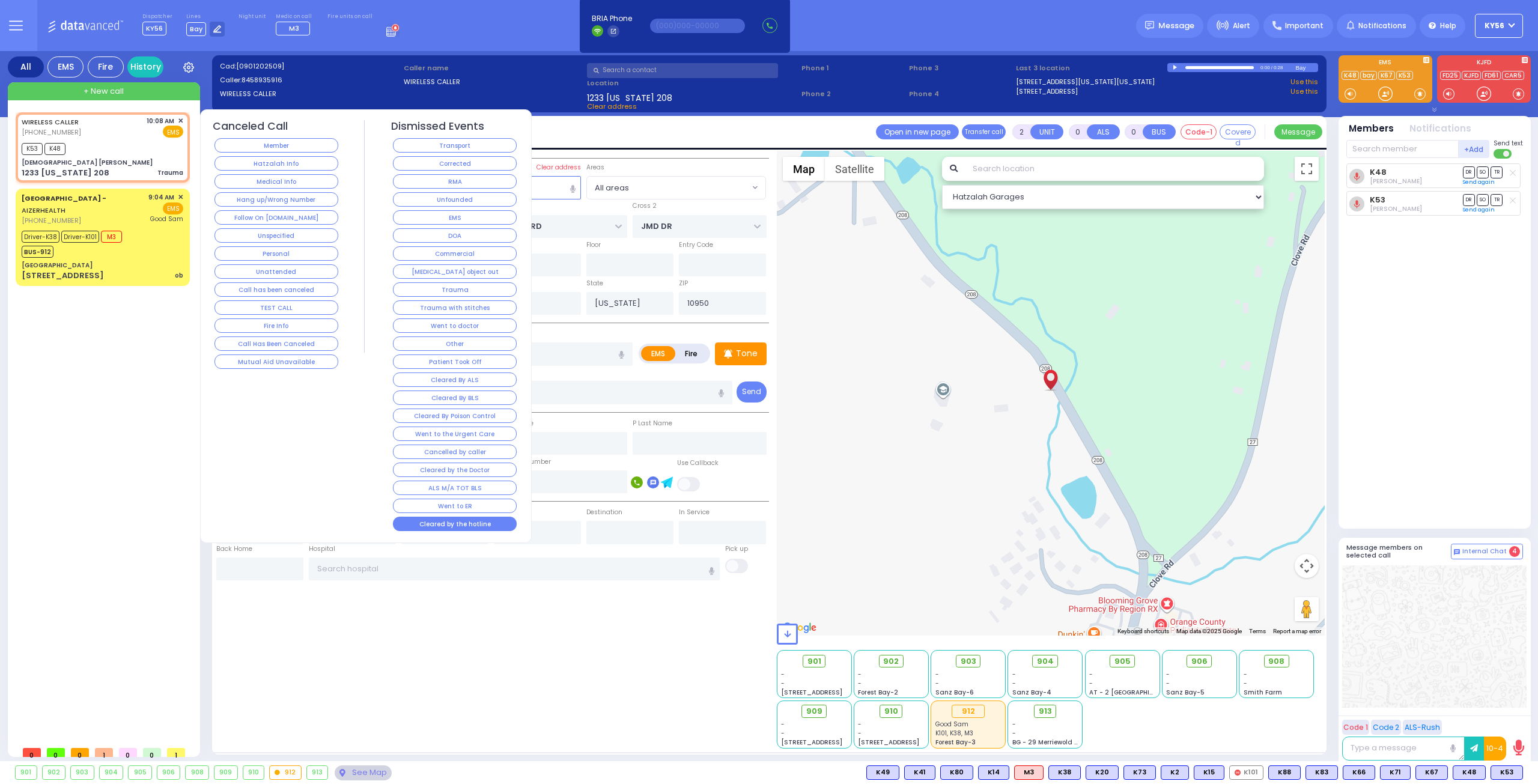
click at [422, 517] on button "Cleared by the hotline" at bounding box center [454, 524] width 124 height 15
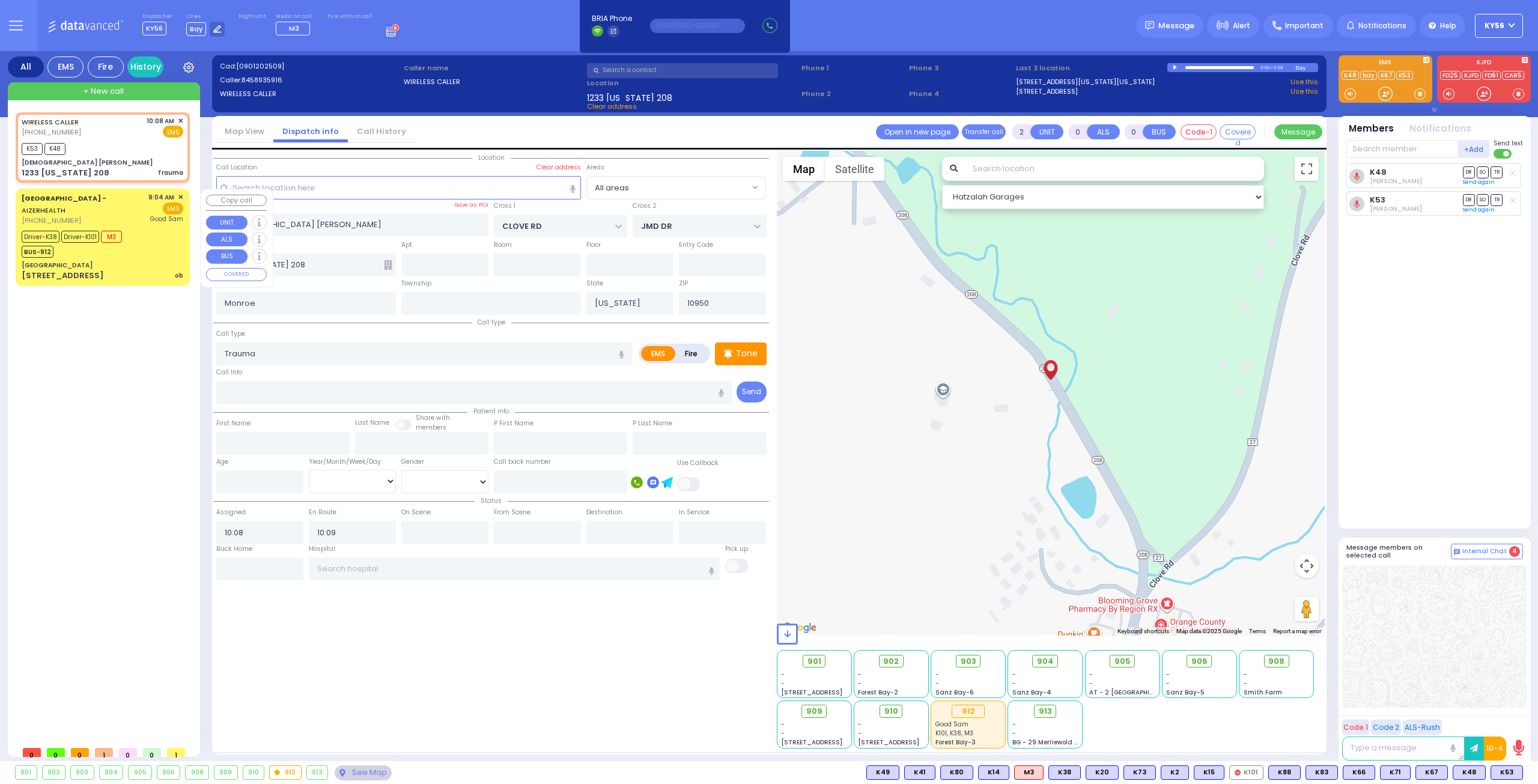
select select
radio input "true"
select select
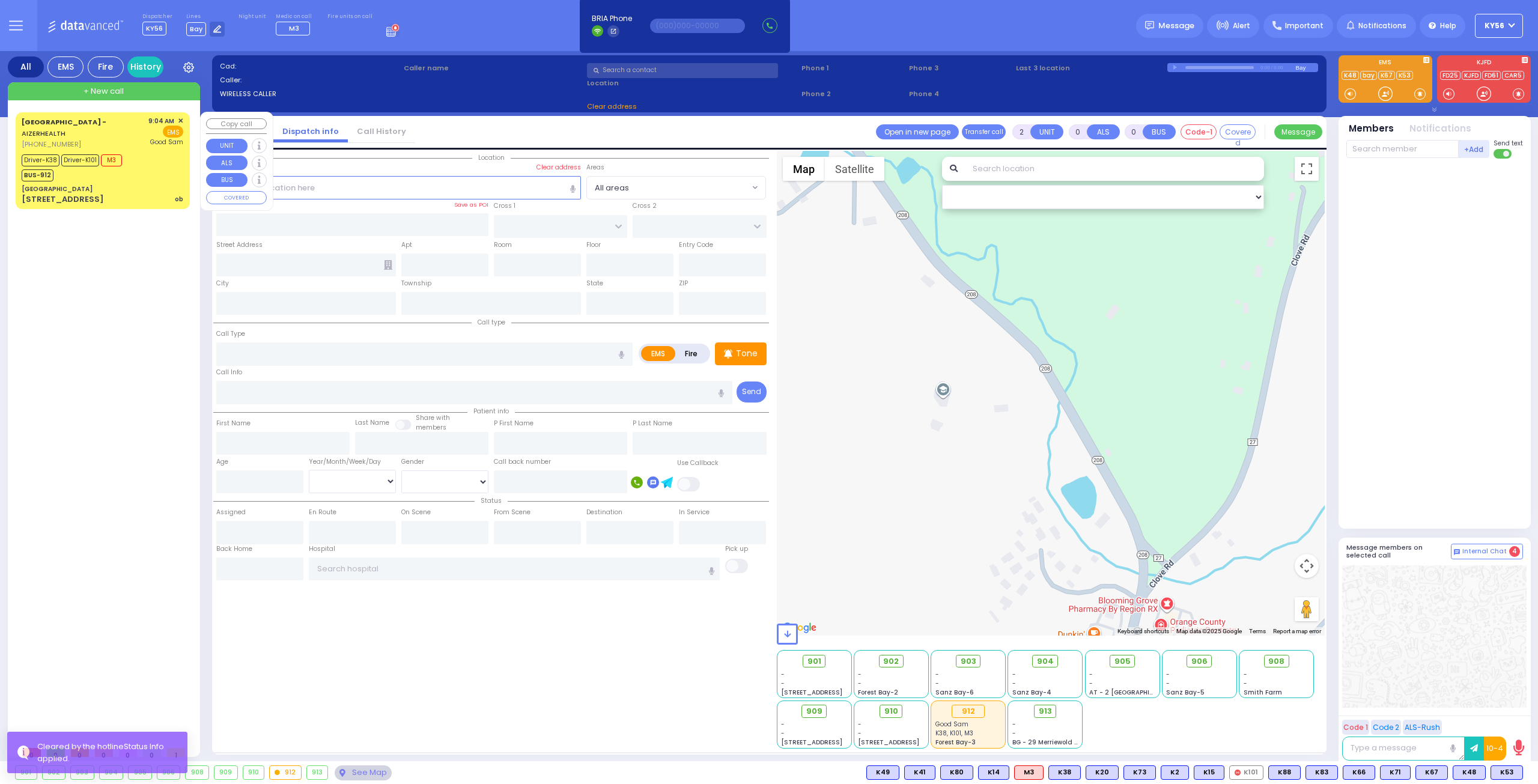
click at [107, 194] on div "[STREET_ADDRESS] ob" at bounding box center [102, 199] width 161 height 12
type input "6"
select select
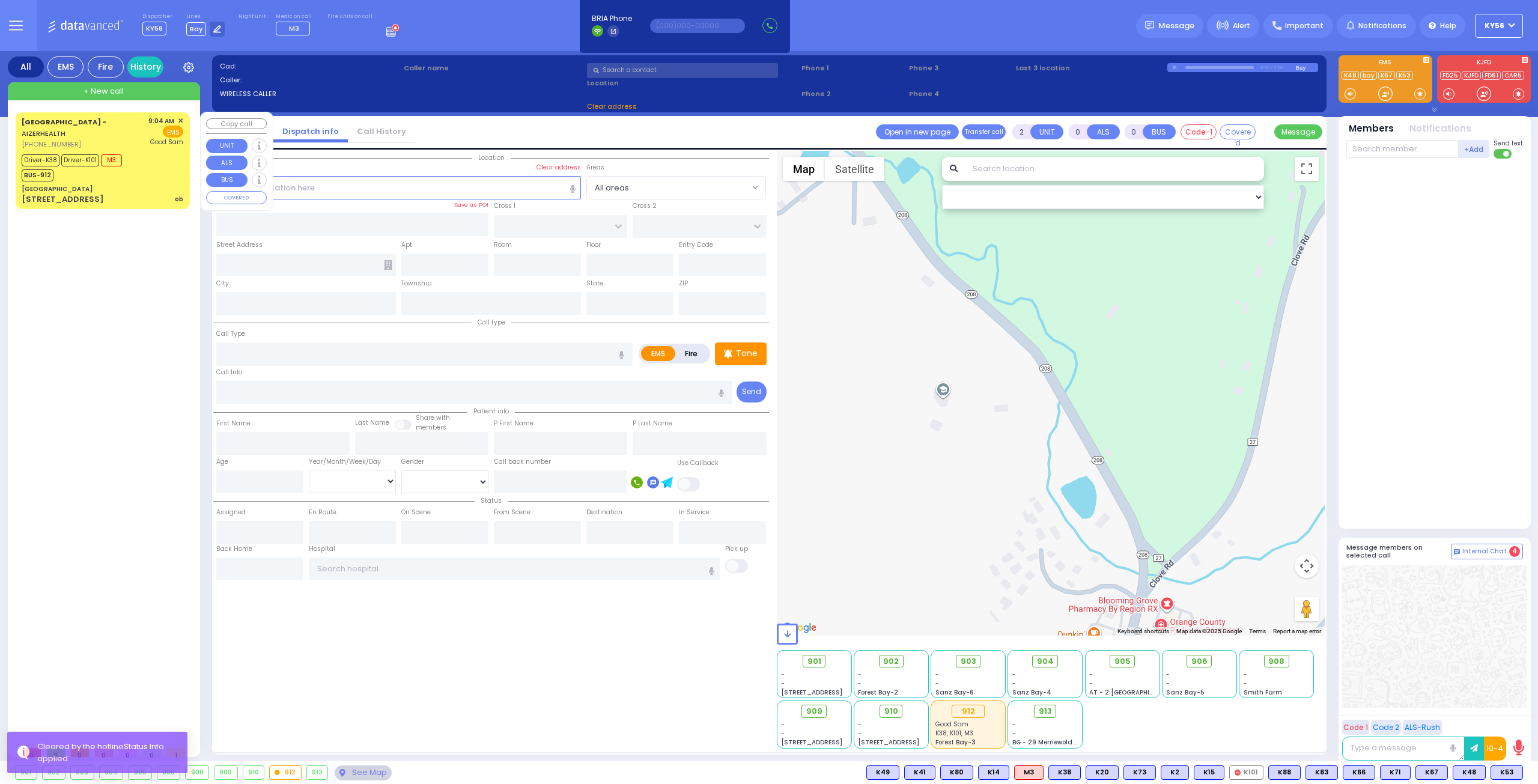
type input "ob"
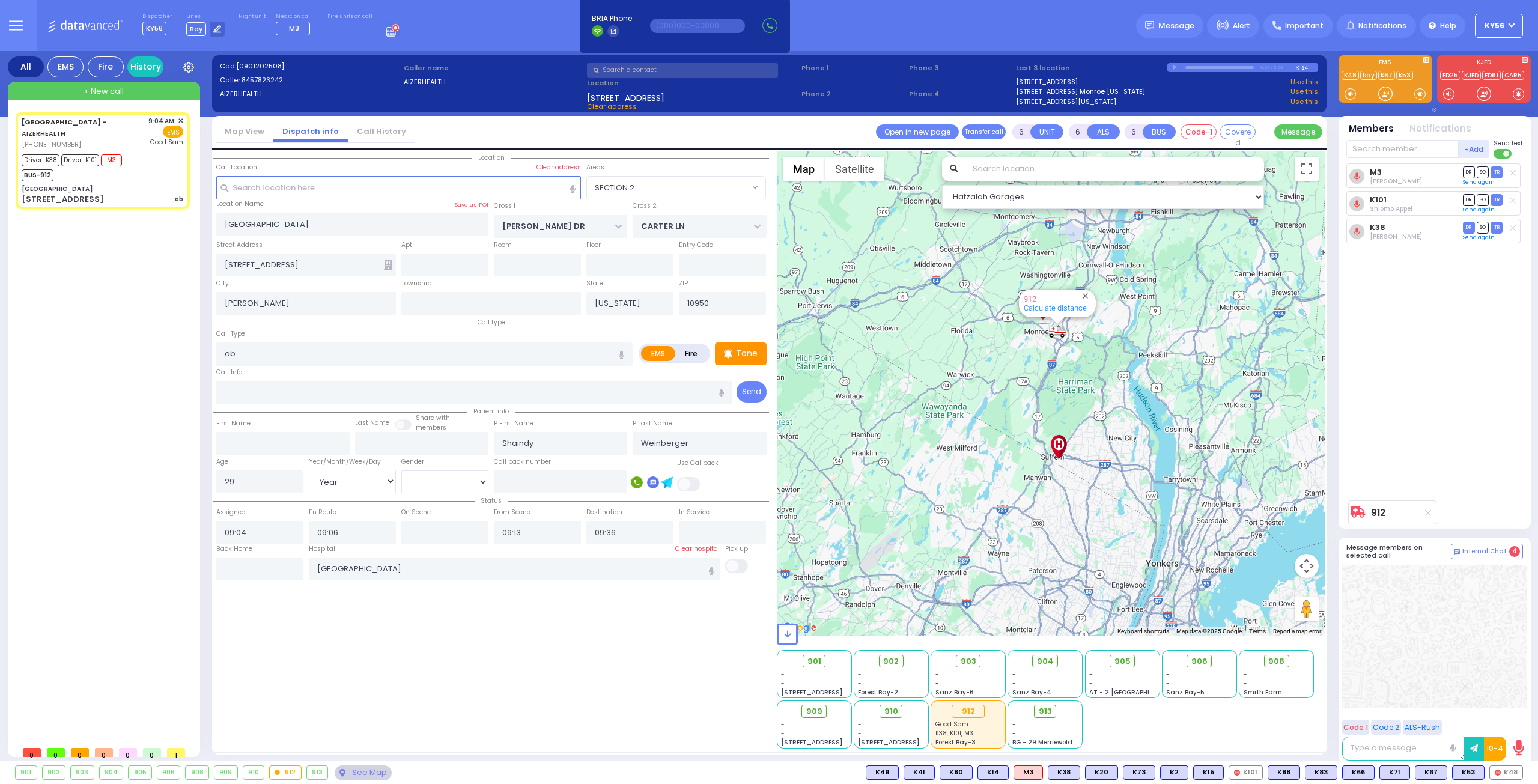
click at [641, 69] on input "text" at bounding box center [682, 70] width 191 height 15
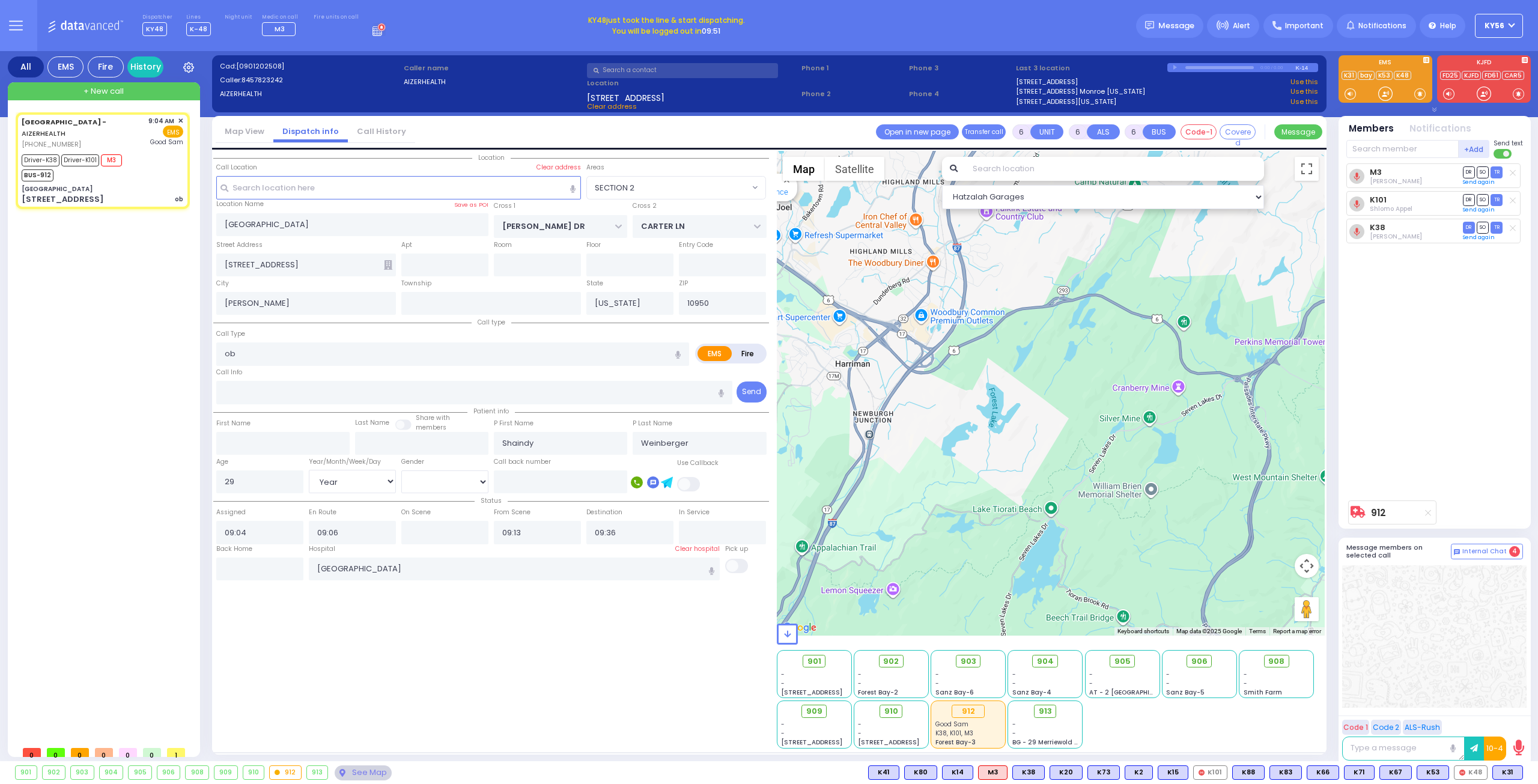
drag, startPoint x: 842, startPoint y: 270, endPoint x: 914, endPoint y: 311, distance: 82.9
click at [883, 301] on div "912 Calculate distance" at bounding box center [1050, 393] width 549 height 485
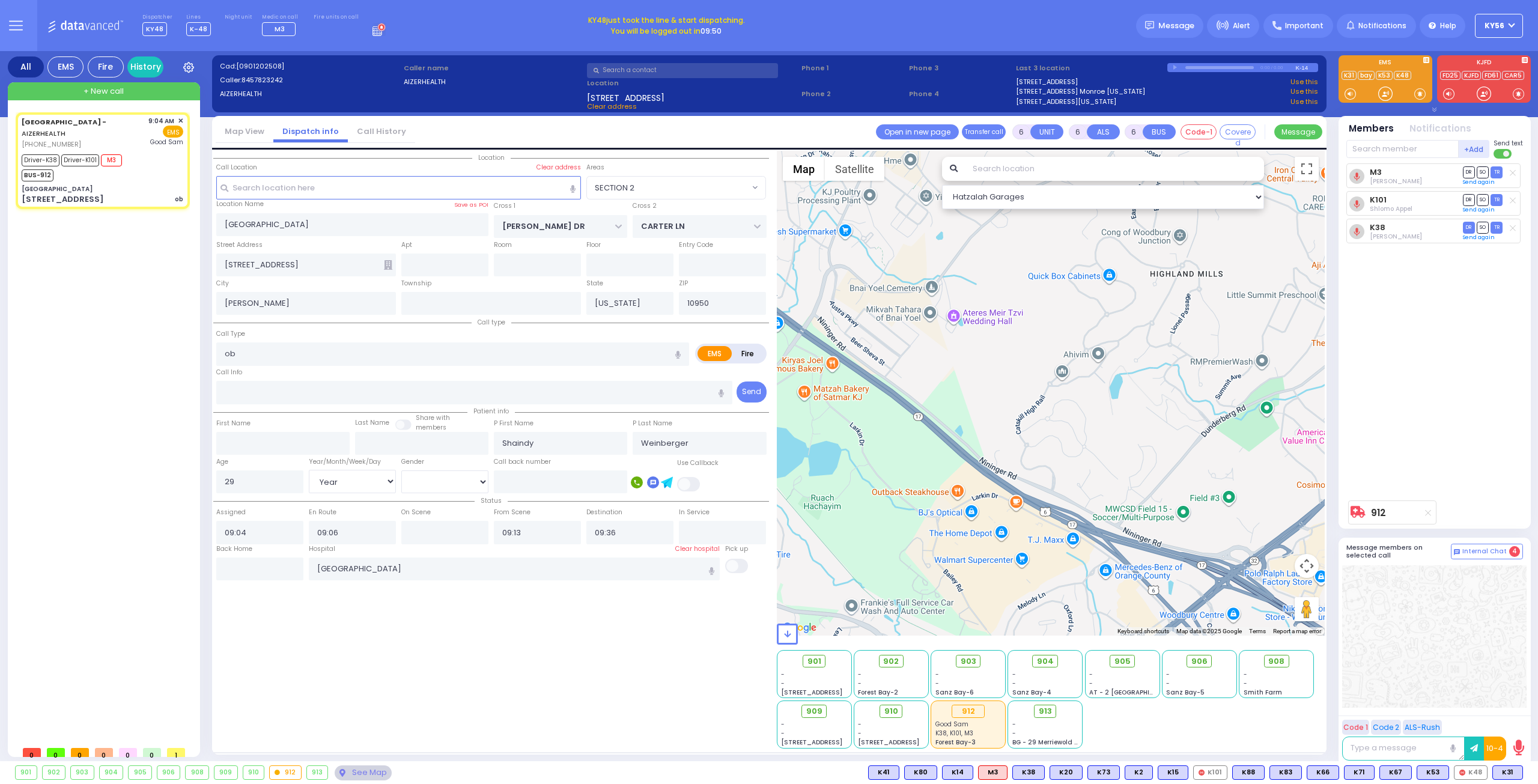
drag, startPoint x: 919, startPoint y: 349, endPoint x: 964, endPoint y: 355, distance: 45.4
click at [951, 355] on div "912 Calculate distance" at bounding box center [1050, 393] width 549 height 485
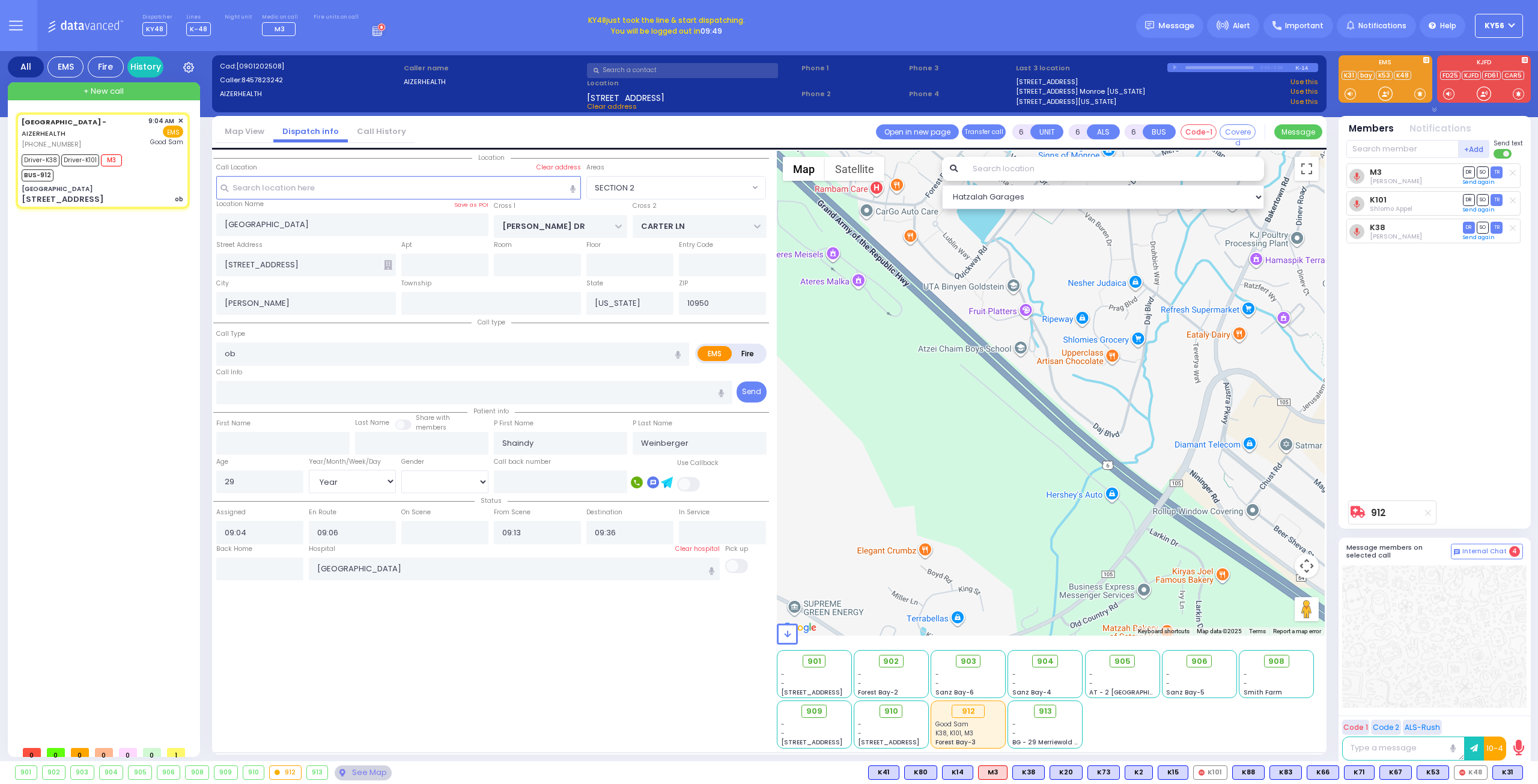
drag, startPoint x: 934, startPoint y: 246, endPoint x: 951, endPoint y: 321, distance: 76.9
click at [952, 314] on div "912 Calculate distance" at bounding box center [1050, 393] width 549 height 485
